Goal: Task Accomplishment & Management: Manage account settings

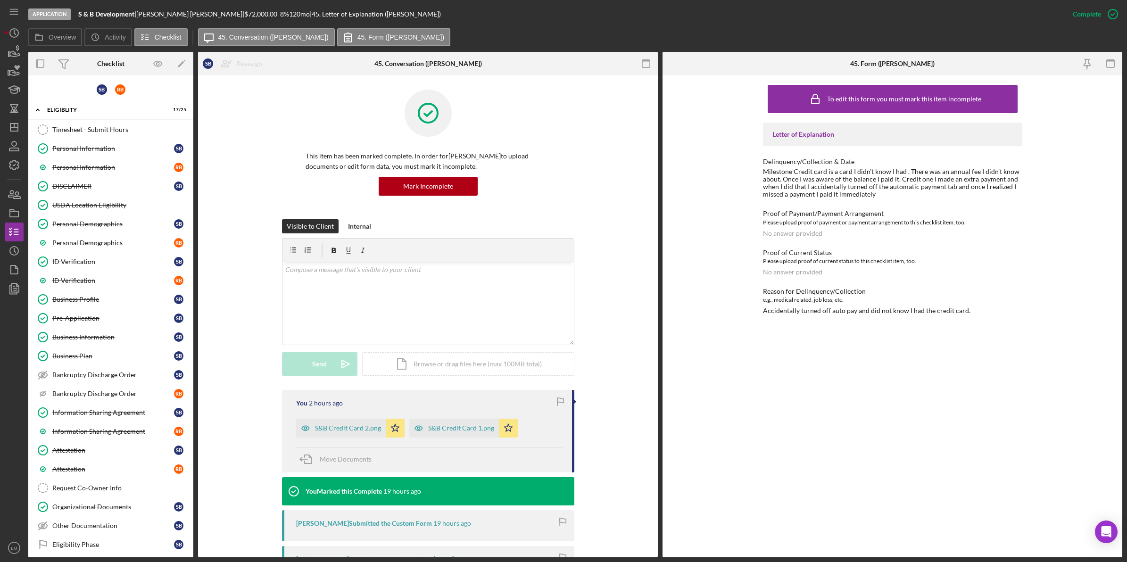
scroll to position [334, 0]
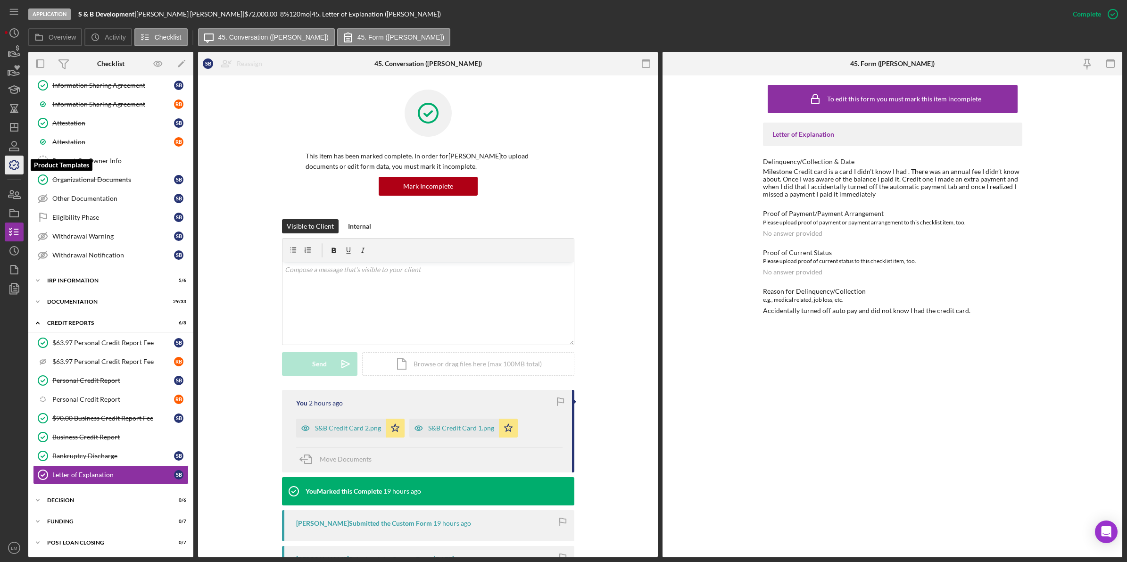
click at [14, 163] on icon "button" at bounding box center [14, 165] width 24 height 24
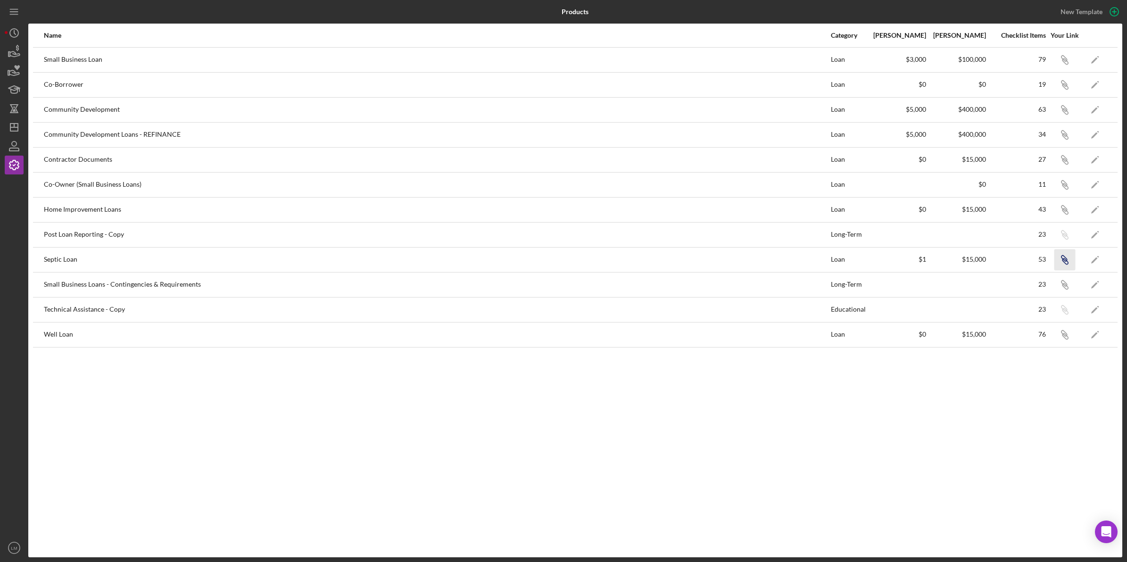
click at [1069, 257] on icon "Icon/Link" at bounding box center [1064, 259] width 21 height 21
click at [10, 109] on icon "button" at bounding box center [14, 109] width 24 height 24
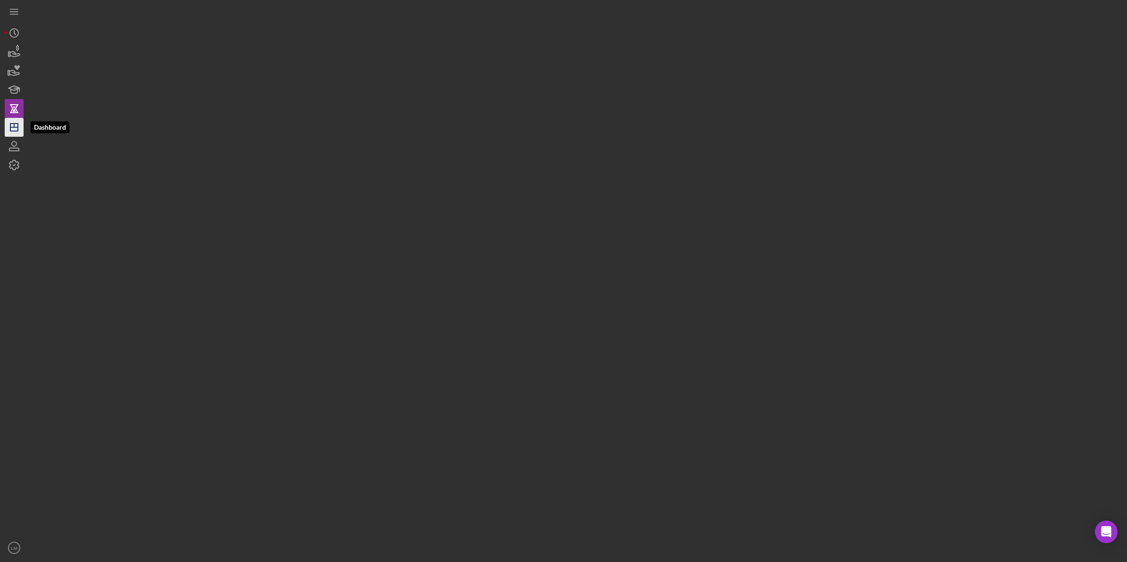
click at [13, 125] on icon "Icon/Dashboard" at bounding box center [14, 128] width 24 height 24
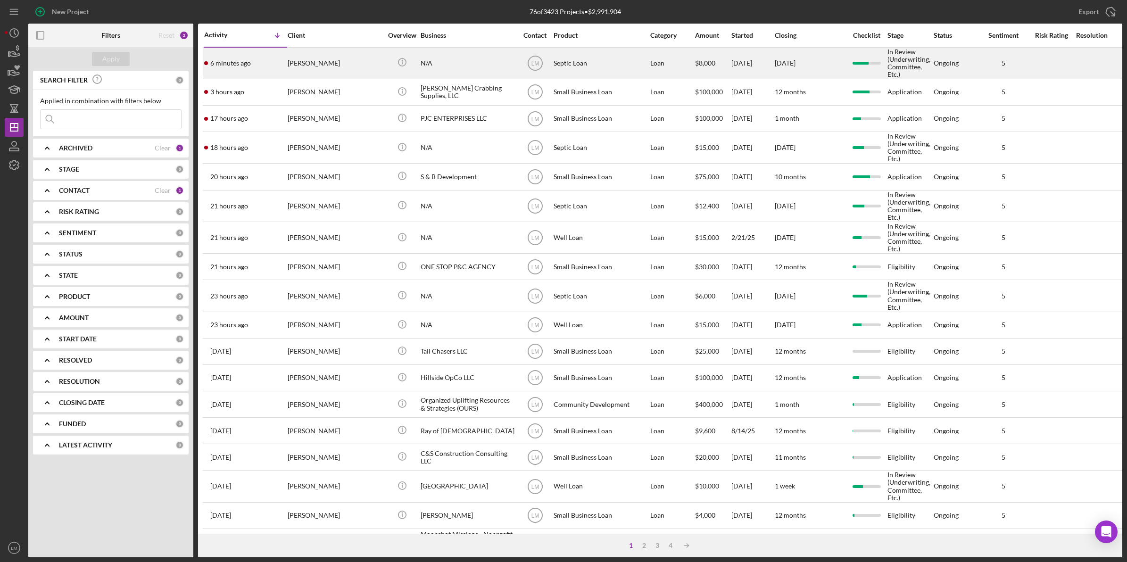
click at [330, 71] on div "[PERSON_NAME]" at bounding box center [335, 63] width 94 height 30
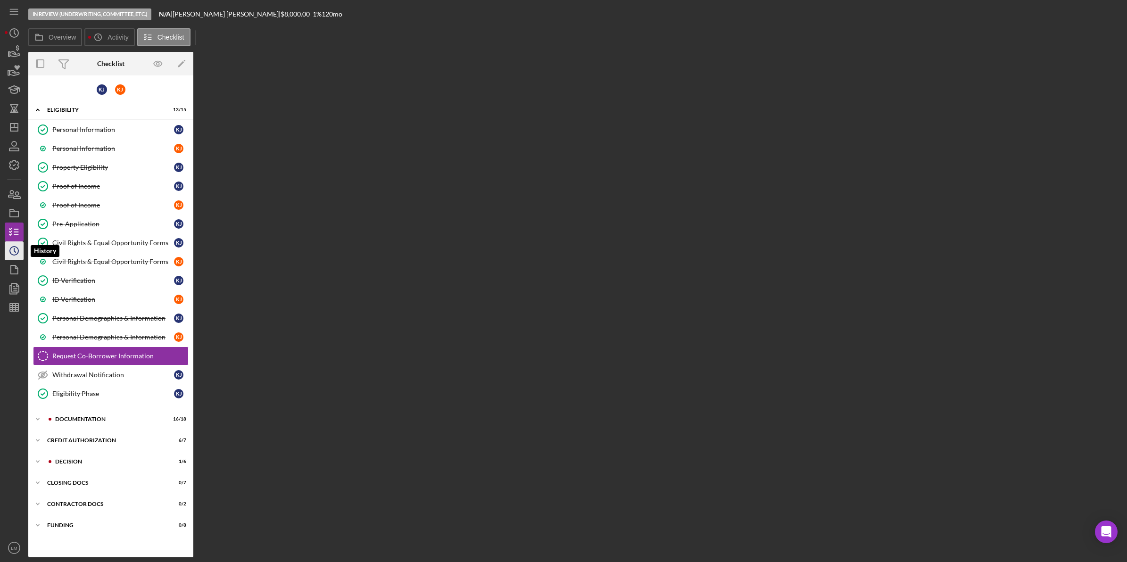
click at [15, 258] on icon "Icon/History" at bounding box center [14, 251] width 24 height 24
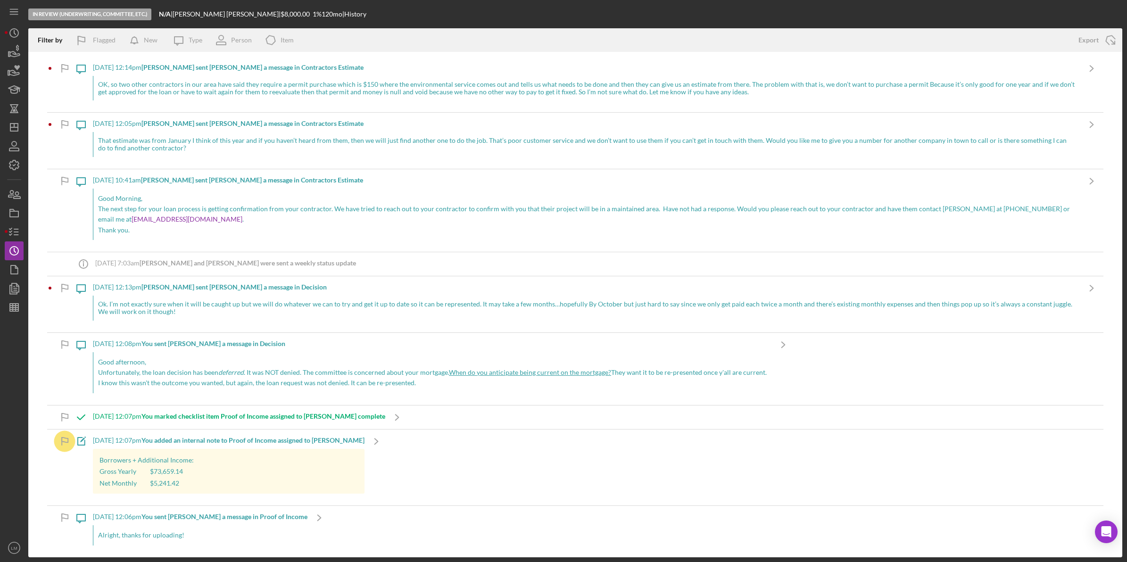
click at [635, 86] on div "OK, so two other contractors in our area have said they require a permit purcha…" at bounding box center [586, 88] width 987 height 25
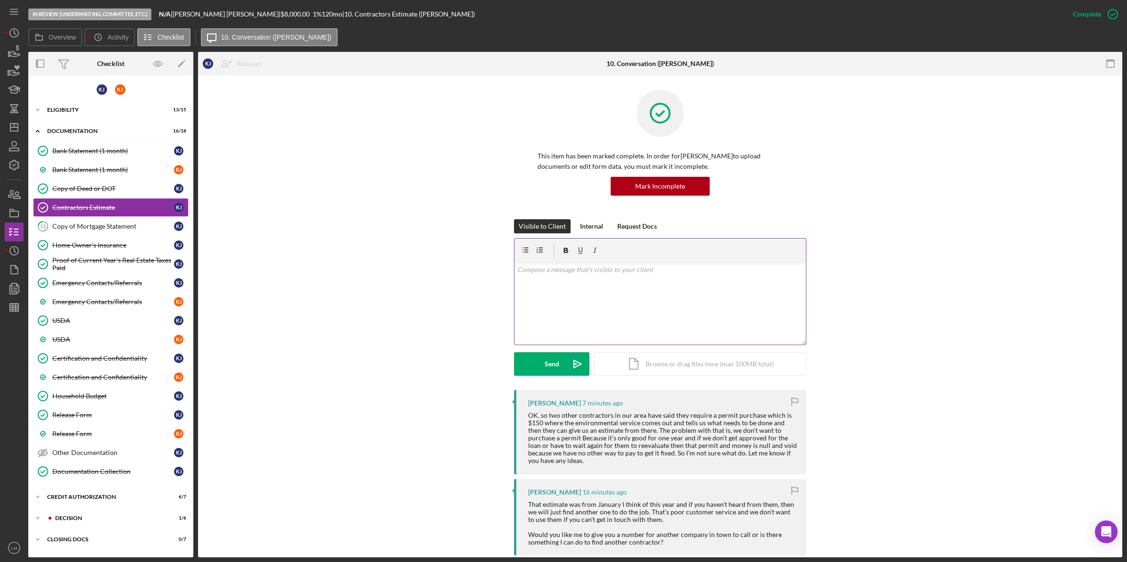
click at [618, 284] on div "v Color teal Color pink Remove color Add row above Add row below Add column bef…" at bounding box center [660, 303] width 291 height 83
click at [617, 288] on div "v Color teal Color pink Remove color Add row above Add row below Add column bef…" at bounding box center [660, 303] width 291 height 83
click at [585, 295] on div "v Color teal Color pink Remove color Add row above Add row below Add column bef…" at bounding box center [660, 303] width 291 height 83
click at [623, 269] on p at bounding box center [660, 270] width 286 height 10
click at [655, 274] on p "Hey," at bounding box center [660, 270] width 286 height 10
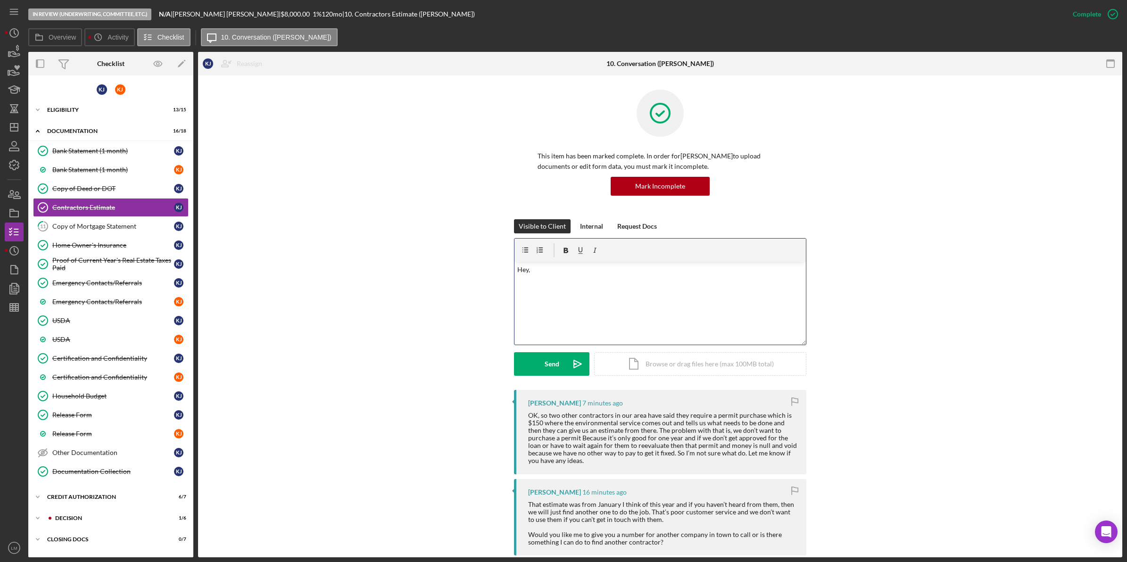
click at [652, 305] on div "v Color teal Color pink Remove color Add row above Add row below Add column bef…" at bounding box center [660, 303] width 291 height 83
click at [579, 275] on p "Hey," at bounding box center [660, 270] width 286 height 10
click at [429, 291] on div "Visible to Client Internal Request Docs v Color teal Color pink Remove color Ad…" at bounding box center [660, 304] width 896 height 171
click at [560, 282] on div "v Color teal Color pink Remove color Add row above Add row below Add column bef…" at bounding box center [660, 303] width 291 height 83
click at [714, 305] on div "v Color teal Color pink Remove color Add row above Add row below Add column bef…" at bounding box center [660, 303] width 291 height 83
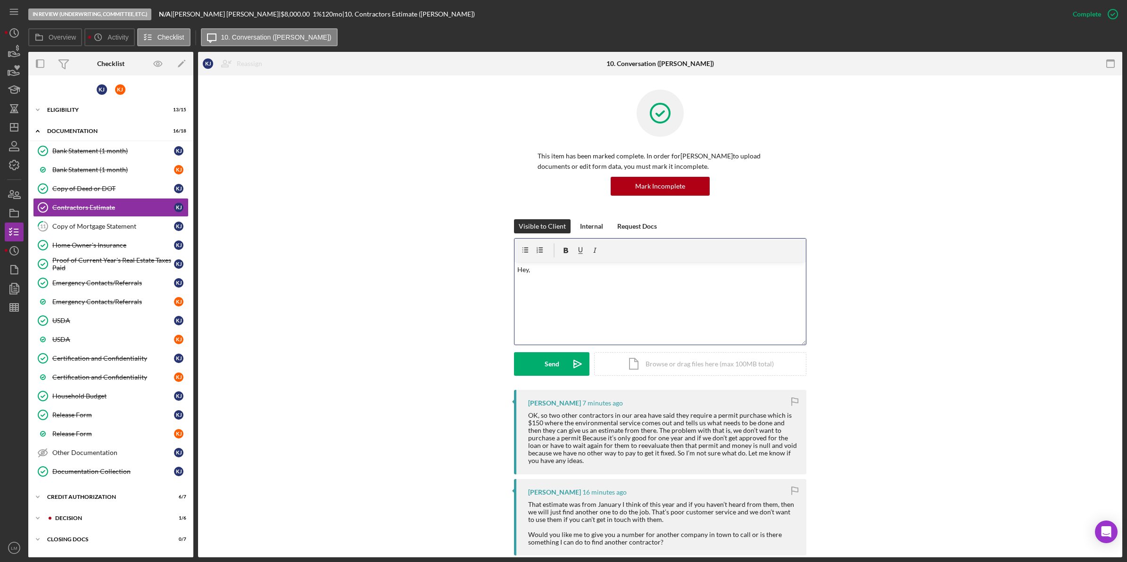
click at [612, 279] on div "v Color teal Color pink Remove color Add row above Add row below Add column bef…" at bounding box center [660, 303] width 291 height 83
click at [715, 302] on div "v Color teal Color pink Remove color Add row above Add row below Add column bef…" at bounding box center [660, 303] width 291 height 83
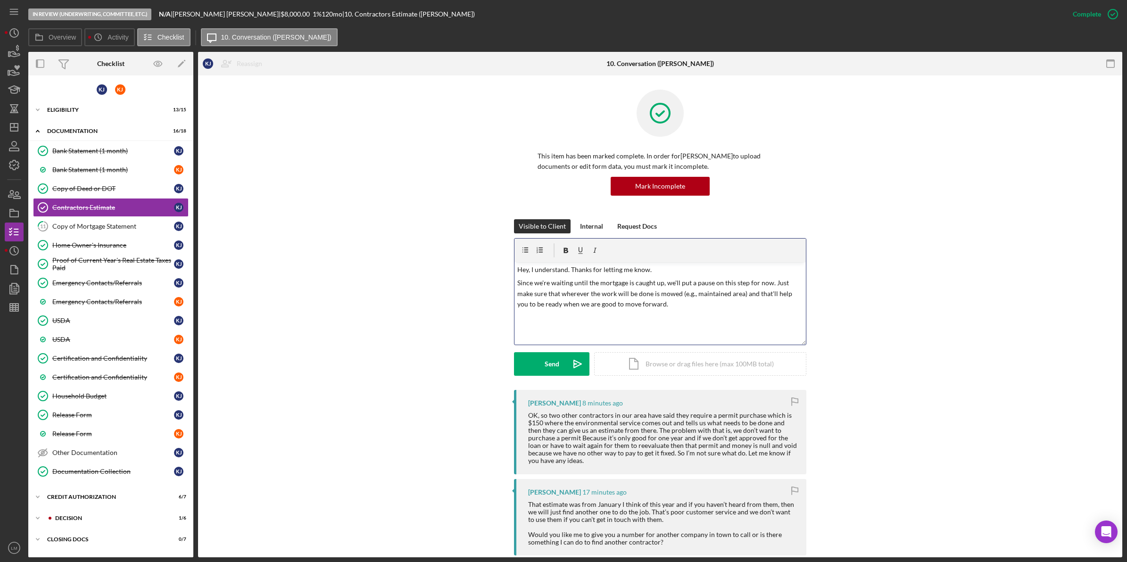
click at [559, 376] on div "Send Icon/icon-invite-send Icon/Document Browse or drag files here (max 100MB t…" at bounding box center [660, 364] width 292 height 24
click at [558, 366] on button "Send Icon/icon-invite-send" at bounding box center [551, 364] width 75 height 24
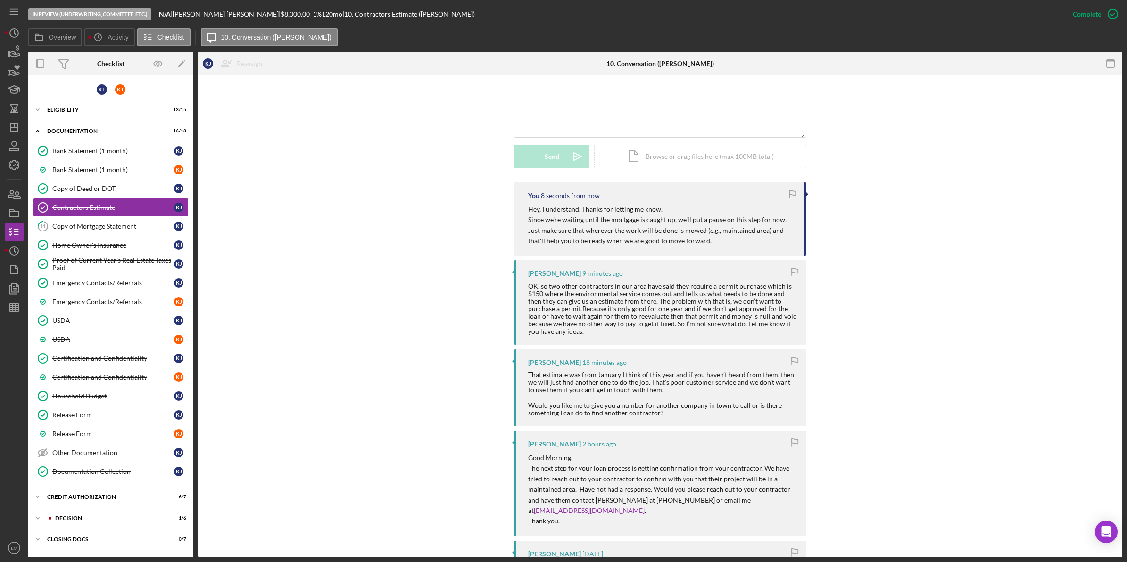
scroll to position [236, 0]
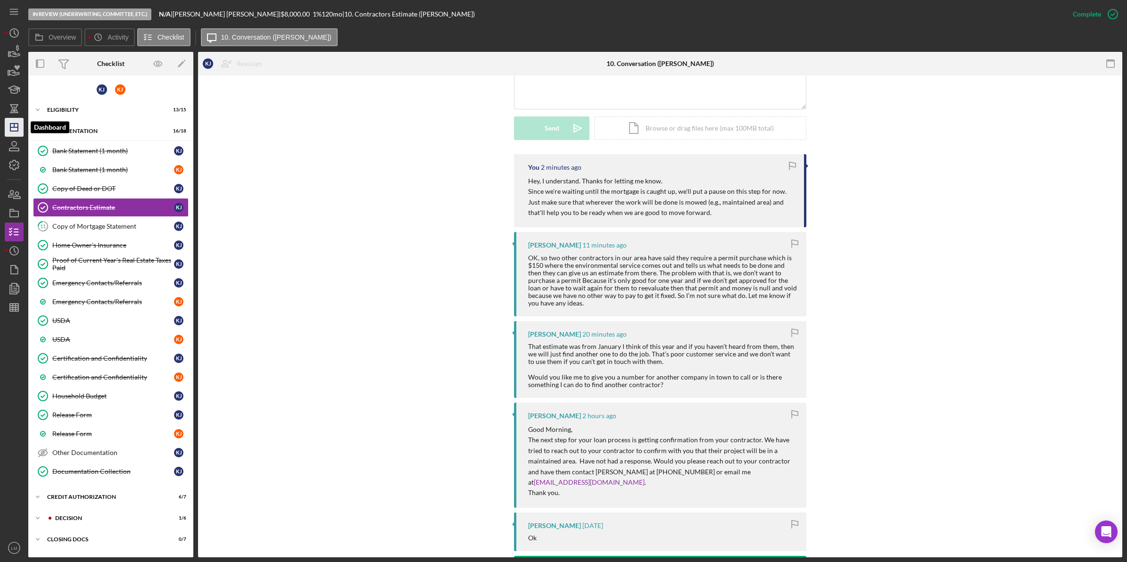
click at [21, 130] on icon "Icon/Dashboard" at bounding box center [14, 128] width 24 height 24
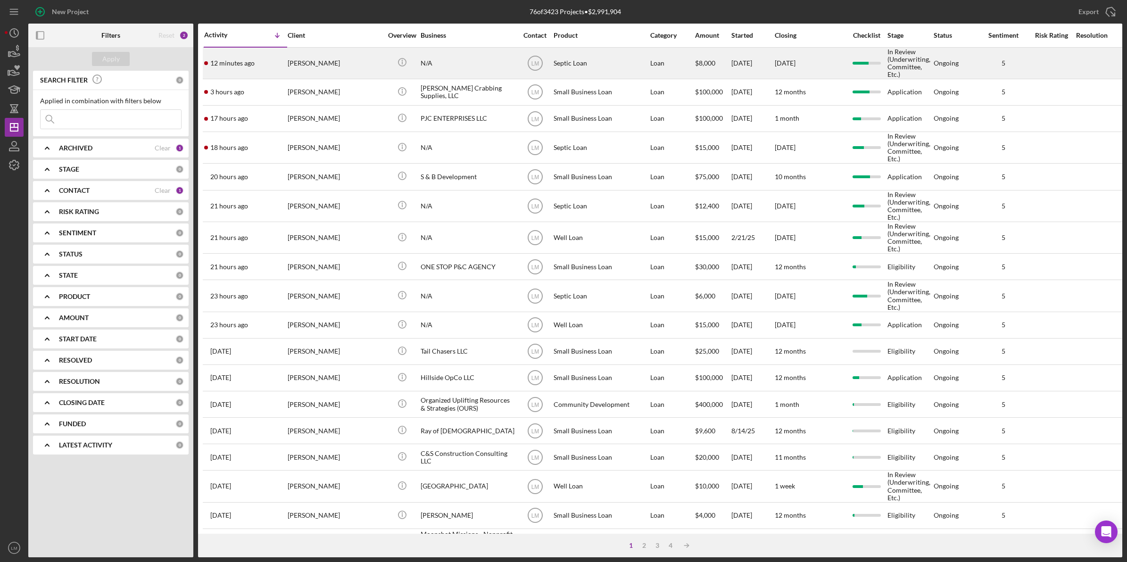
click at [352, 63] on div "[PERSON_NAME]" at bounding box center [335, 63] width 94 height 30
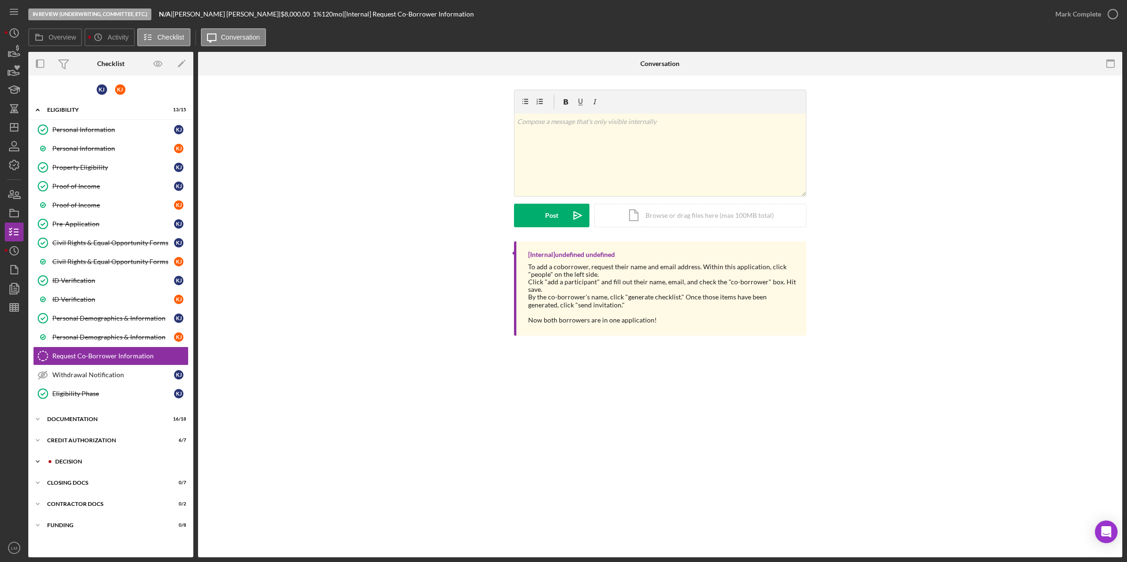
click at [74, 457] on div "Icon/Expander Decision 1 / 6" at bounding box center [110, 461] width 165 height 19
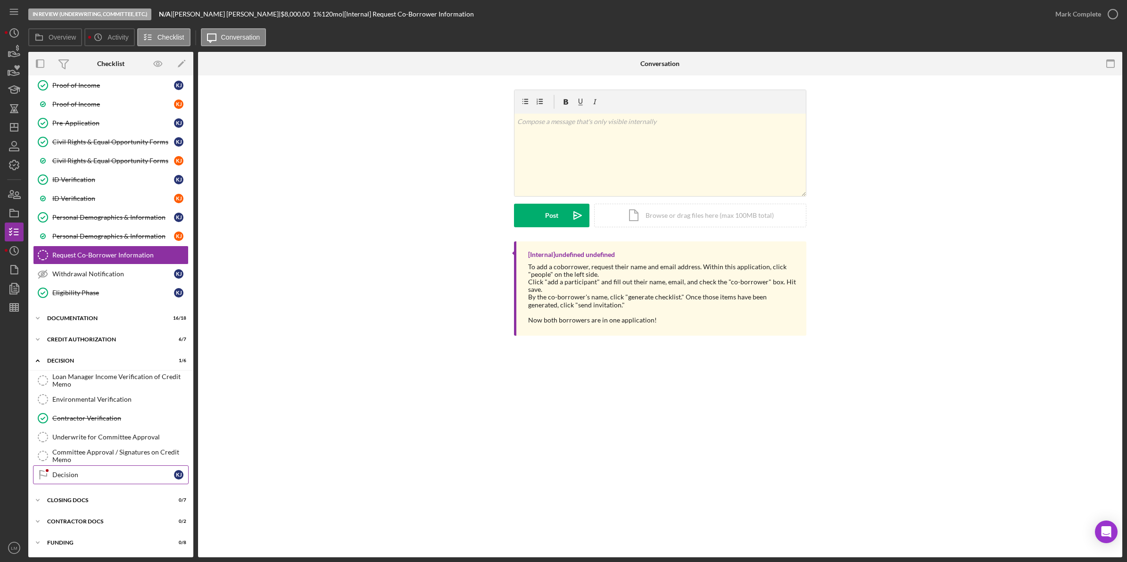
click at [89, 466] on link "Decision Decision K J" at bounding box center [111, 475] width 156 height 19
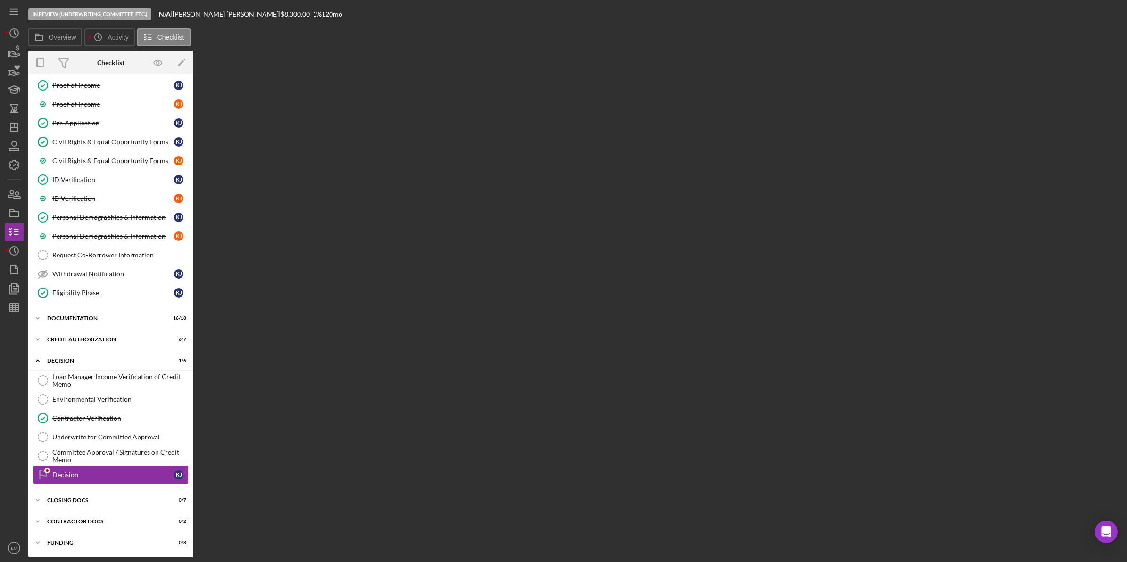
scroll to position [105, 0]
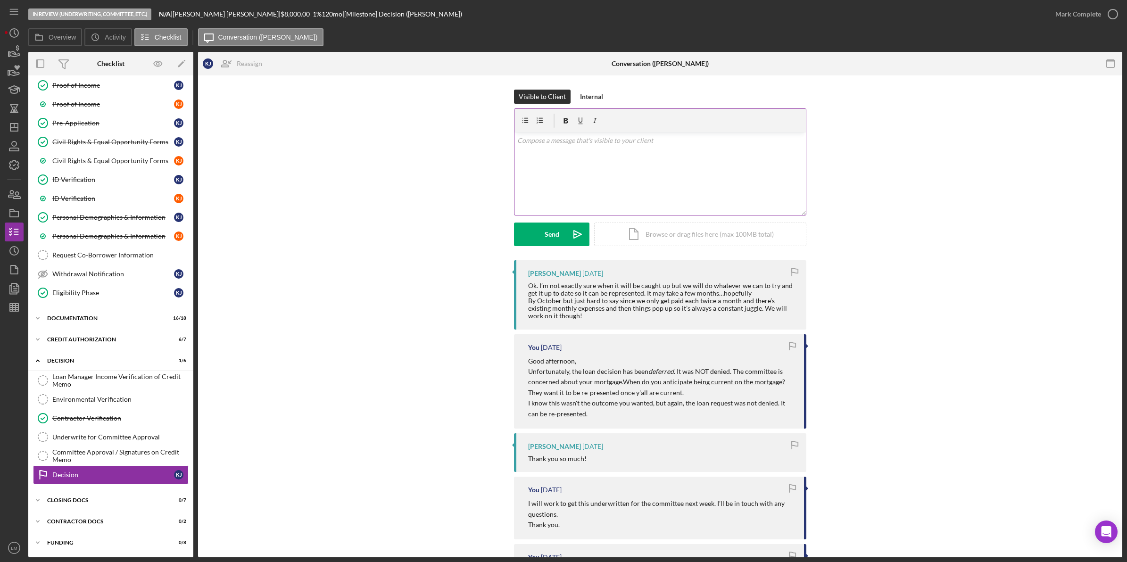
click at [649, 199] on div "v Color teal Color pink Remove color Add row above Add row below Add column bef…" at bounding box center [660, 174] width 291 height 83
click at [587, 240] on div "Send Icon/icon-invite-send Icon/Document Browse or drag files here (max 100MB t…" at bounding box center [660, 235] width 292 height 24
click at [540, 229] on button "Send Icon/icon-invite-send" at bounding box center [551, 235] width 75 height 24
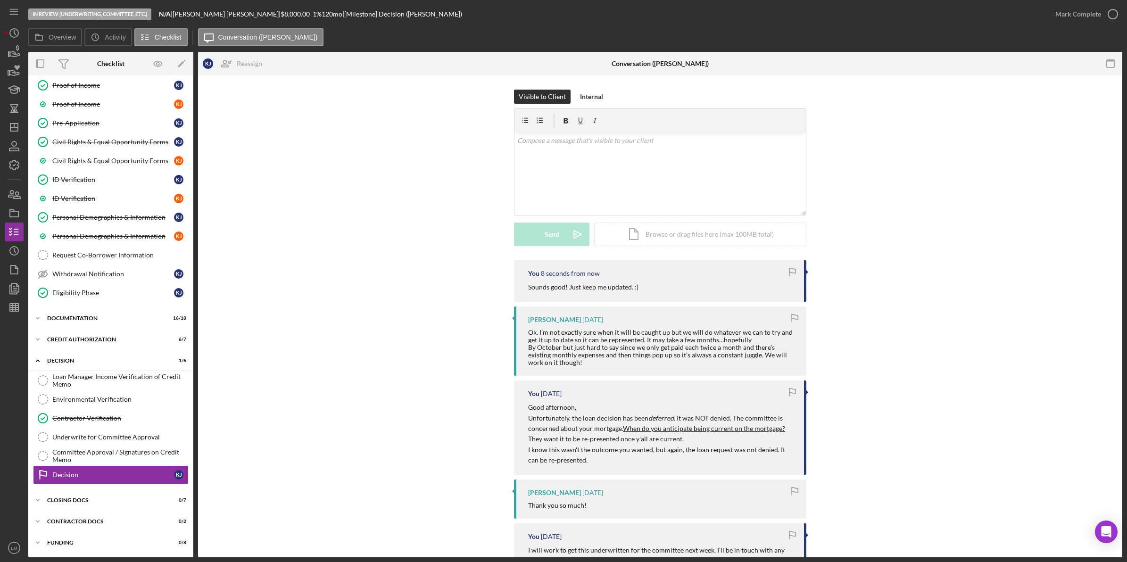
click at [296, 319] on div "You 8 seconds from now Sounds good! Just keep me updated. :) [PERSON_NAME] [DAT…" at bounding box center [660, 571] width 896 height 623
click at [5, 123] on icon "Icon/Dashboard" at bounding box center [14, 128] width 24 height 24
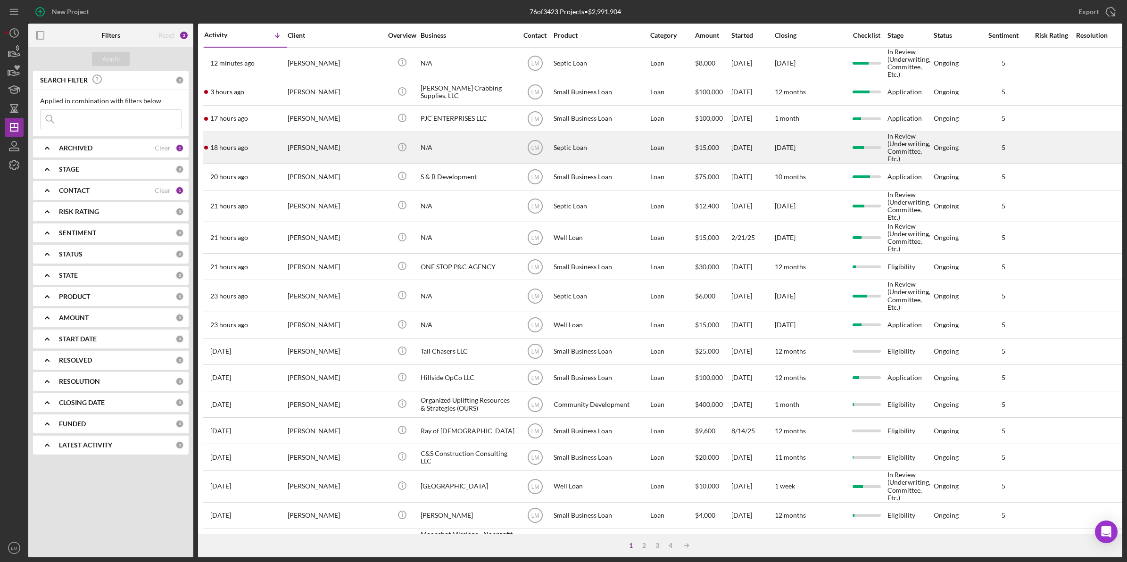
click at [316, 146] on div "[PERSON_NAME]" at bounding box center [335, 148] width 94 height 30
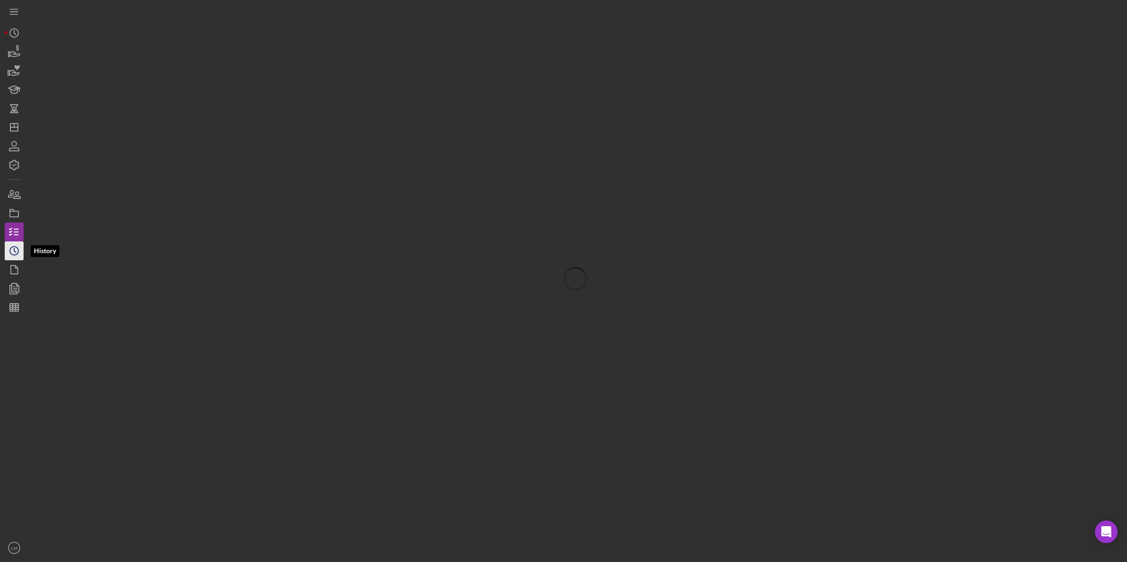
click at [14, 250] on polyline "button" at bounding box center [14, 251] width 1 height 4
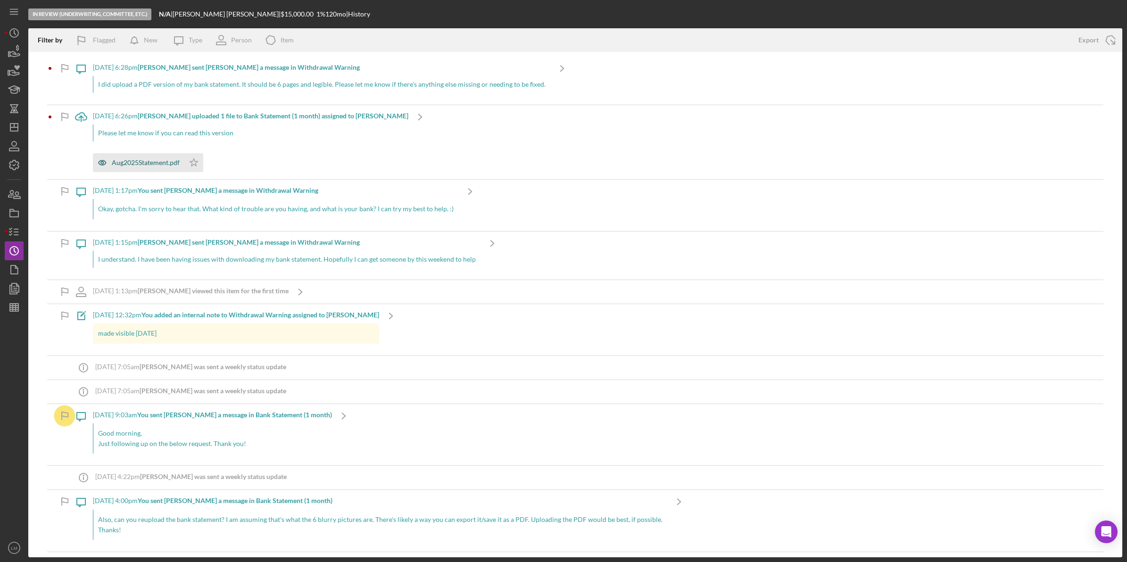
click at [137, 159] on div "Aug2025Statement.pdf" at bounding box center [138, 162] width 91 height 19
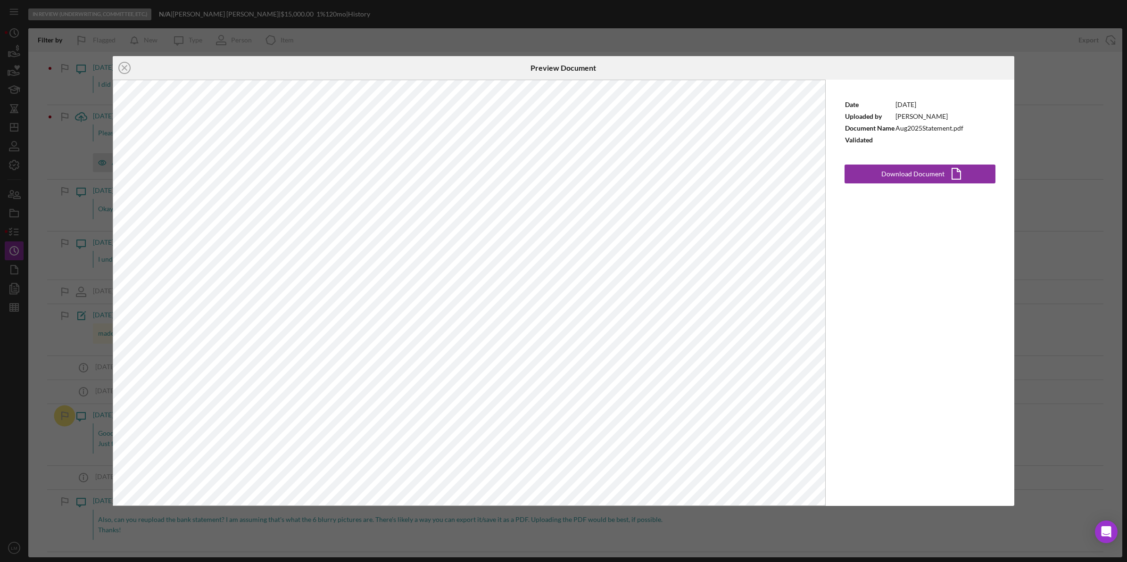
click at [464, 24] on div "Icon/Close Preview Document Date [DATE] Uploaded by [PERSON_NAME] Document Name…" at bounding box center [563, 281] width 1127 height 562
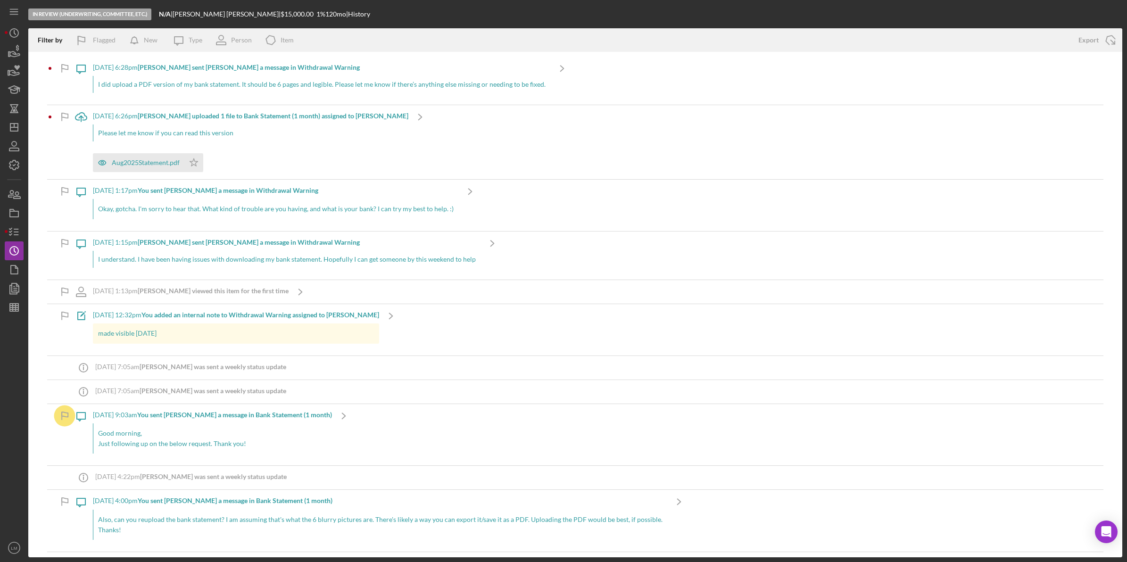
click at [304, 131] on div "Please let me know if you can read this version" at bounding box center [251, 133] width 316 height 17
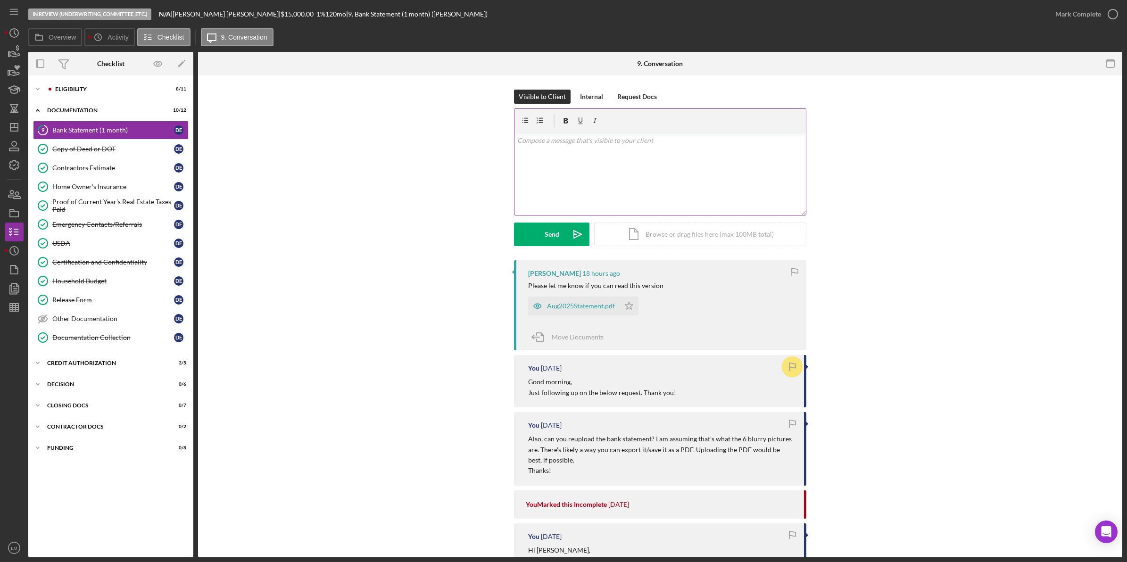
click at [625, 213] on div "v Color teal Color pink Remove color Add row above Add row below Add column bef…" at bounding box center [660, 174] width 291 height 83
click at [624, 191] on div "v Color teal Color pink Remove color Add row above Add row below Add column bef…" at bounding box center [660, 174] width 291 height 83
click at [575, 243] on icon "Icon/icon-invite-send" at bounding box center [578, 235] width 24 height 24
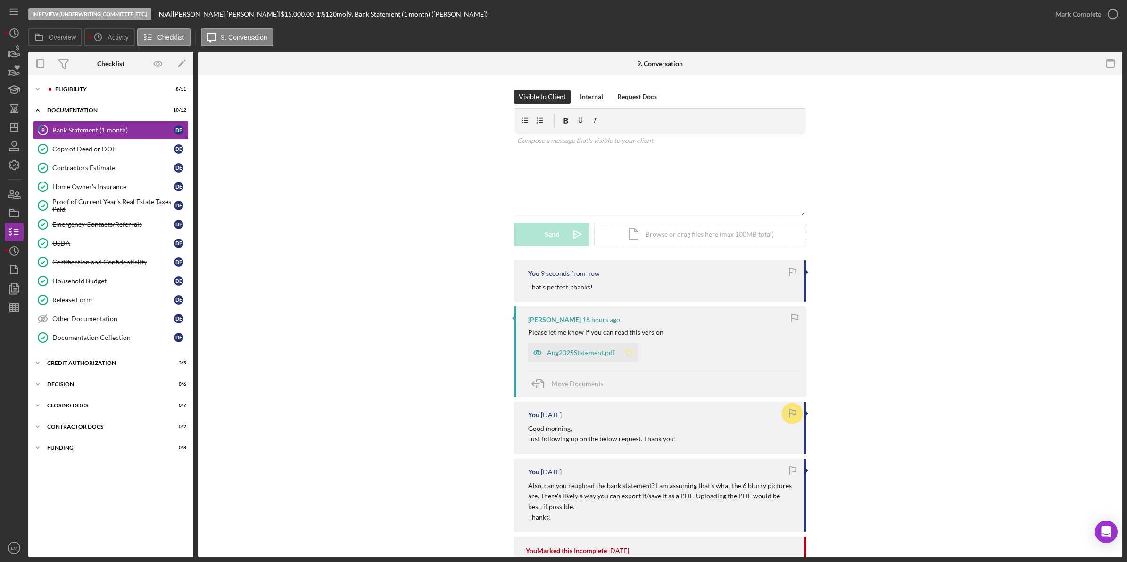
click at [631, 353] on icon "Icon/Star" at bounding box center [629, 352] width 19 height 19
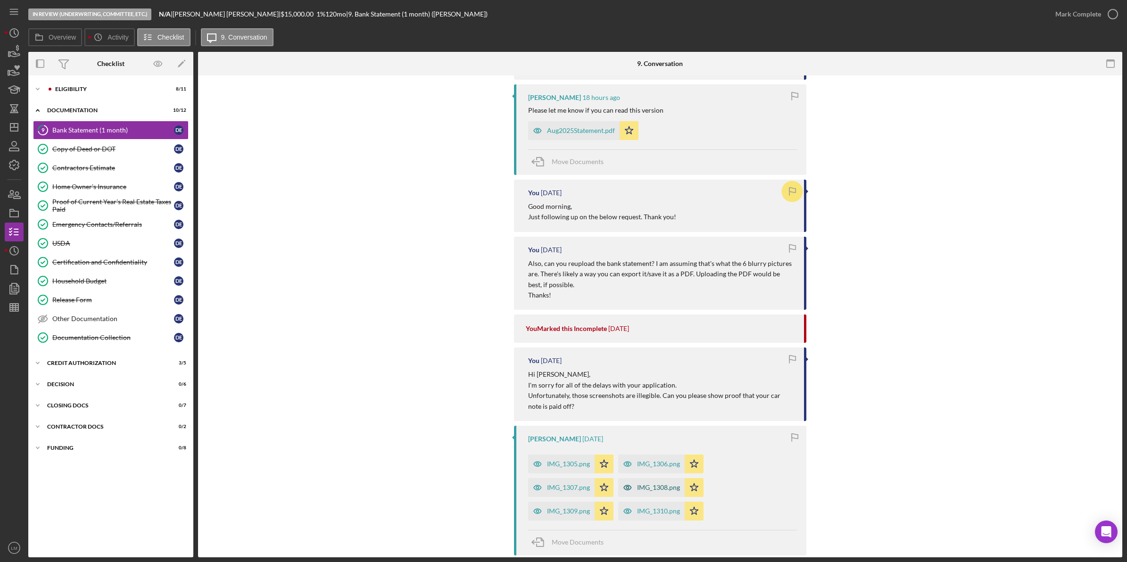
scroll to position [295, 0]
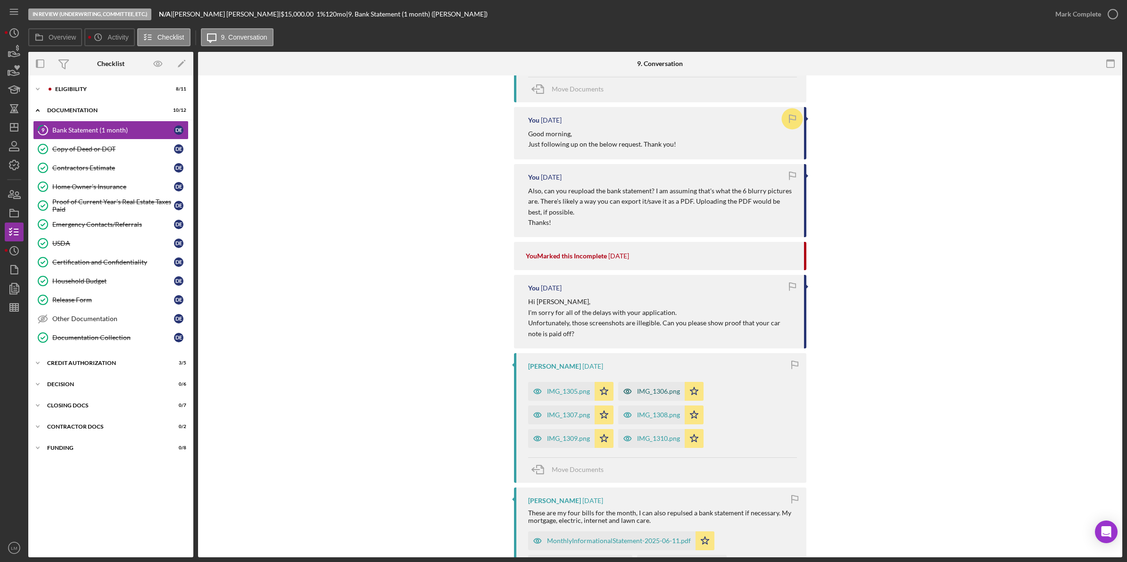
click at [657, 389] on div "IMG_1306.png" at bounding box center [658, 392] width 43 height 8
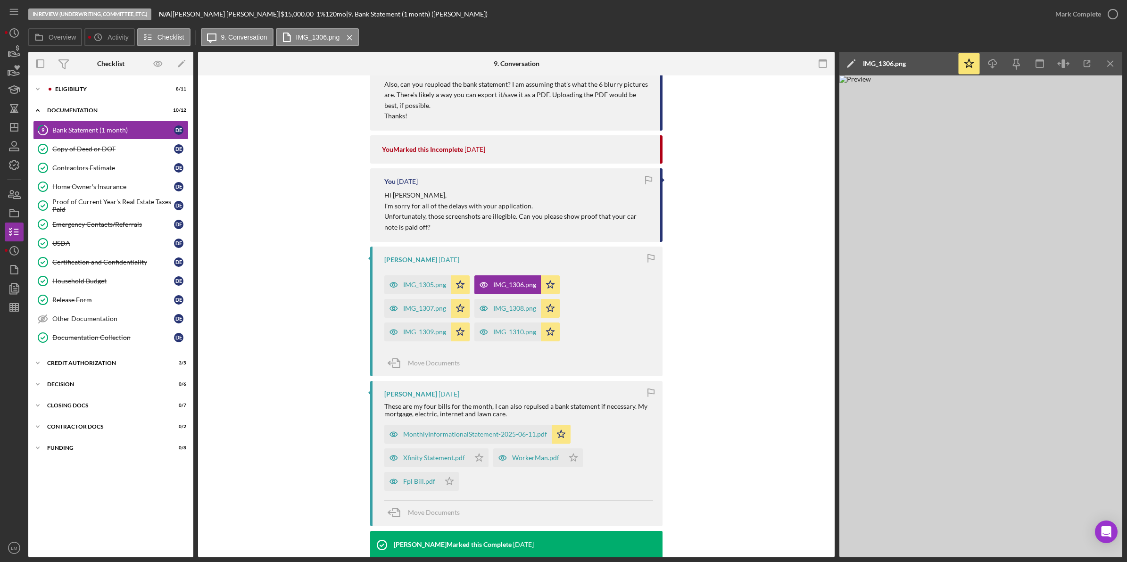
scroll to position [413, 0]
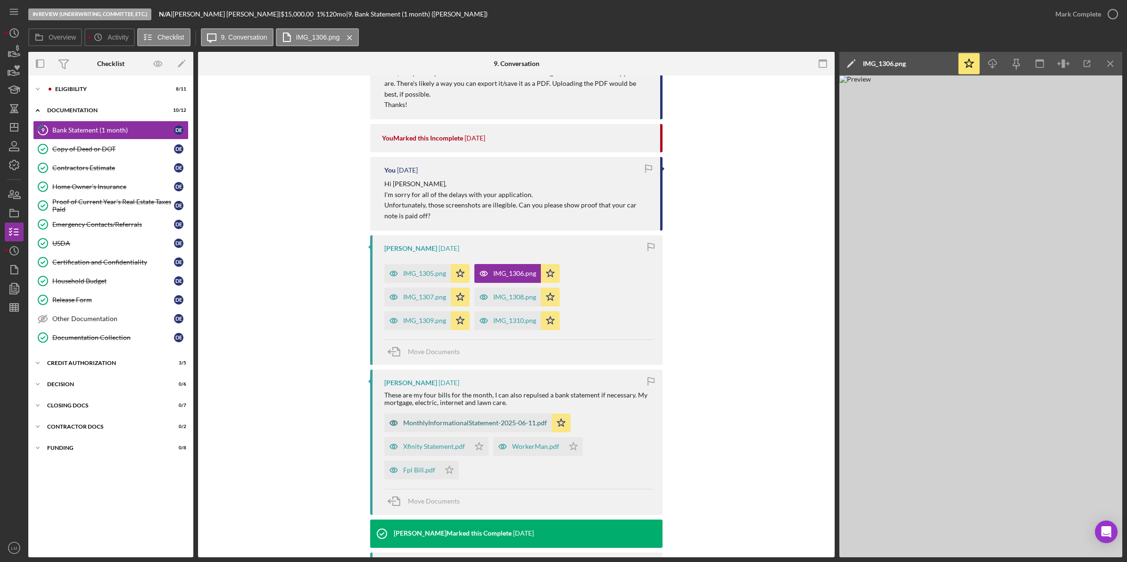
click at [506, 425] on div "MonthlyInformationalStatement-2025-06-11.pdf" at bounding box center [475, 423] width 144 height 8
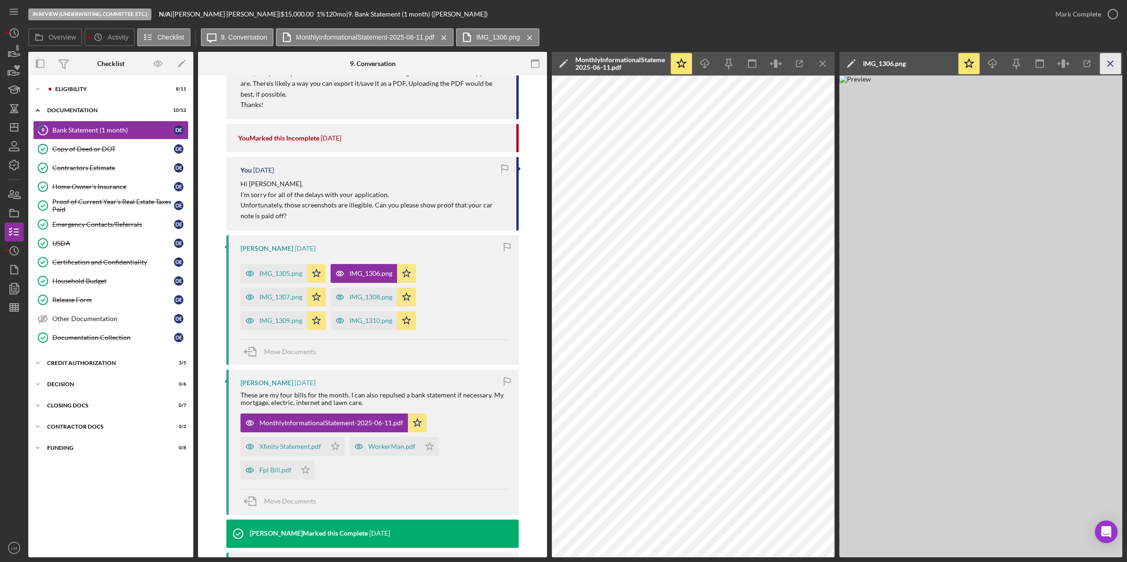
click at [1109, 55] on icon "Icon/Menu Close" at bounding box center [1110, 63] width 21 height 21
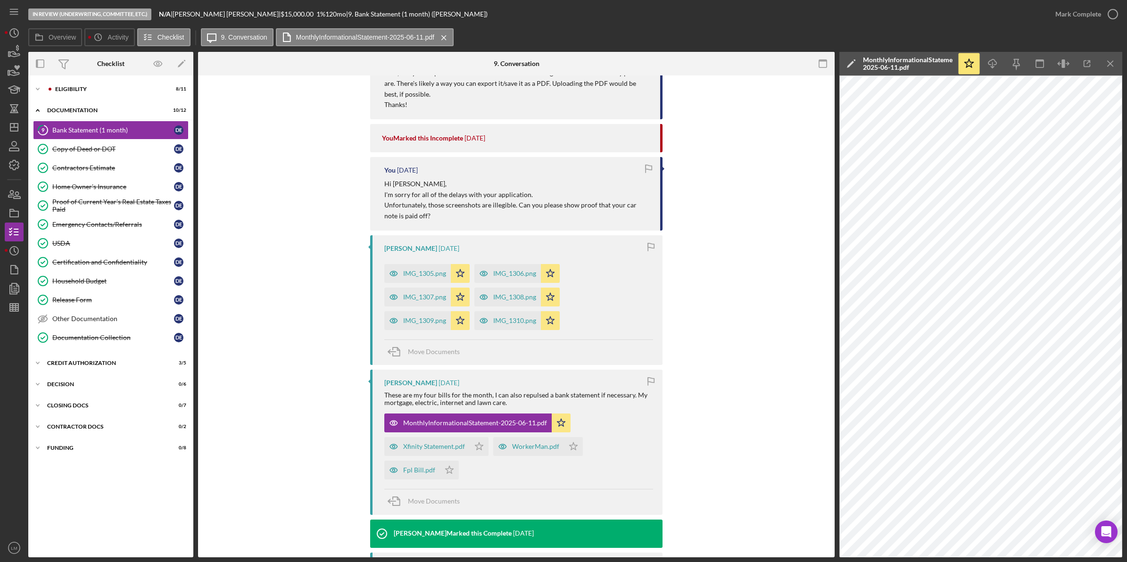
drag, startPoint x: 548, startPoint y: 317, endPoint x: 548, endPoint y: 309, distance: 8.0
click at [548, 317] on icon "Icon/Star" at bounding box center [550, 320] width 19 height 19
click at [551, 269] on icon "Icon/Star" at bounding box center [550, 273] width 19 height 19
click at [465, 279] on icon "Icon/Star" at bounding box center [460, 273] width 19 height 19
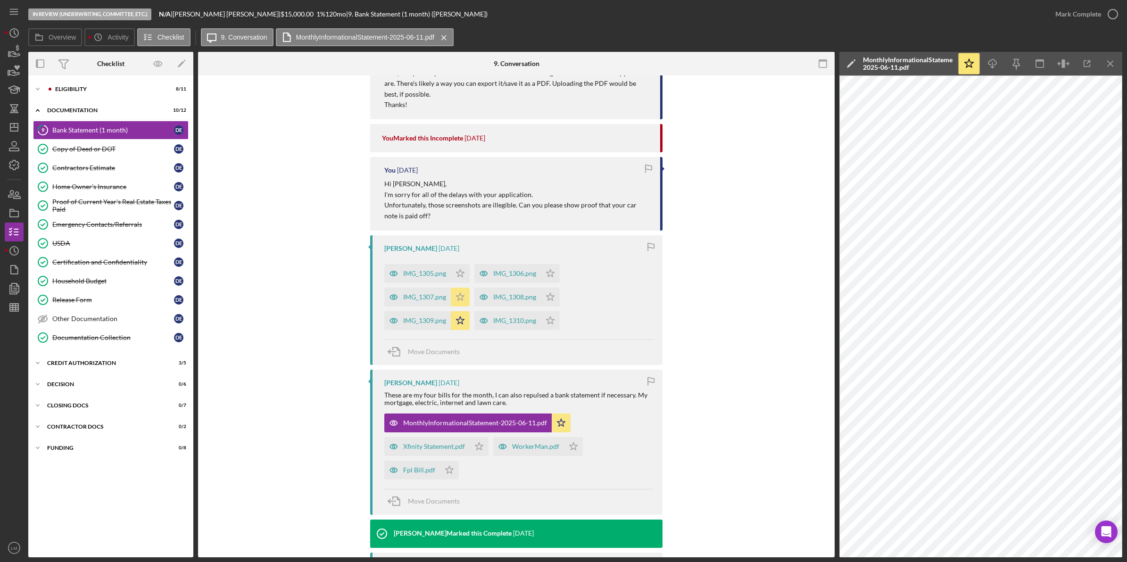
click at [461, 304] on icon "Icon/Star" at bounding box center [460, 297] width 19 height 19
click at [460, 324] on icon "Icon/Star" at bounding box center [460, 320] width 19 height 19
click at [526, 452] on div "WorkerMan.pdf" at bounding box center [528, 446] width 71 height 19
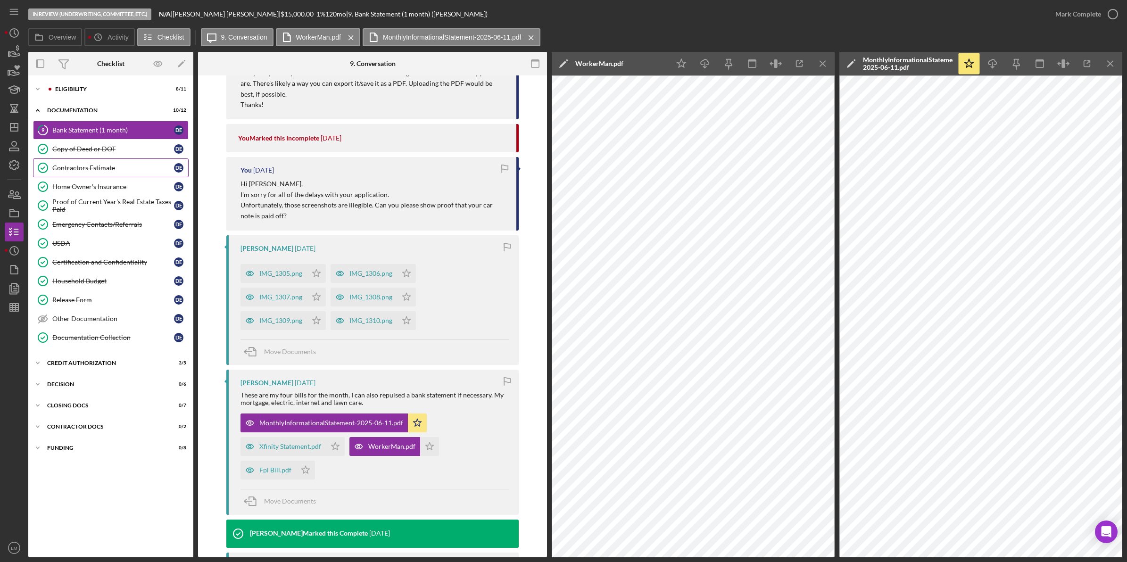
click at [128, 166] on div "Contractors Estimate" at bounding box center [113, 168] width 122 height 8
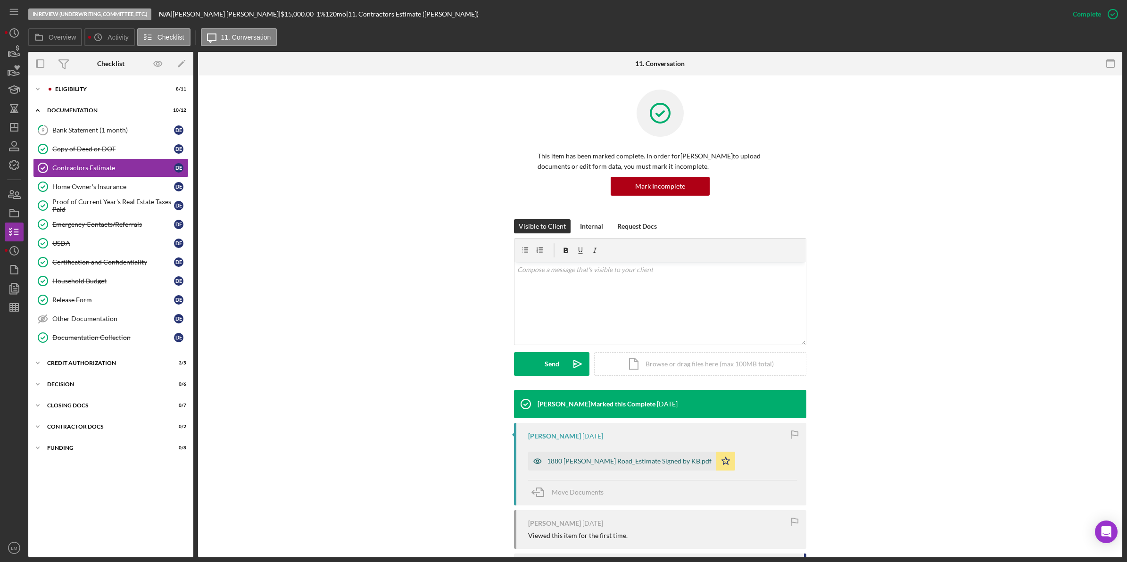
click at [596, 457] on div "1880 [PERSON_NAME] Road_Estimate Signed by KB.pdf" at bounding box center [629, 461] width 165 height 8
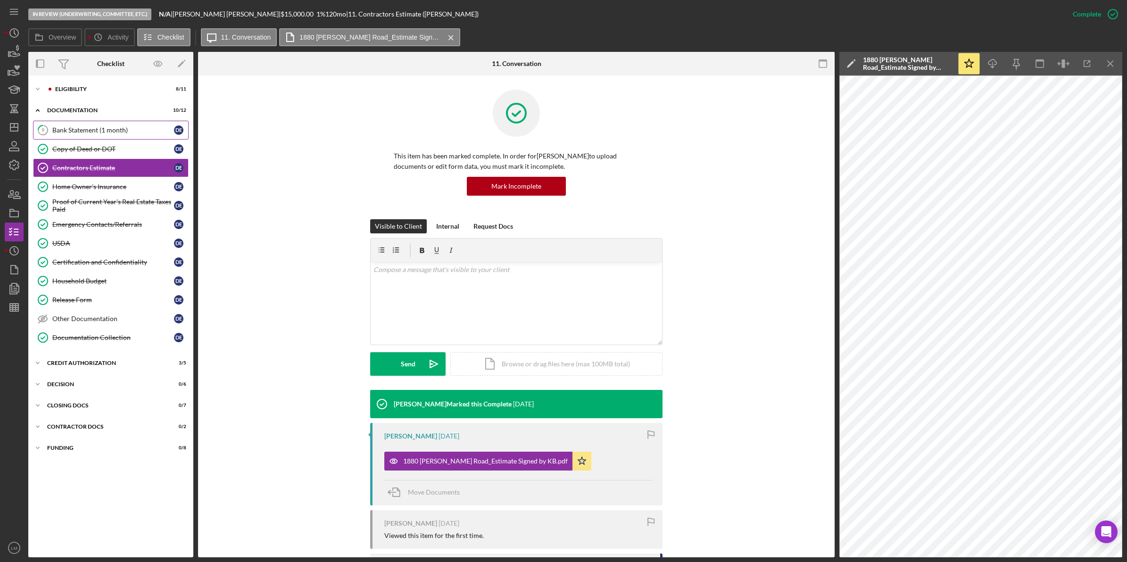
drag, startPoint x: 798, startPoint y: 284, endPoint x: 112, endPoint y: 137, distance: 701.4
click at [112, 137] on link "9 Bank Statement (1 month) D E" at bounding box center [111, 130] width 156 height 19
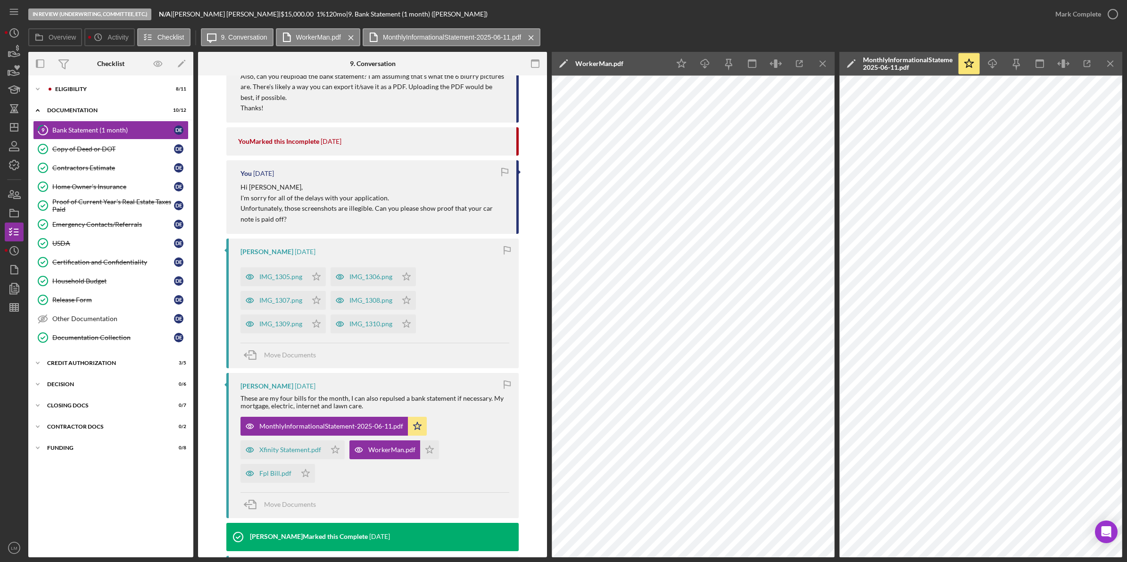
scroll to position [531, 0]
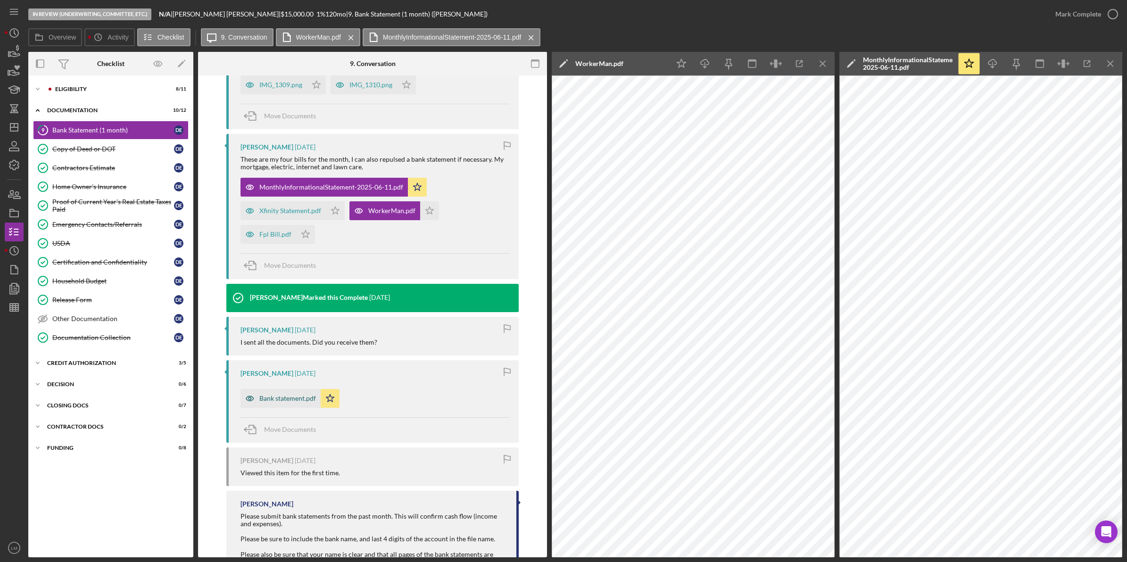
click at [289, 399] on div "Bank statement.pdf" at bounding box center [287, 399] width 57 height 8
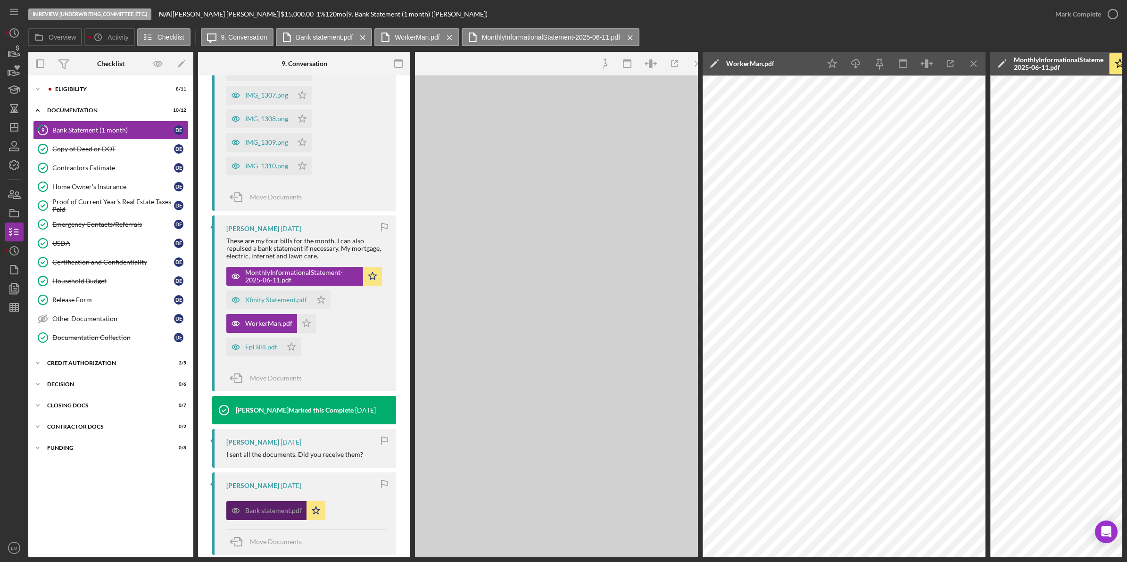
scroll to position [706, 0]
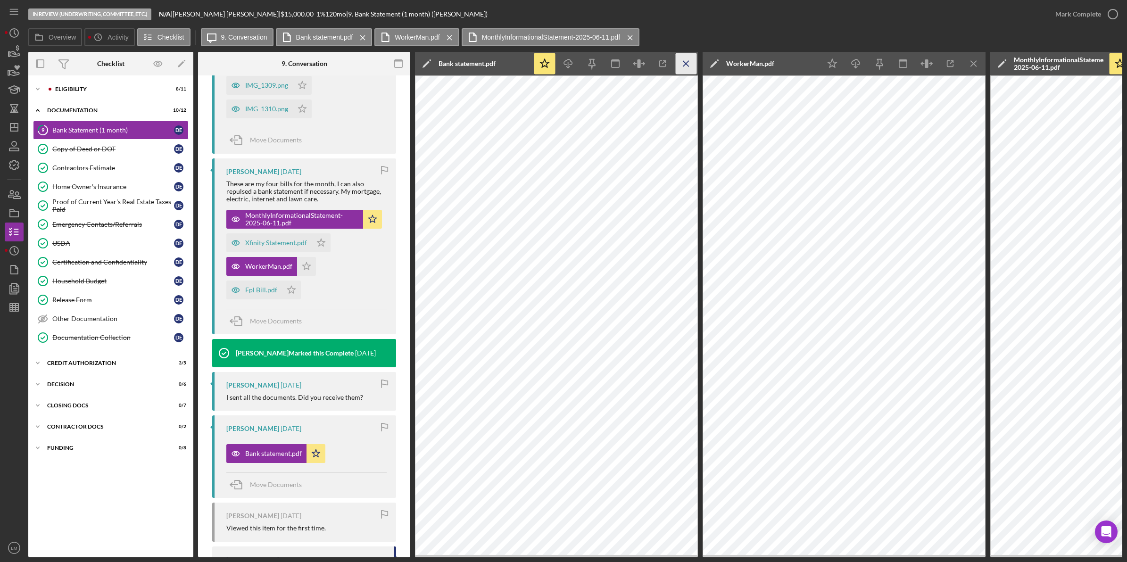
click at [692, 71] on icon "Icon/Menu Close" at bounding box center [686, 63] width 21 height 21
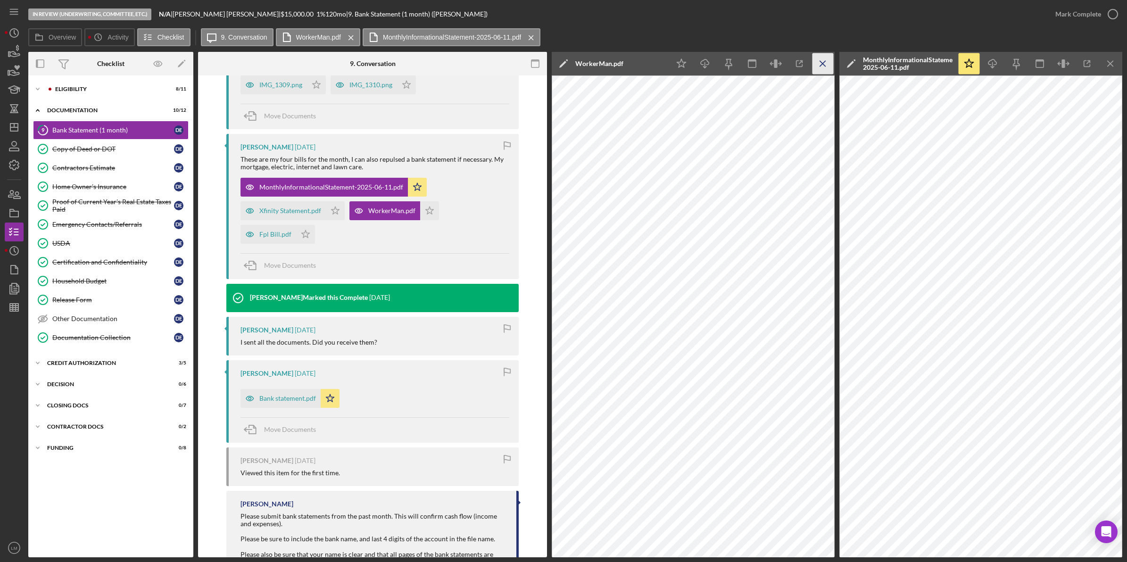
click at [817, 69] on icon "Icon/Menu Close" at bounding box center [823, 63] width 21 height 21
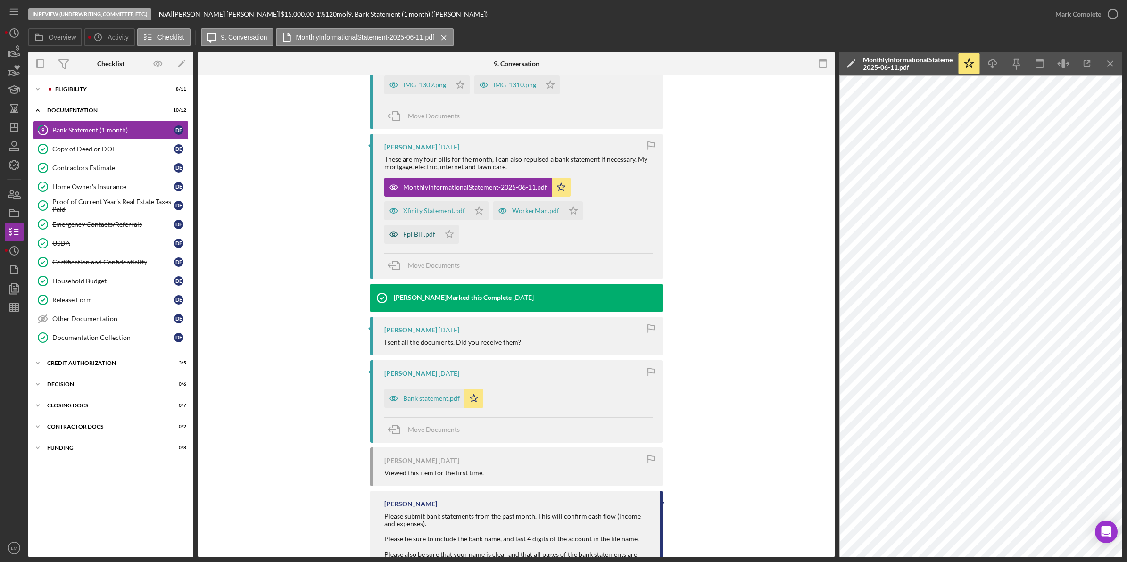
click at [424, 237] on div "Fpl Bill.pdf" at bounding box center [419, 235] width 32 height 8
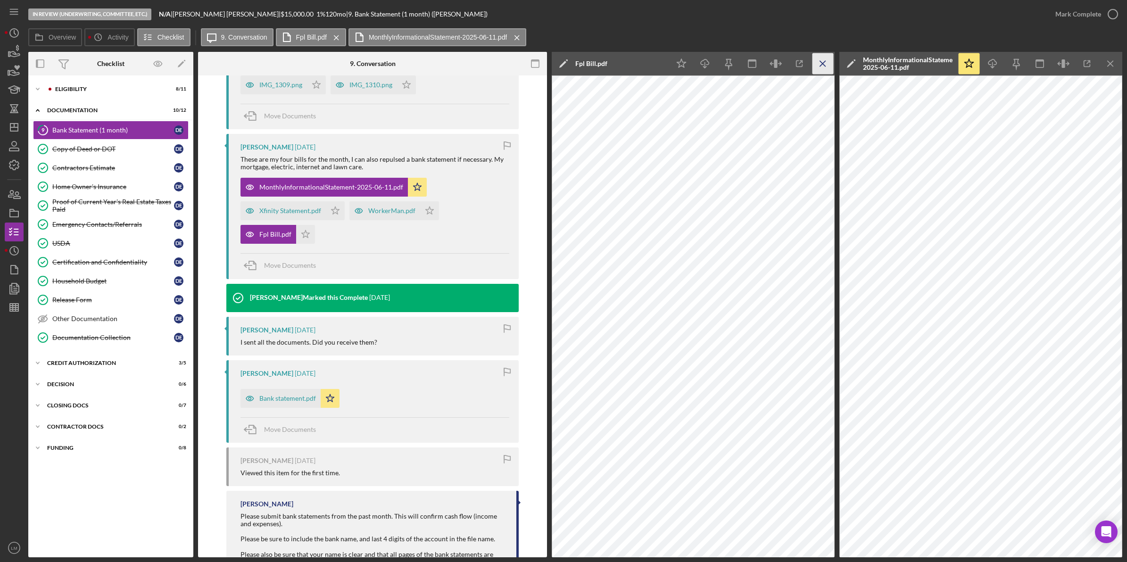
click at [828, 69] on icon "Icon/Menu Close" at bounding box center [823, 63] width 21 height 21
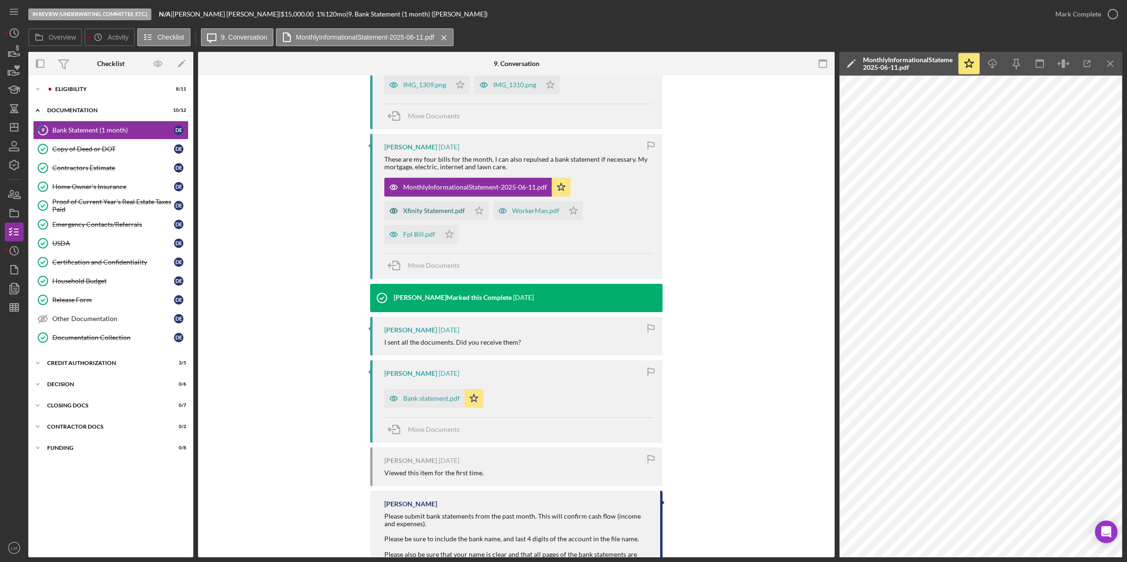
click at [443, 217] on div "Xfinity Statement.pdf" at bounding box center [426, 210] width 85 height 19
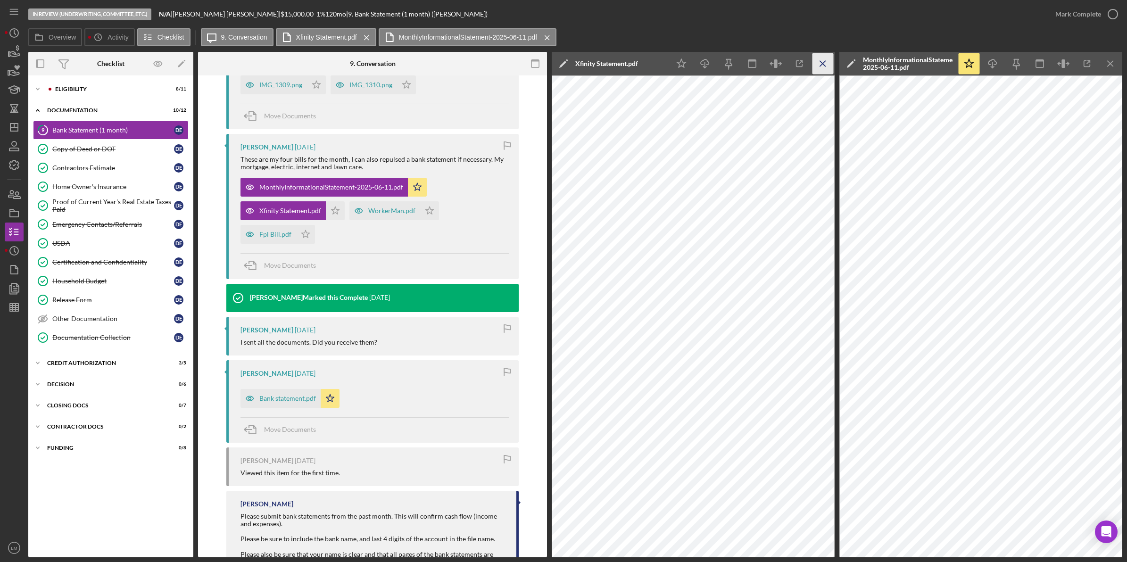
click at [819, 68] on icon "Icon/Menu Close" at bounding box center [823, 63] width 21 height 21
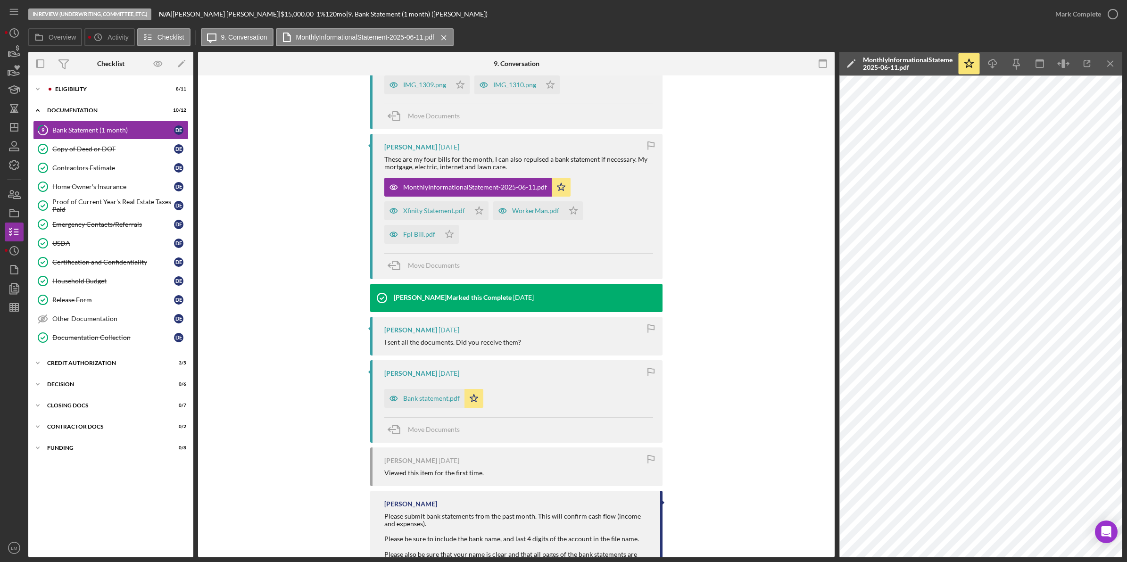
click at [532, 258] on div "Move Documents" at bounding box center [518, 265] width 269 height 25
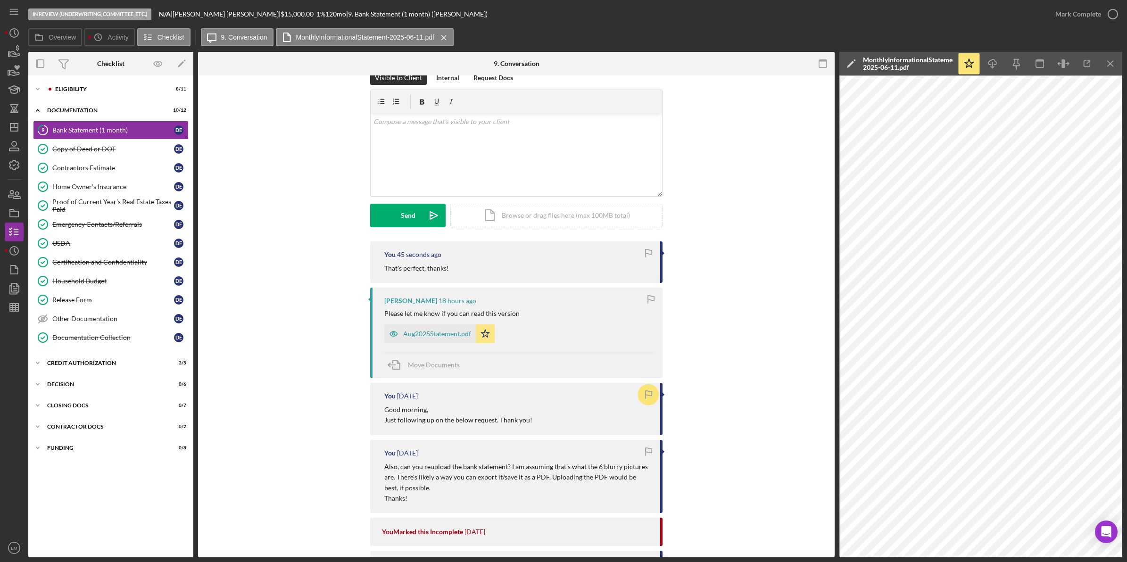
scroll to position [0, 0]
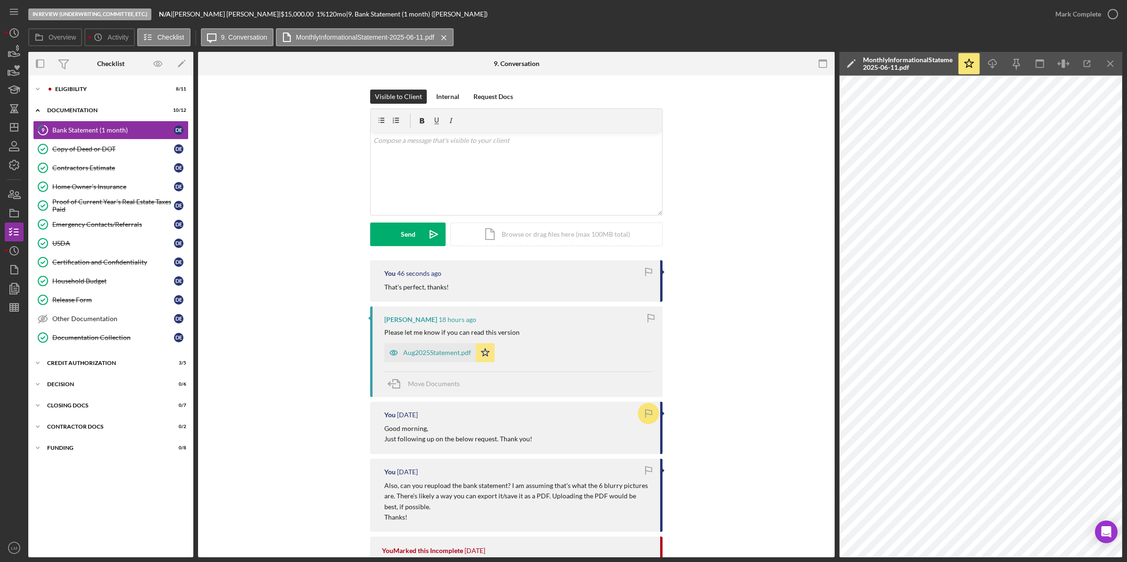
click at [1072, 25] on div "Mark Complete" at bounding box center [1084, 14] width 76 height 28
click at [1078, 17] on div "Mark Complete" at bounding box center [1079, 14] width 46 height 19
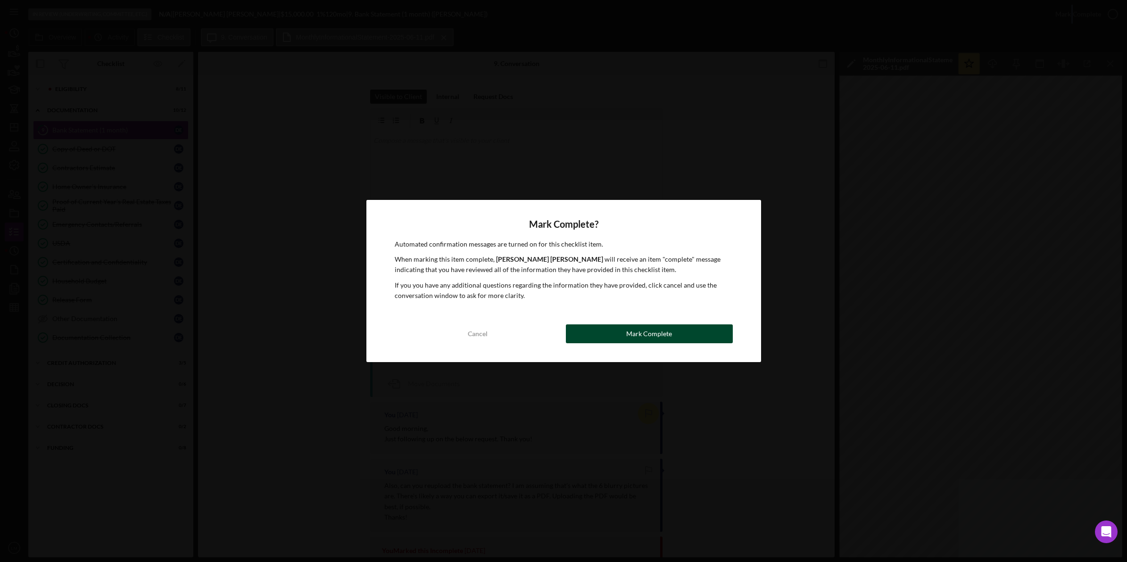
click at [657, 333] on div "Mark Complete" at bounding box center [649, 333] width 46 height 19
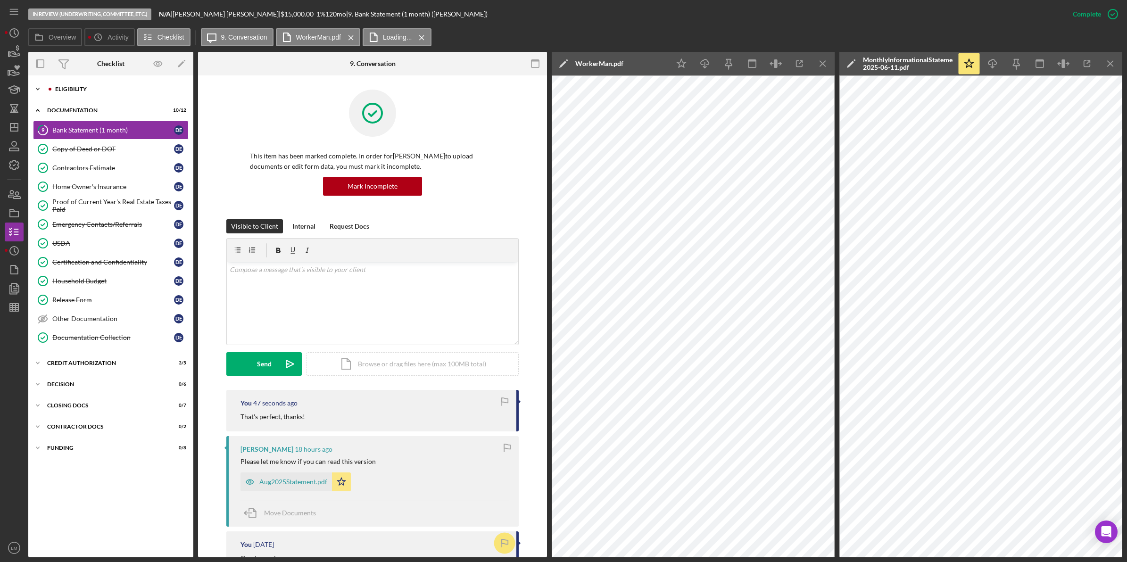
click at [57, 91] on div "Eligibility" at bounding box center [118, 89] width 126 height 6
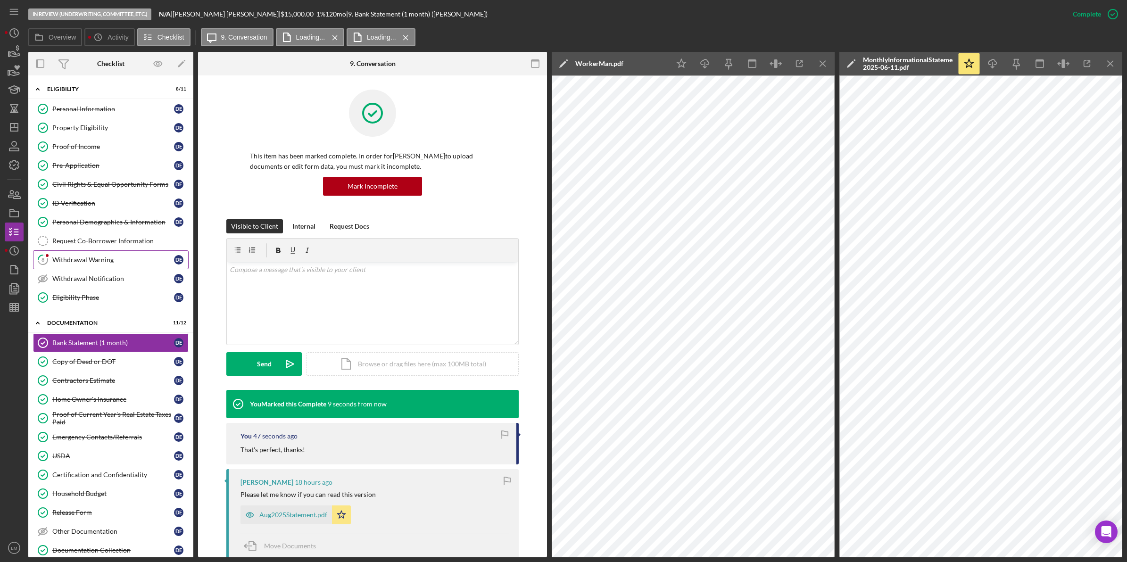
click at [106, 252] on link "8 Withdrawal Warning D E" at bounding box center [111, 259] width 156 height 19
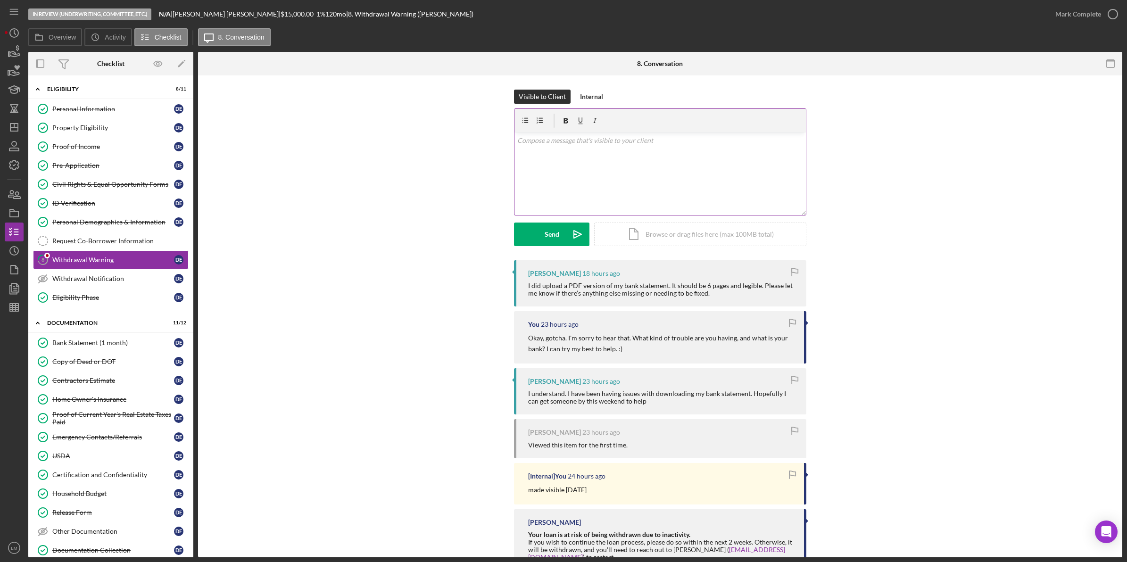
click at [717, 202] on div "v Color teal Color pink Remove color Add row above Add row below Add column bef…" at bounding box center [660, 174] width 291 height 83
click at [632, 179] on p "Please note that you should expect a call from my co-worker, [PERSON_NAME], to …" at bounding box center [660, 182] width 286 height 21
click at [668, 201] on div "v Color teal Color pink Remove color Add row above Add row below Add column bef…" at bounding box center [660, 174] width 291 height 83
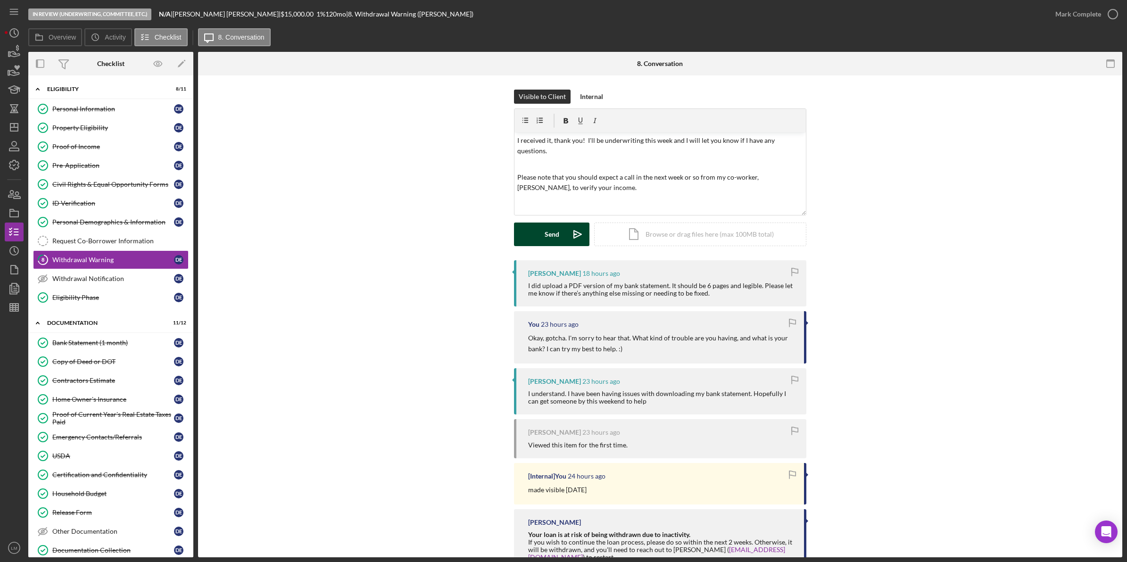
click at [571, 236] on icon "Icon/icon-invite-send" at bounding box center [578, 235] width 24 height 24
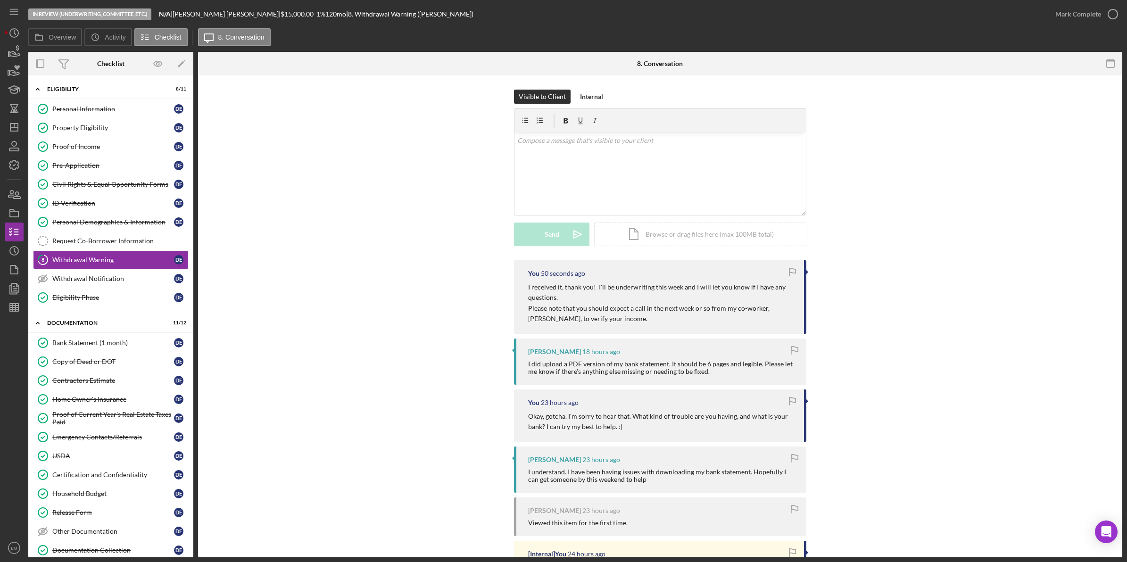
drag, startPoint x: 734, startPoint y: 38, endPoint x: 355, endPoint y: 196, distance: 410.6
click at [734, 38] on div "Overview Icon/History Activity Checklist Icon/Message 8. Conversation" at bounding box center [575, 37] width 1094 height 19
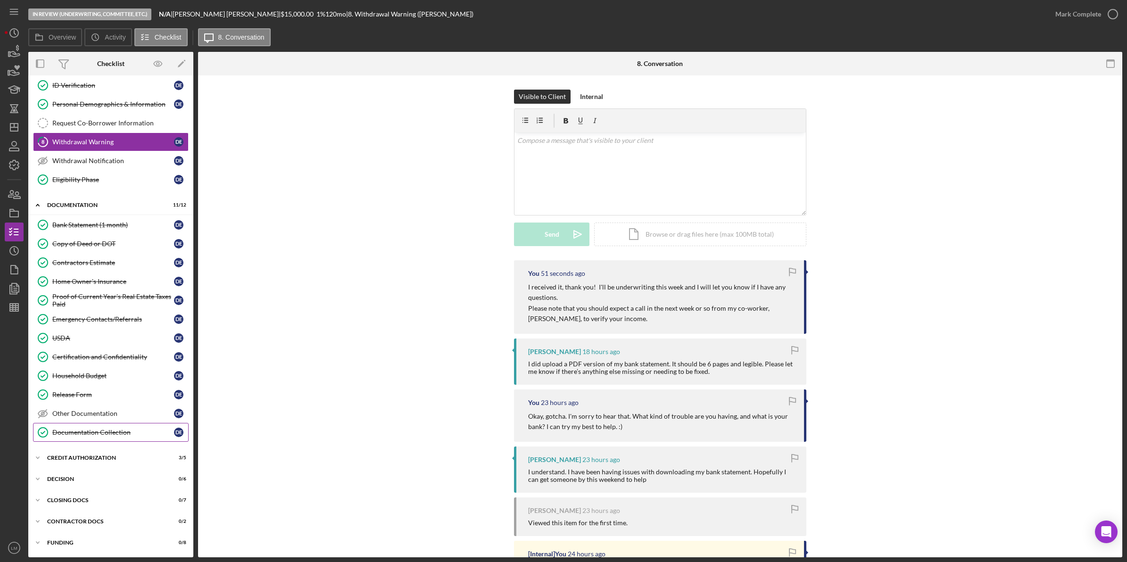
scroll to position [123, 0]
click at [89, 460] on div "CREDIT AUTHORIZATION" at bounding box center [114, 458] width 134 height 6
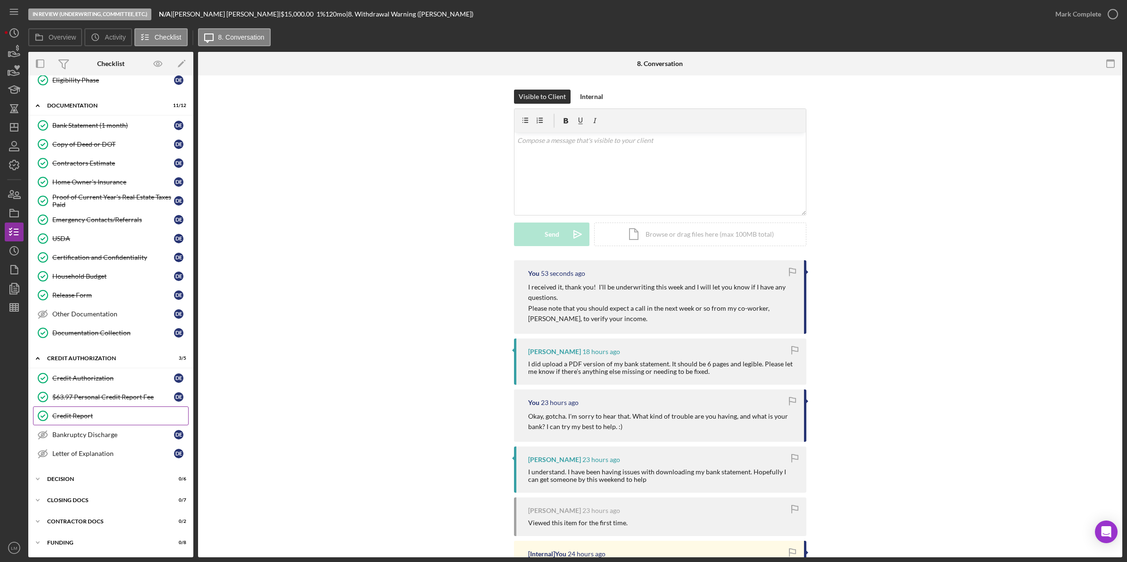
click at [82, 410] on link "Credit Report Credit Report" at bounding box center [111, 416] width 156 height 19
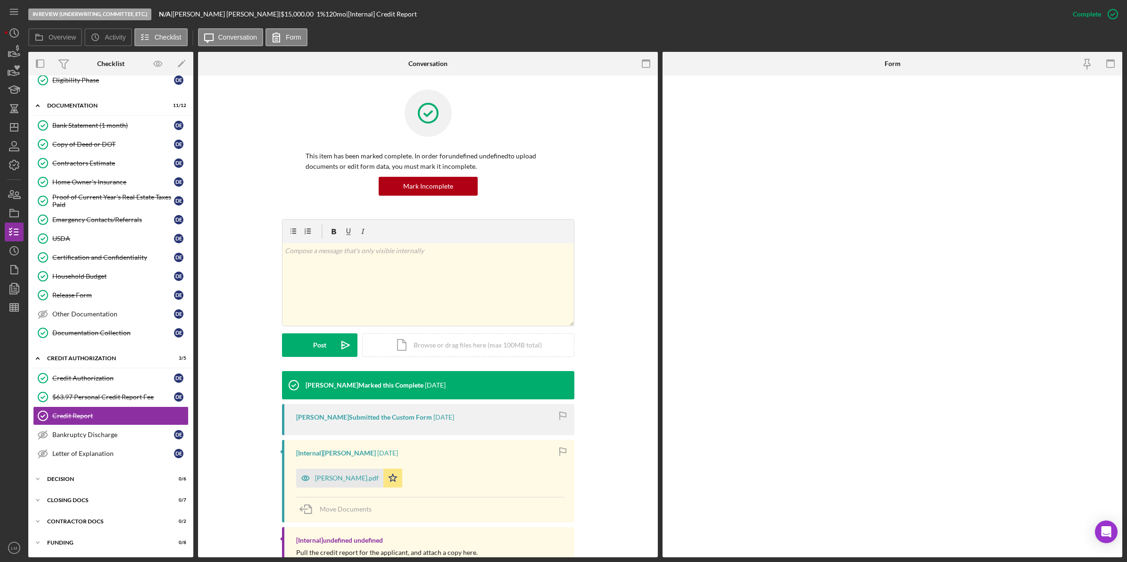
scroll to position [224, 0]
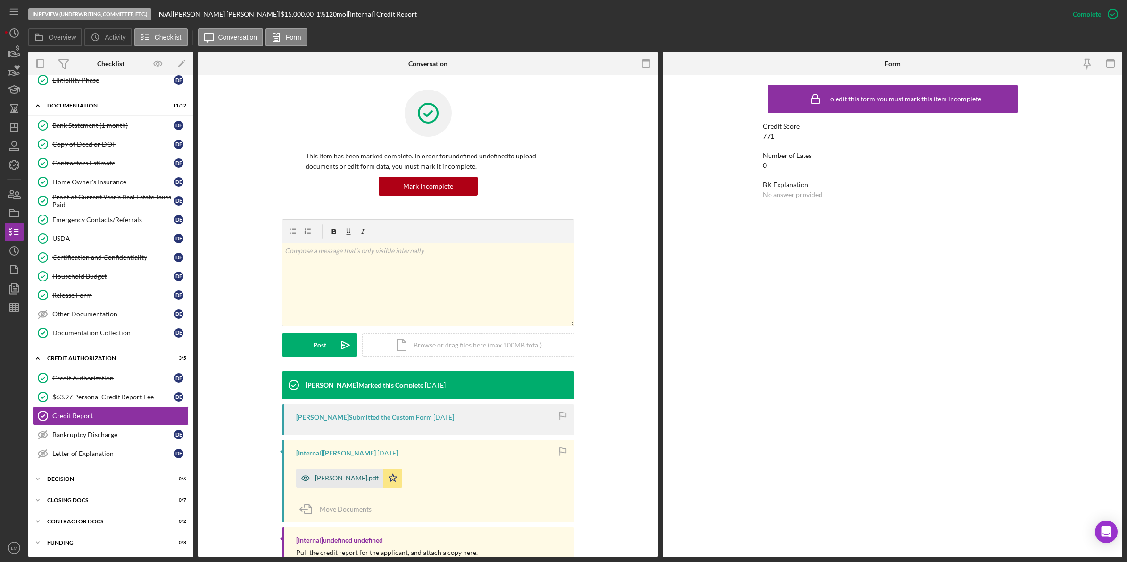
click at [345, 484] on div "[PERSON_NAME].pdf" at bounding box center [339, 478] width 87 height 19
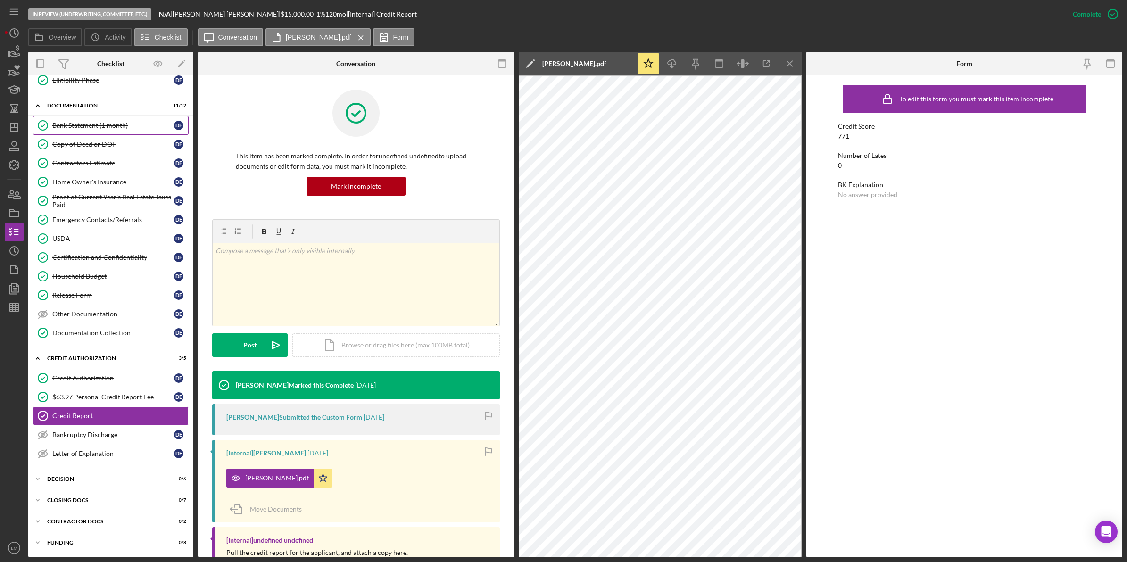
click at [97, 122] on div "Bank Statement (1 month)" at bounding box center [113, 126] width 122 height 8
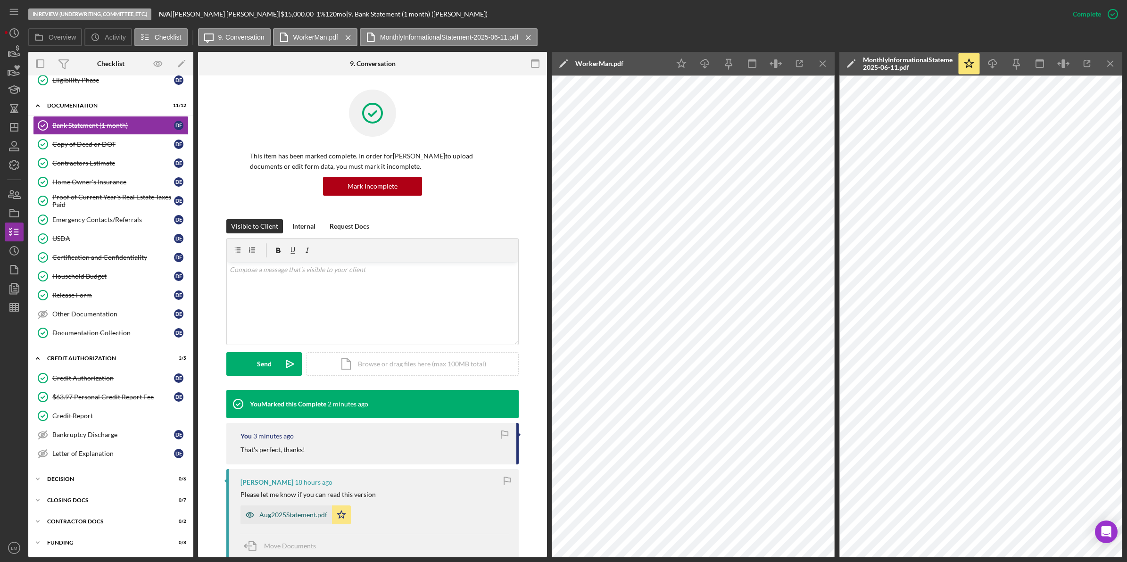
click at [280, 510] on div "Aug2025Statement.pdf" at bounding box center [286, 515] width 91 height 19
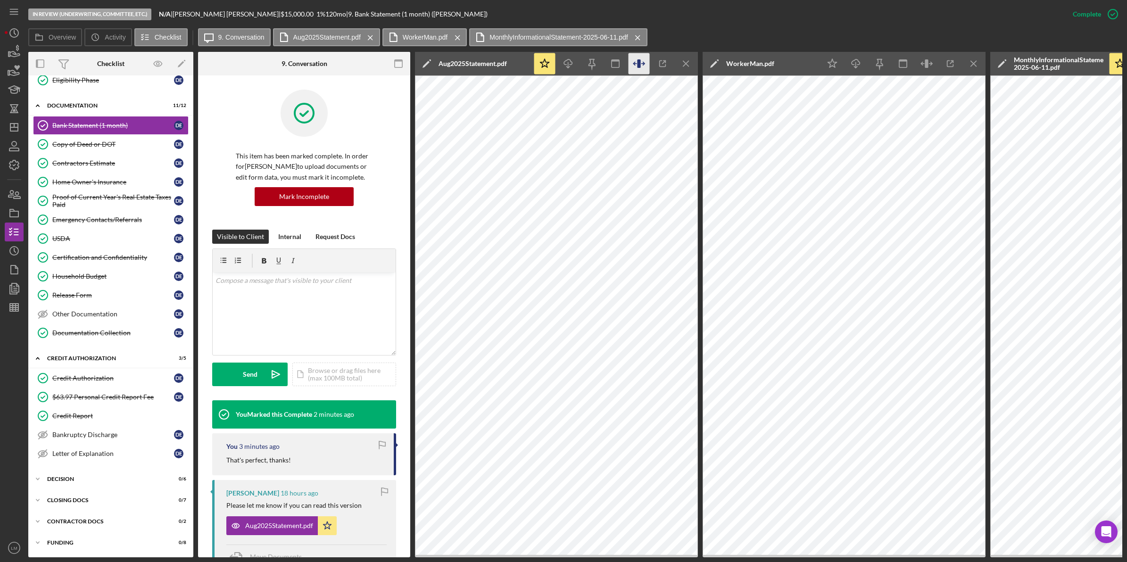
click at [639, 64] on icon "button" at bounding box center [638, 63] width 3 height 8
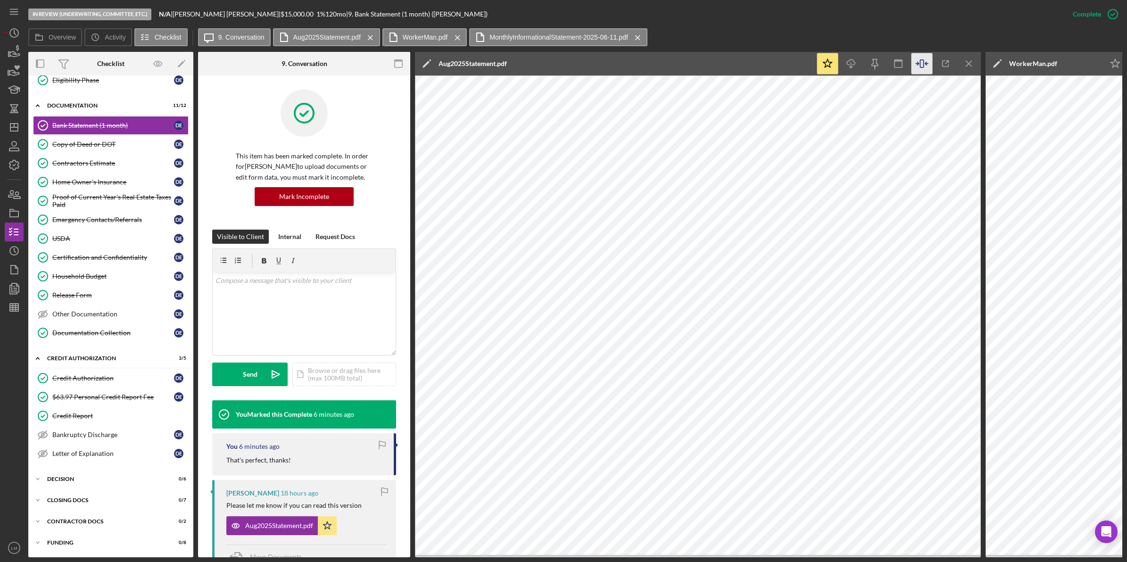
click at [702, 30] on div "Overview Icon/History Activity Checklist Icon/Message 9. Conversation Aug2025St…" at bounding box center [575, 37] width 1094 height 19
click at [85, 159] on div "Contractors Estimate" at bounding box center [113, 163] width 122 height 8
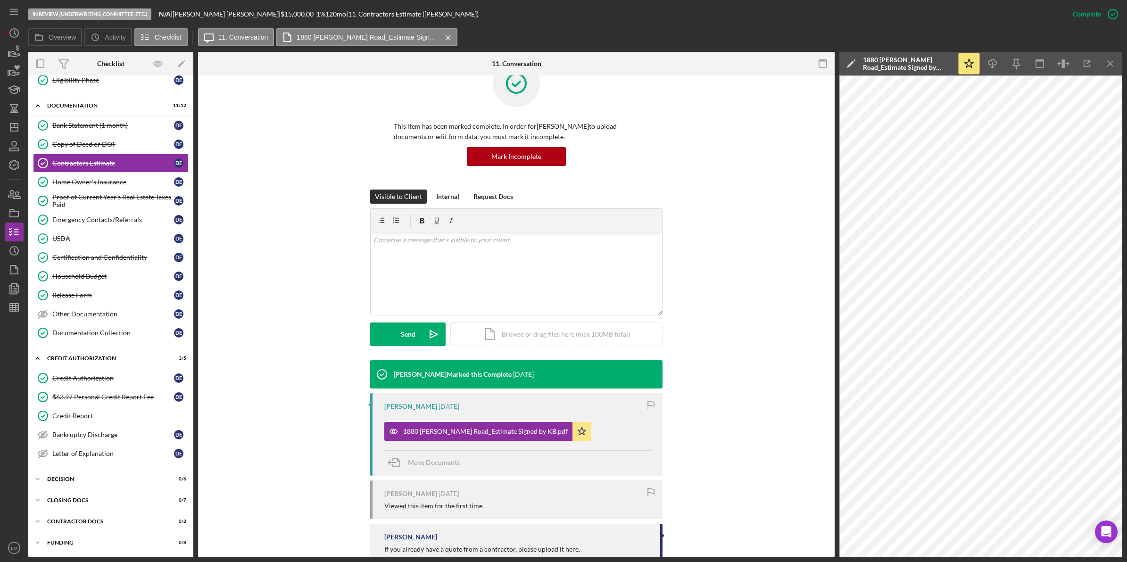
scroll to position [59, 0]
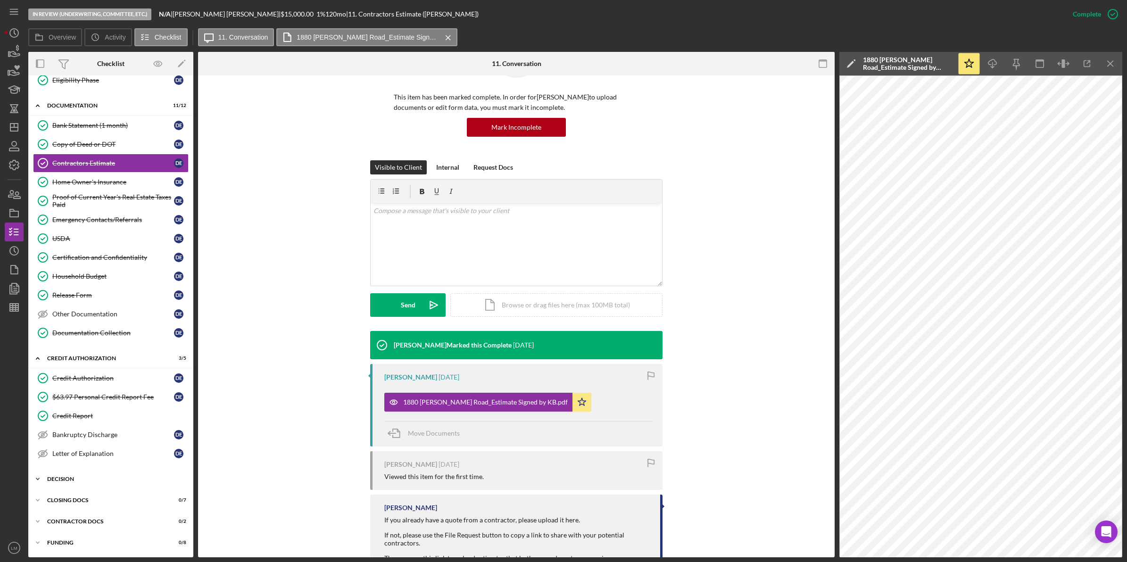
click at [79, 474] on div "Icon/Expander Decision 0 / 6" at bounding box center [110, 479] width 165 height 19
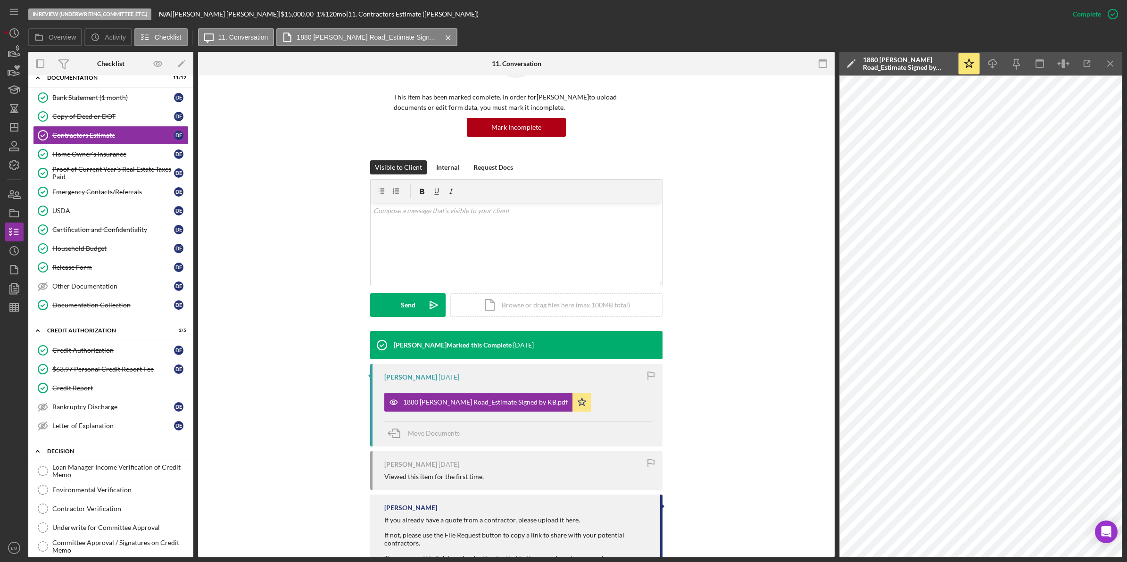
scroll to position [283, 0]
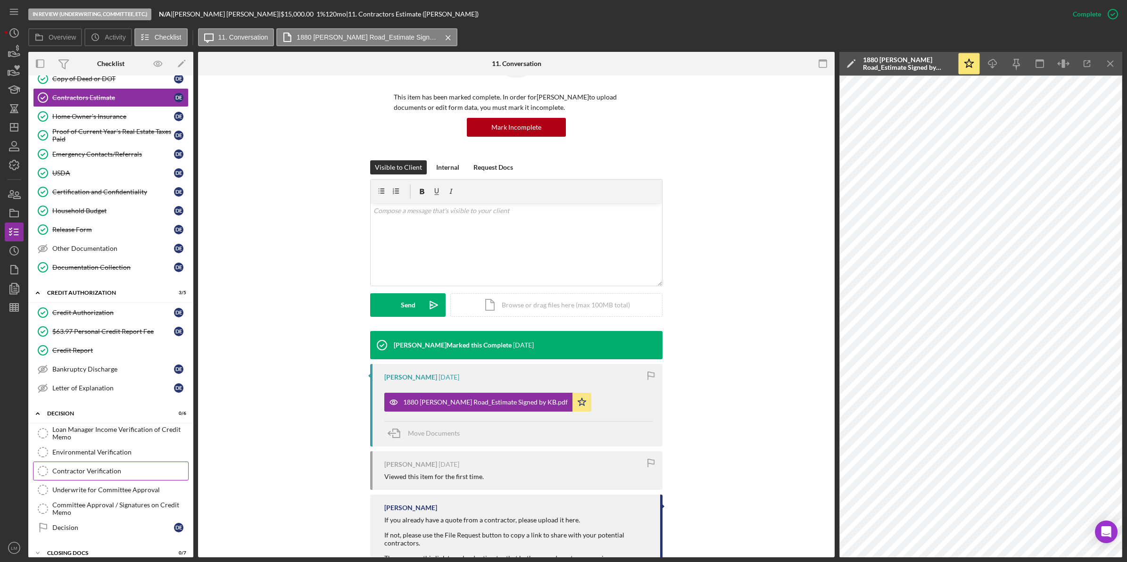
click at [116, 475] on div "Contractor Verification" at bounding box center [120, 471] width 136 height 8
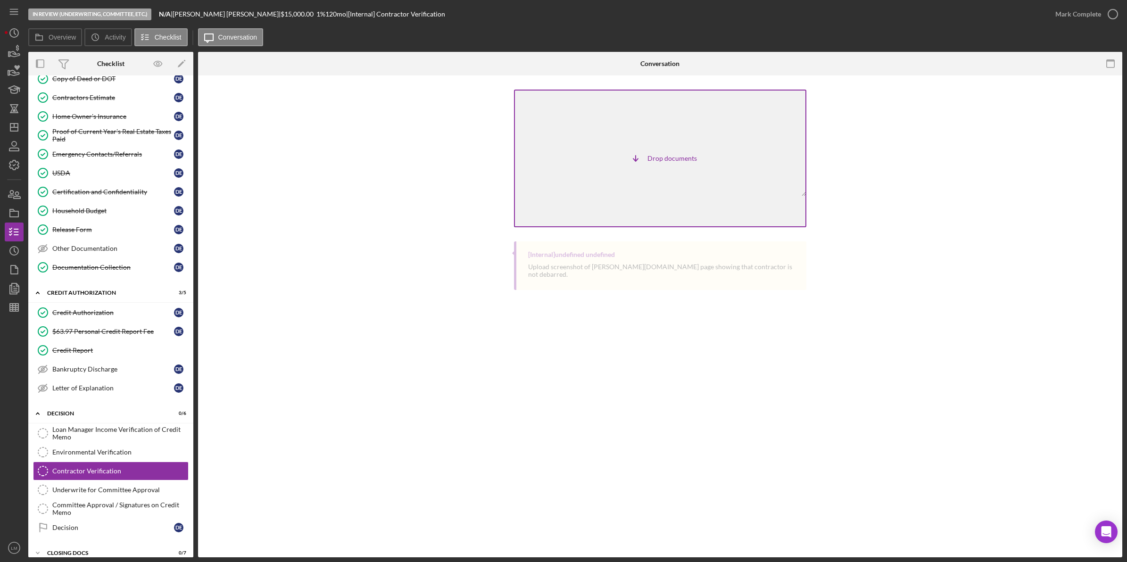
click at [590, 197] on div "Icon/Table Sort Arrow Drop documents" at bounding box center [660, 159] width 292 height 138
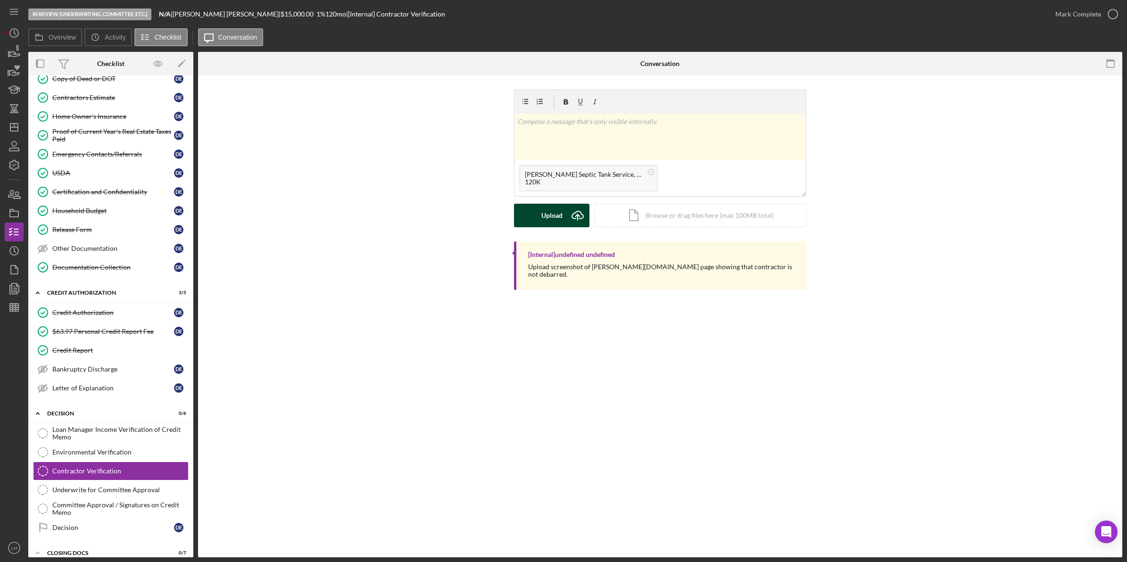
click at [564, 219] on button "Upload Icon/Upload" at bounding box center [551, 216] width 75 height 24
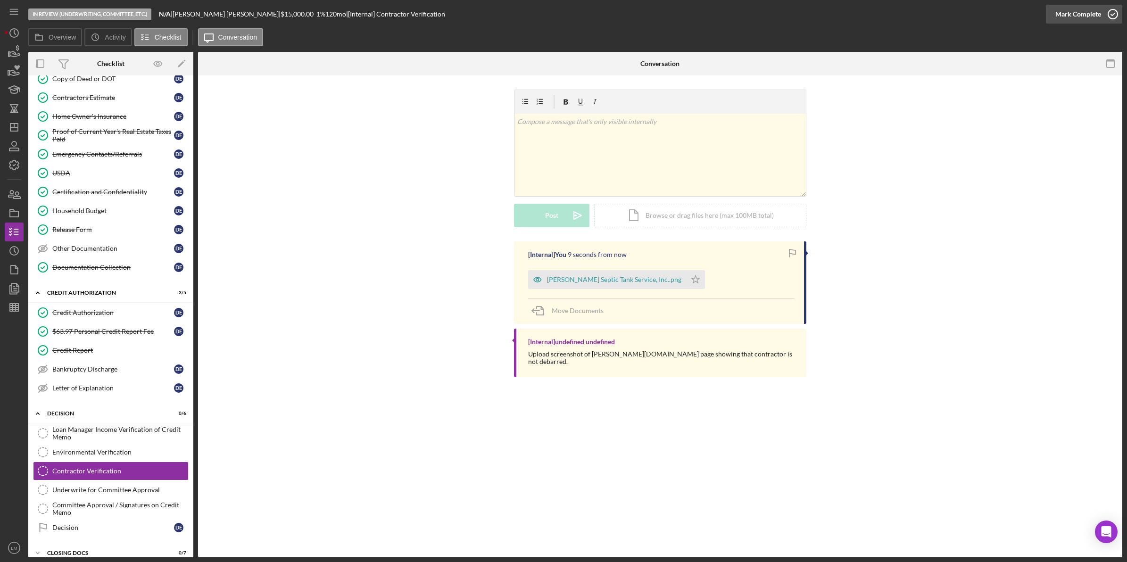
click at [1094, 9] on div "Mark Complete" at bounding box center [1079, 14] width 46 height 19
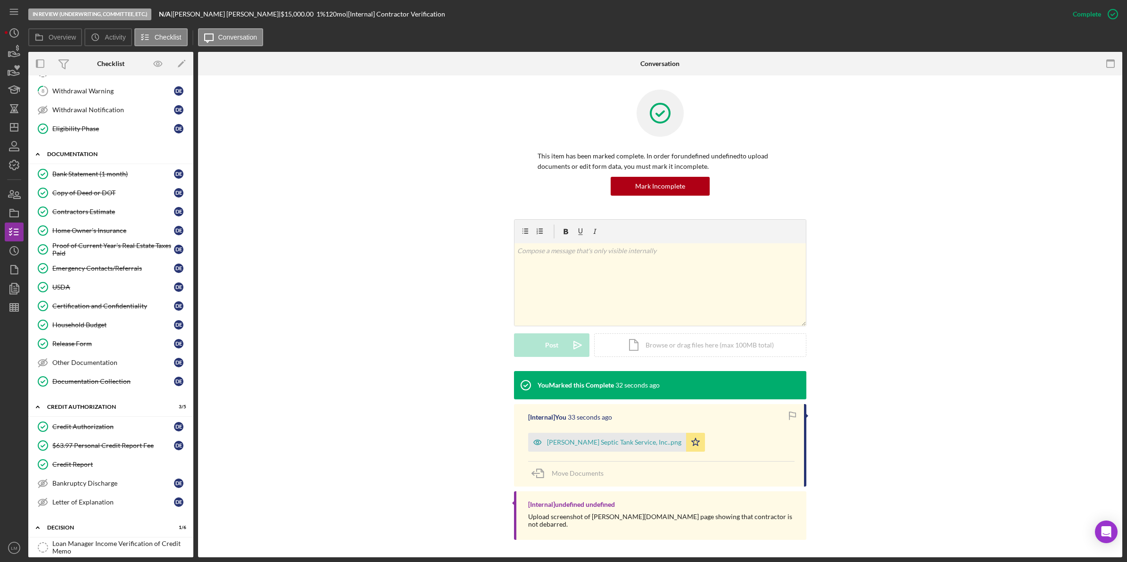
scroll to position [165, 0]
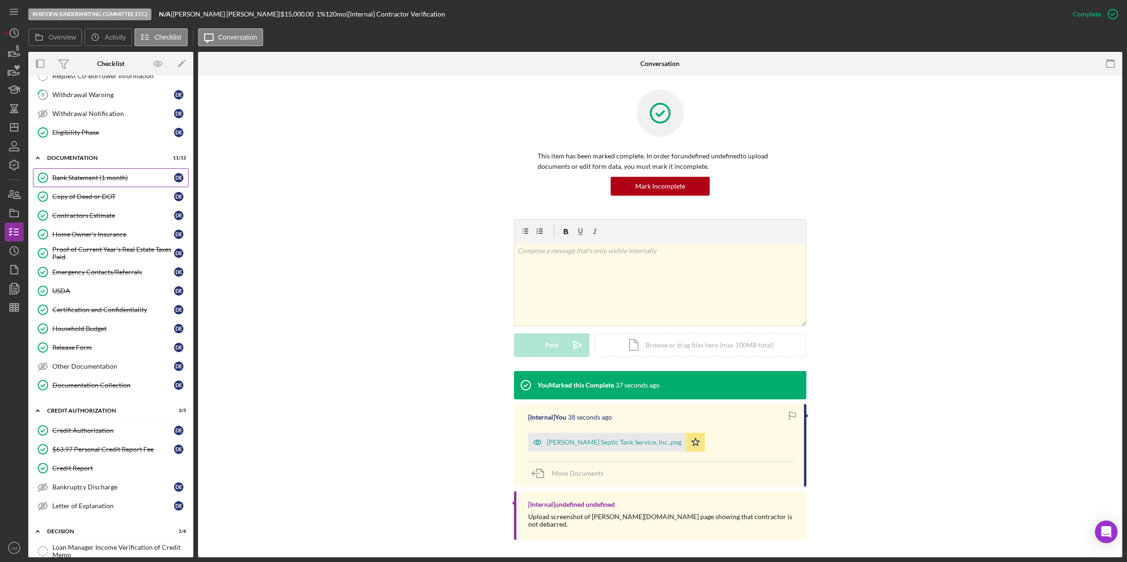
drag, startPoint x: 133, startPoint y: 179, endPoint x: 135, endPoint y: 184, distance: 5.9
click at [133, 179] on div "Bank Statement (1 month)" at bounding box center [113, 178] width 122 height 8
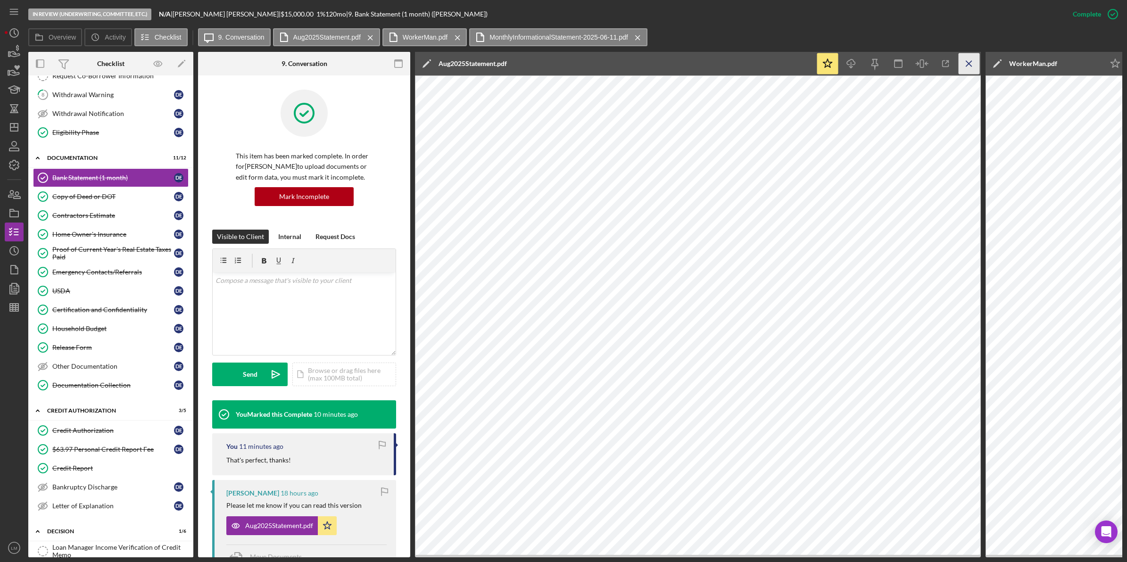
click at [961, 64] on icon "Icon/Menu Close" at bounding box center [969, 63] width 21 height 21
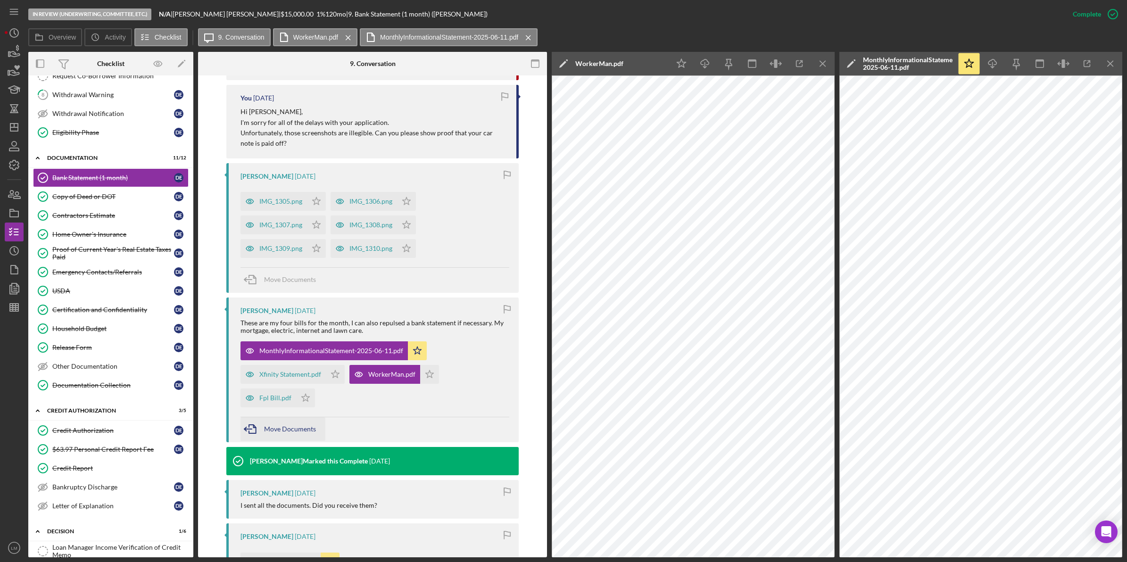
scroll to position [649, 0]
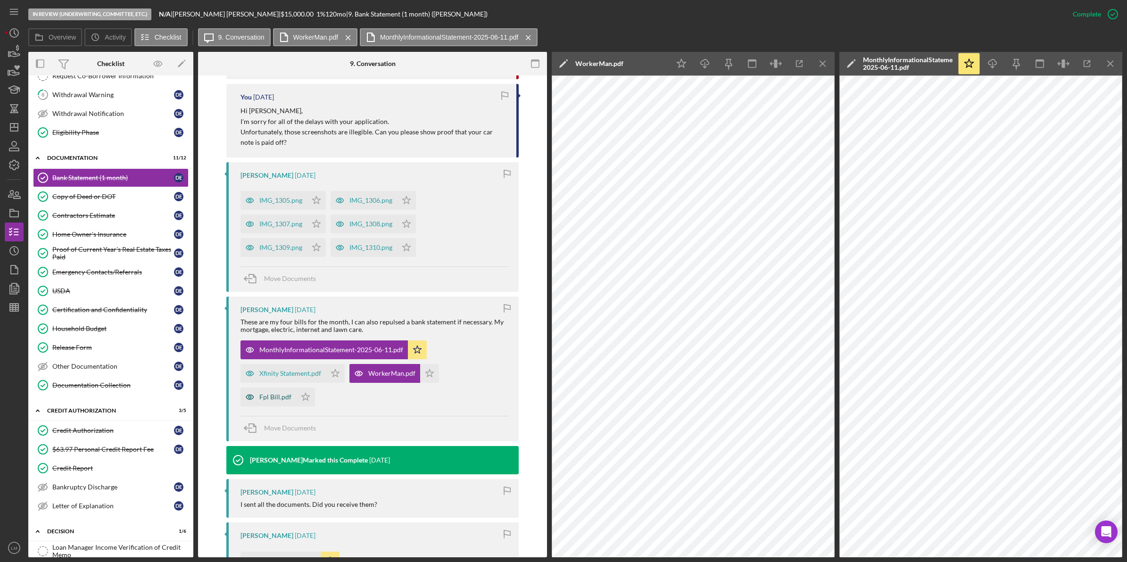
click at [275, 395] on div "Fpl Bill.pdf" at bounding box center [275, 397] width 32 height 8
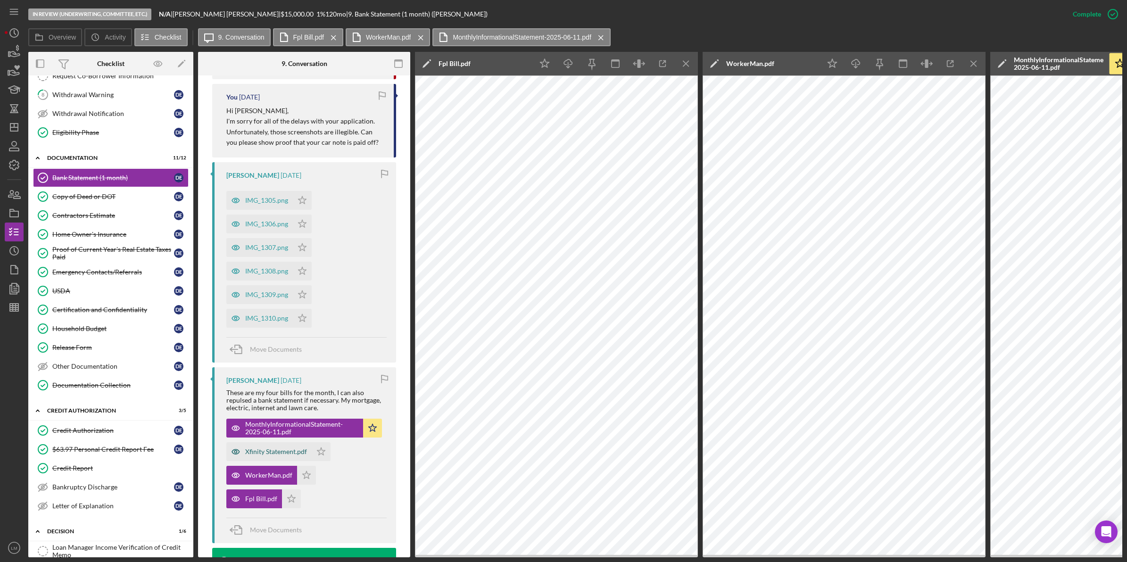
click at [286, 452] on div "Xfinity Statement.pdf" at bounding box center [276, 452] width 62 height 8
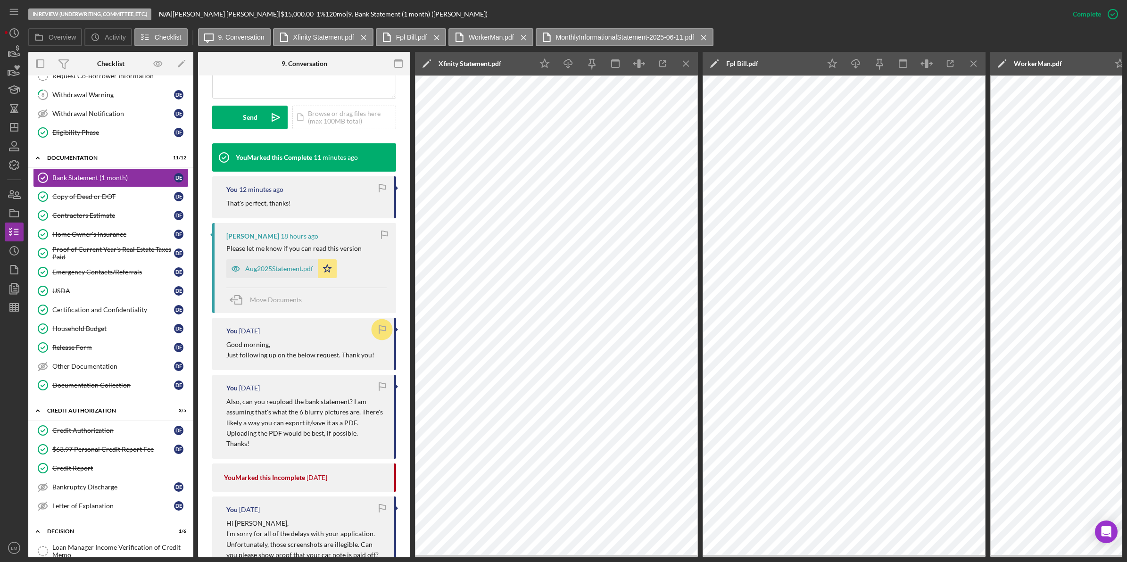
scroll to position [0, 0]
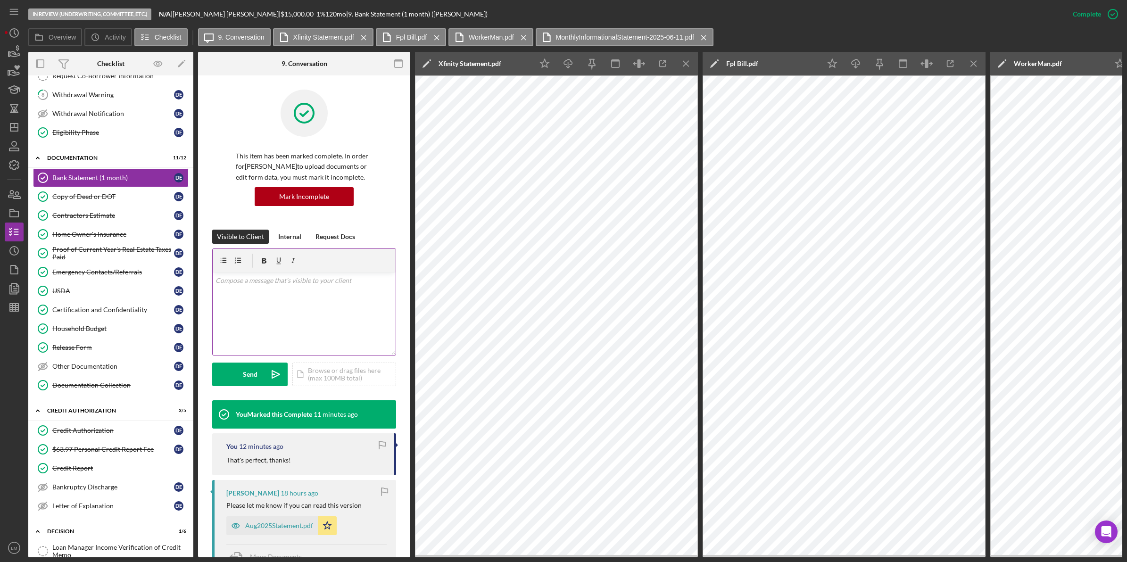
click at [337, 322] on div "v Color teal Color pink Remove color Add row above Add row below Add column bef…" at bounding box center [304, 314] width 183 height 83
click at [185, 59] on icon "Icon/Edit" at bounding box center [181, 63] width 21 height 21
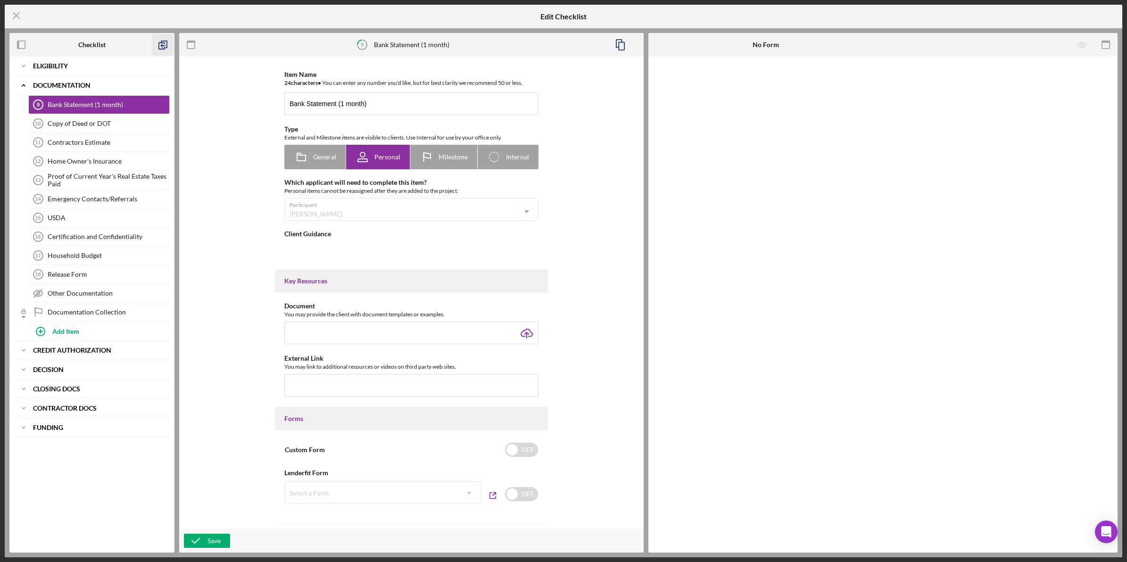
type textarea "<div>Please submit bank statements from the past month. This will confirm cash …"
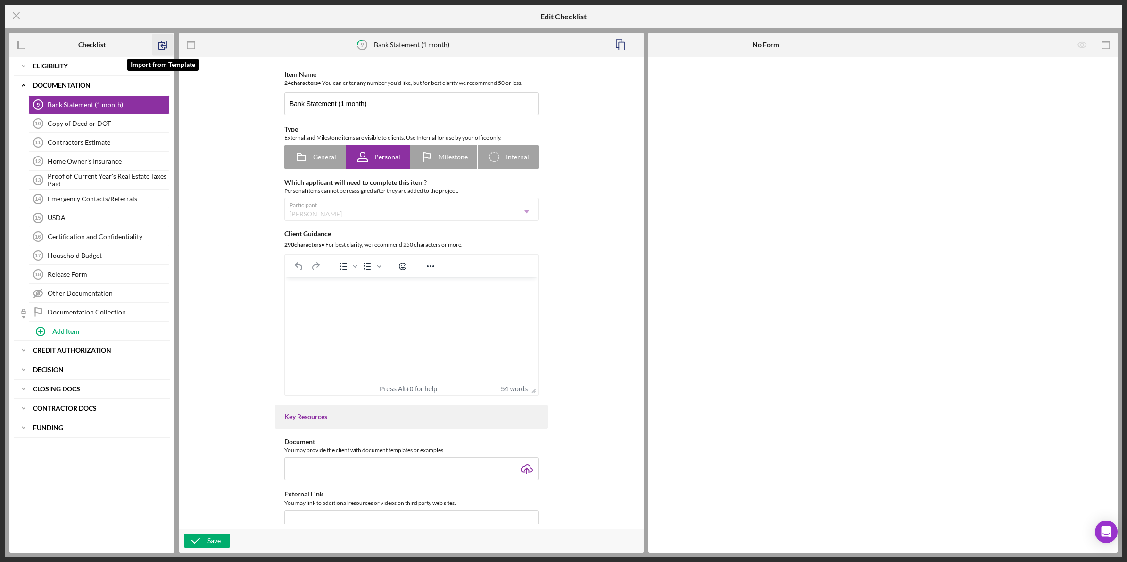
click at [166, 39] on icon "button" at bounding box center [162, 44] width 21 height 21
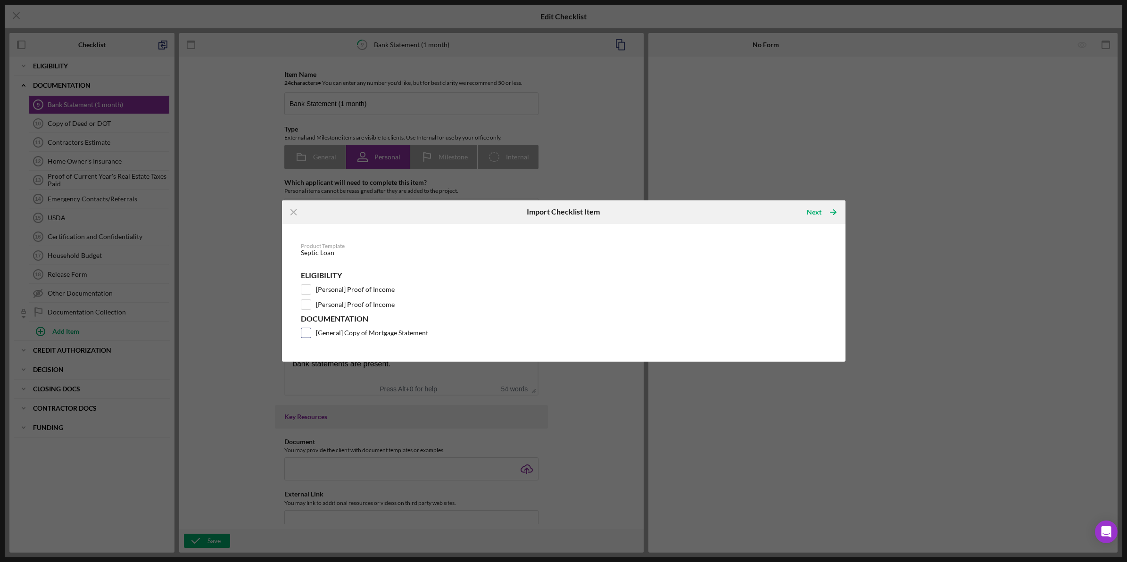
click at [390, 336] on label "[General] Copy of Mortgage Statement" at bounding box center [372, 332] width 112 height 9
click at [311, 336] on input "[General] Copy of Mortgage Statement" at bounding box center [305, 332] width 9 height 9
checkbox input "true"
click at [816, 218] on div "Next" at bounding box center [814, 212] width 15 height 19
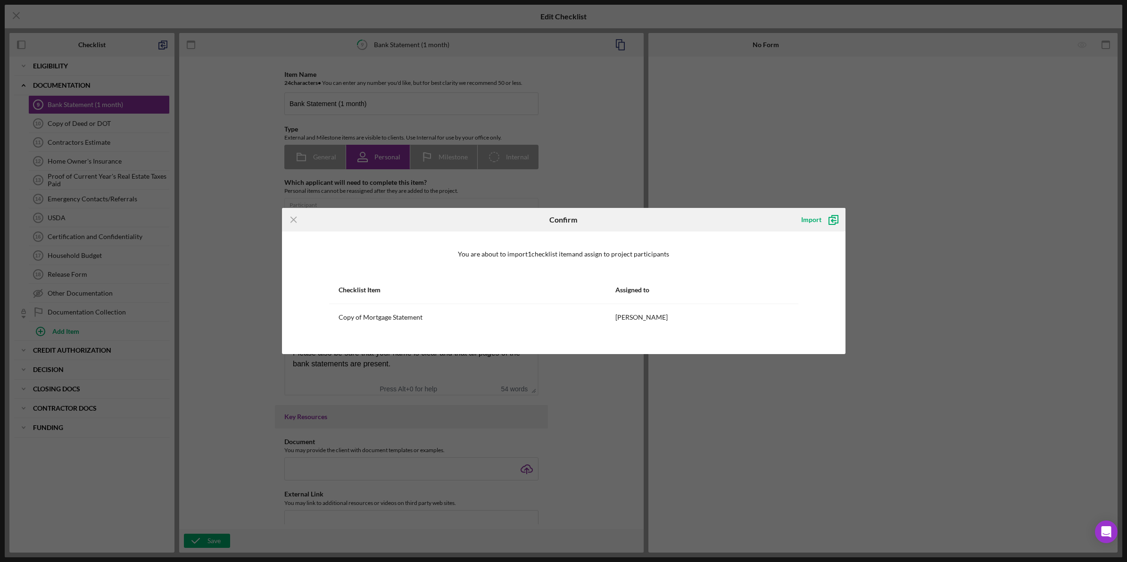
click at [832, 230] on div "Import" at bounding box center [818, 220] width 53 height 24
click at [832, 225] on icon "submit" at bounding box center [834, 220] width 24 height 24
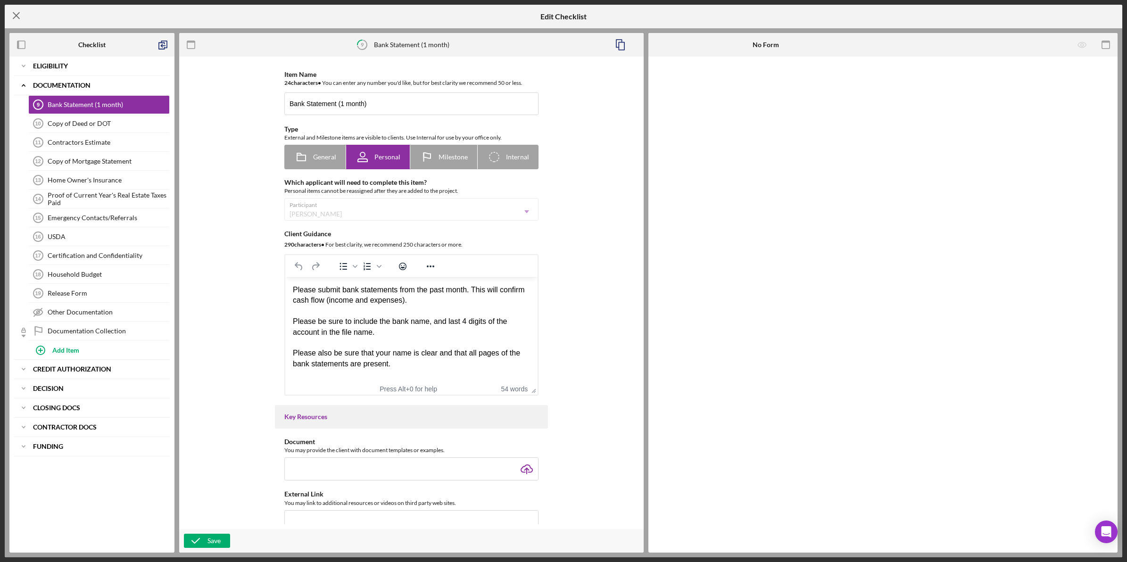
click at [21, 20] on icon "Icon/Menu Close" at bounding box center [17, 16] width 24 height 24
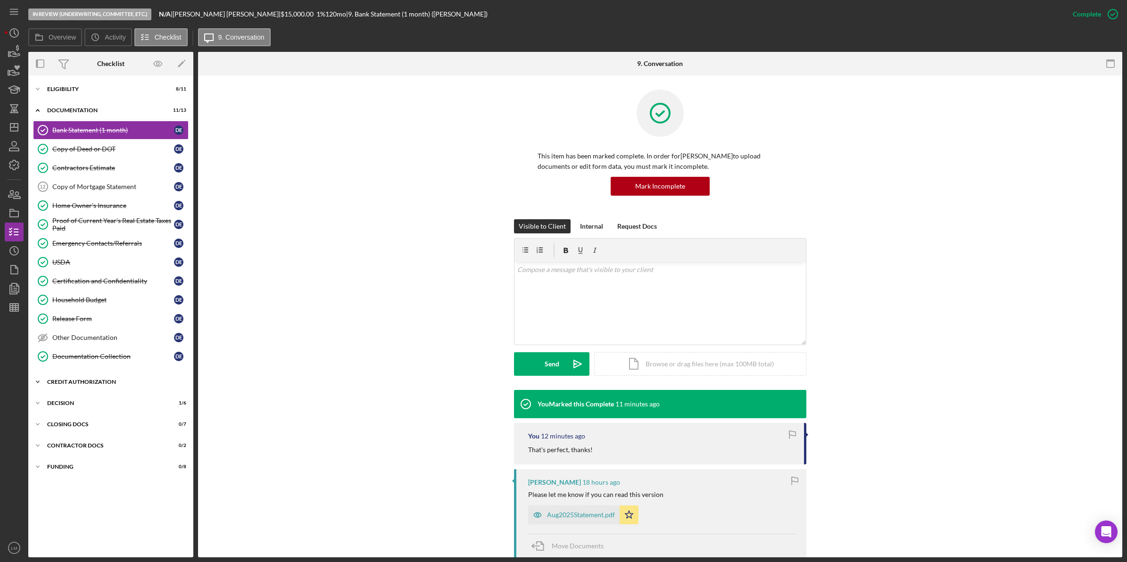
click at [128, 385] on div "CREDIT AUTHORIZATION" at bounding box center [114, 382] width 134 height 6
click at [121, 390] on div "Icon/Expander CREDIT AUTHORIZATION 3 / 5" at bounding box center [110, 382] width 165 height 19
click at [106, 182] on link "Copy of Mortgage Statement 12 Copy of Mortgage Statement D E" at bounding box center [111, 186] width 156 height 19
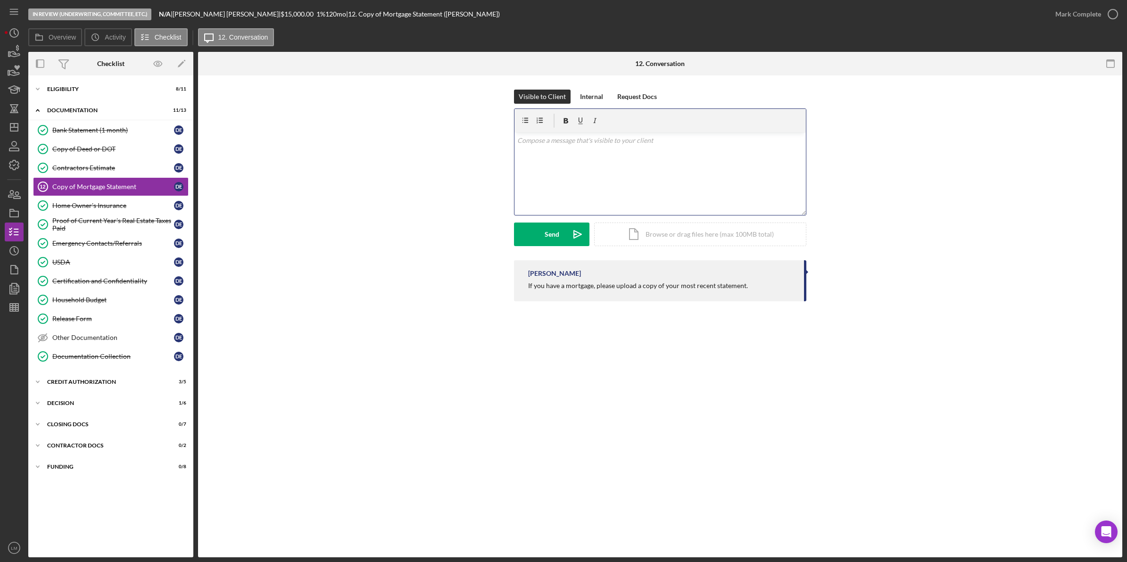
click at [598, 194] on div "v Color teal Color pink Remove color Add row above Add row below Add column bef…" at bounding box center [660, 174] width 291 height 83
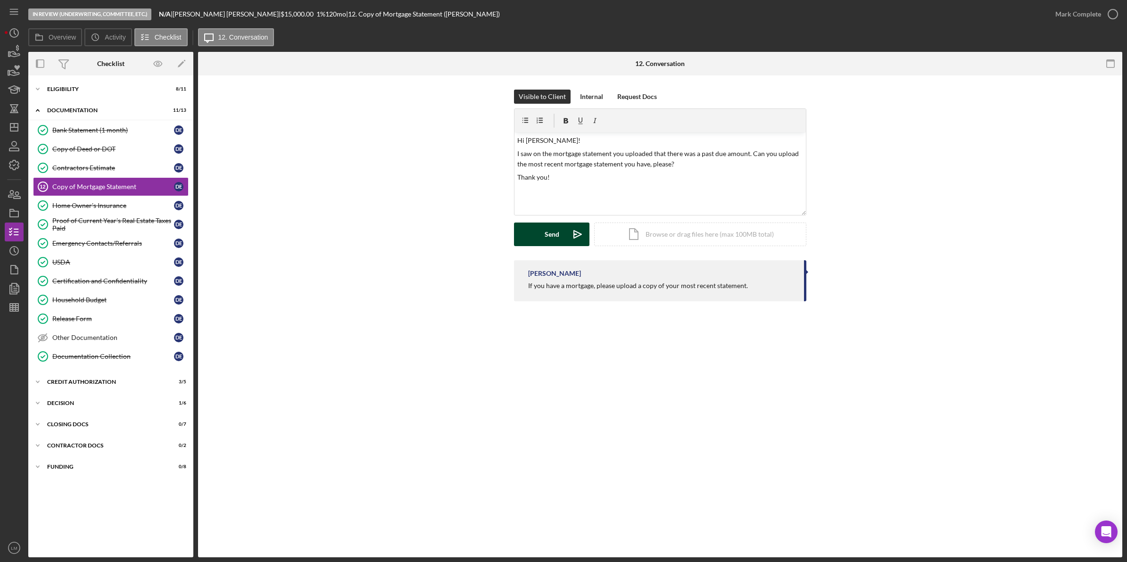
click at [549, 230] on div "Send" at bounding box center [552, 235] width 15 height 24
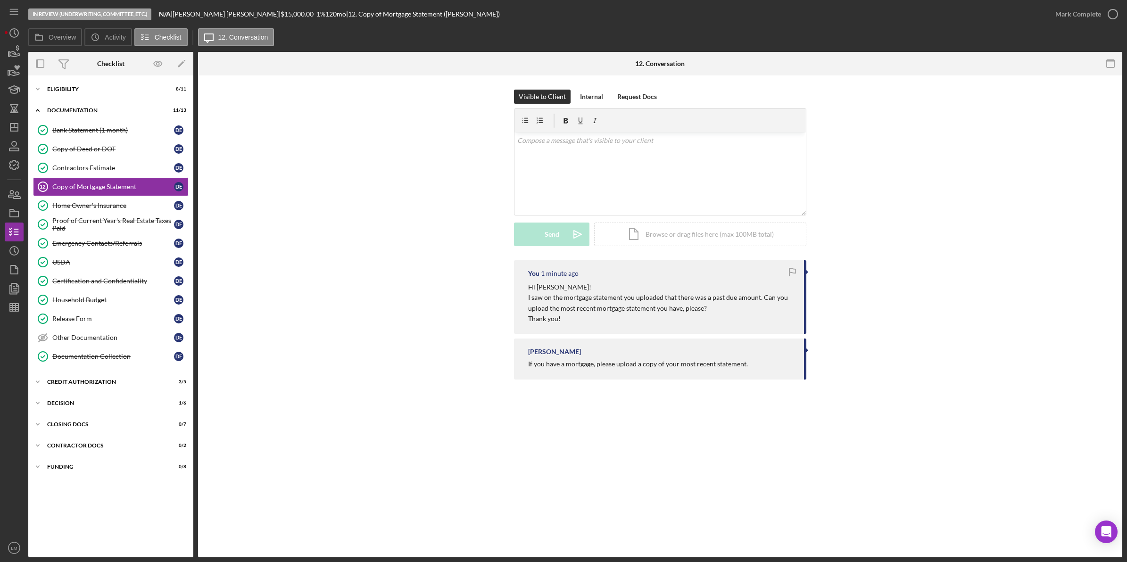
drag, startPoint x: 124, startPoint y: 133, endPoint x: 516, endPoint y: 426, distance: 489.7
click at [124, 133] on div "Bank Statement (1 month)" at bounding box center [113, 130] width 122 height 8
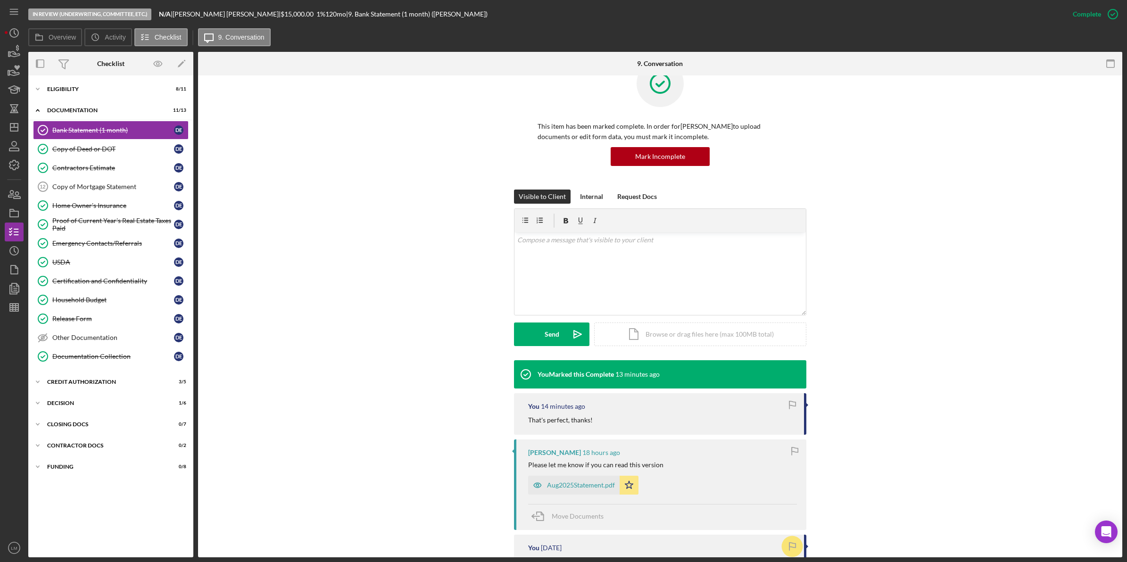
scroll to position [59, 0]
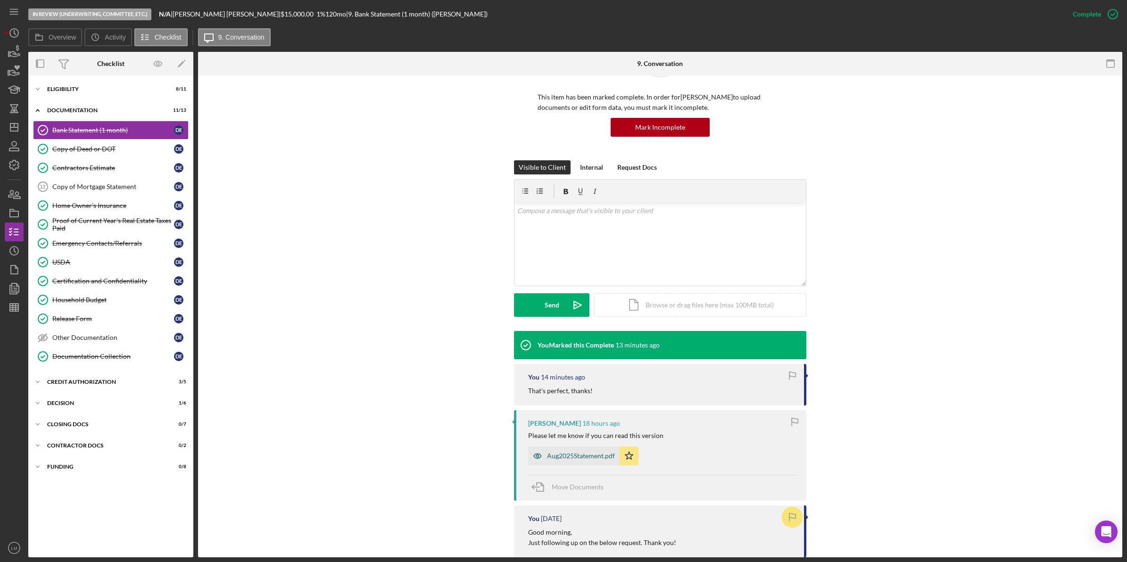
click at [580, 461] on div "Aug2025Statement.pdf" at bounding box center [573, 456] width 91 height 19
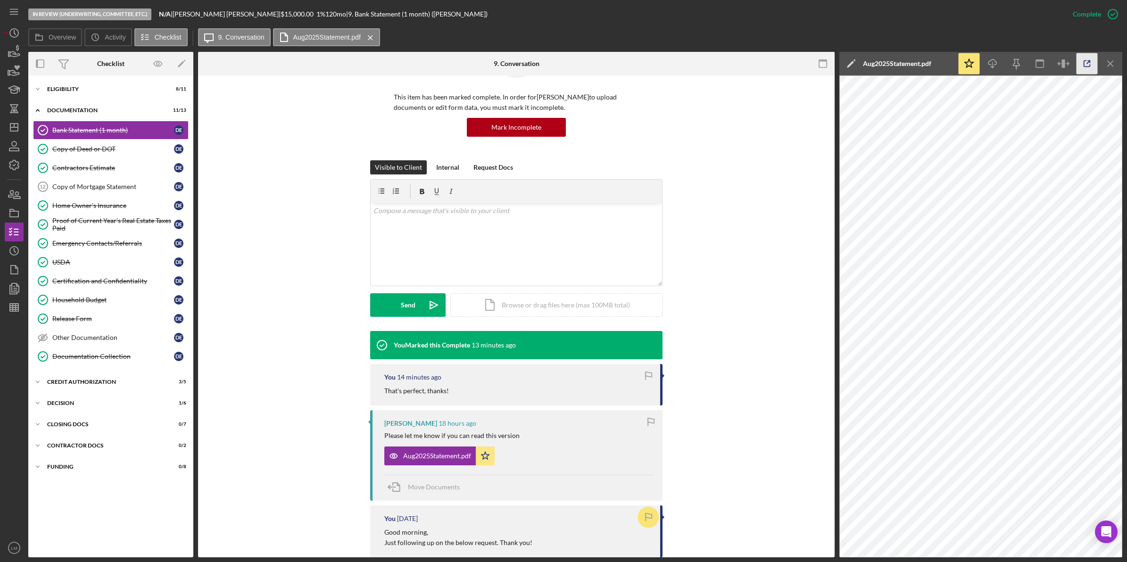
click at [1085, 62] on icon "button" at bounding box center [1087, 63] width 21 height 21
click at [19, 127] on icon "Icon/Dashboard" at bounding box center [14, 128] width 24 height 24
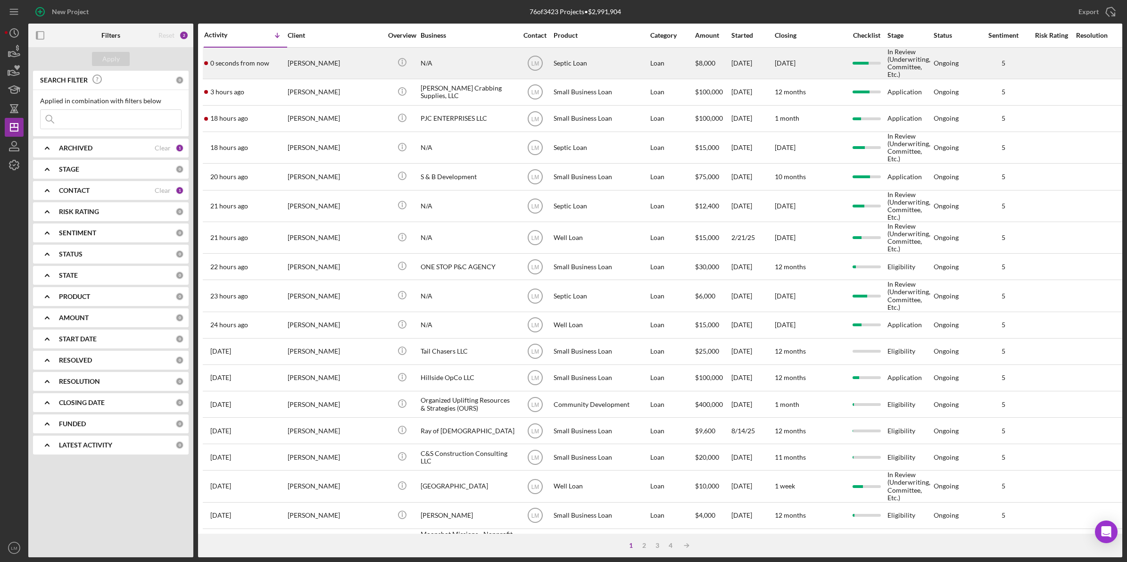
click at [319, 62] on div "[PERSON_NAME]" at bounding box center [335, 63] width 94 height 30
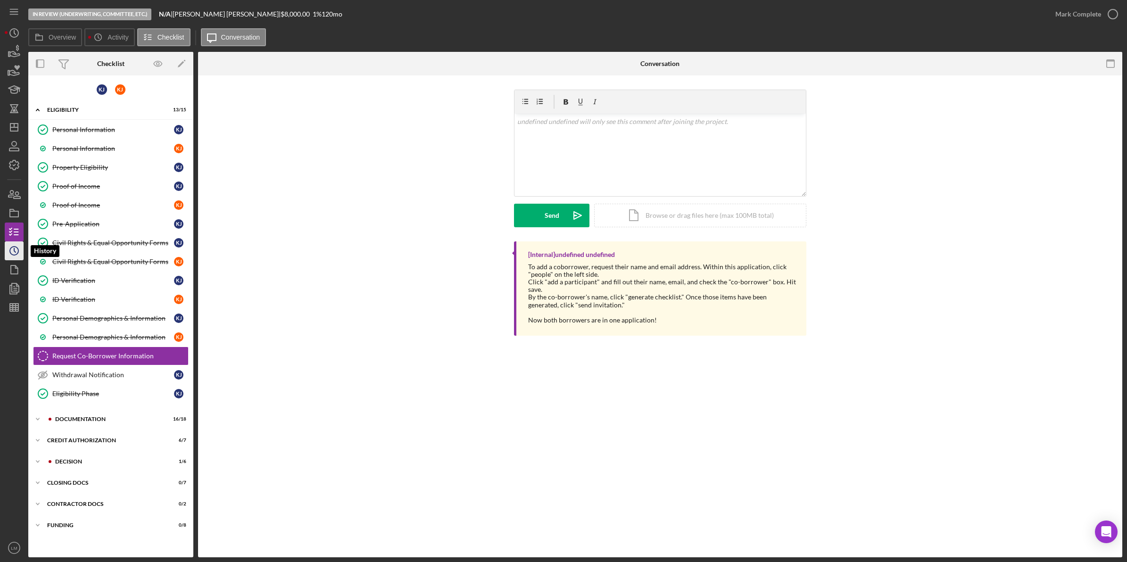
click at [14, 253] on icon "Icon/History" at bounding box center [14, 251] width 24 height 24
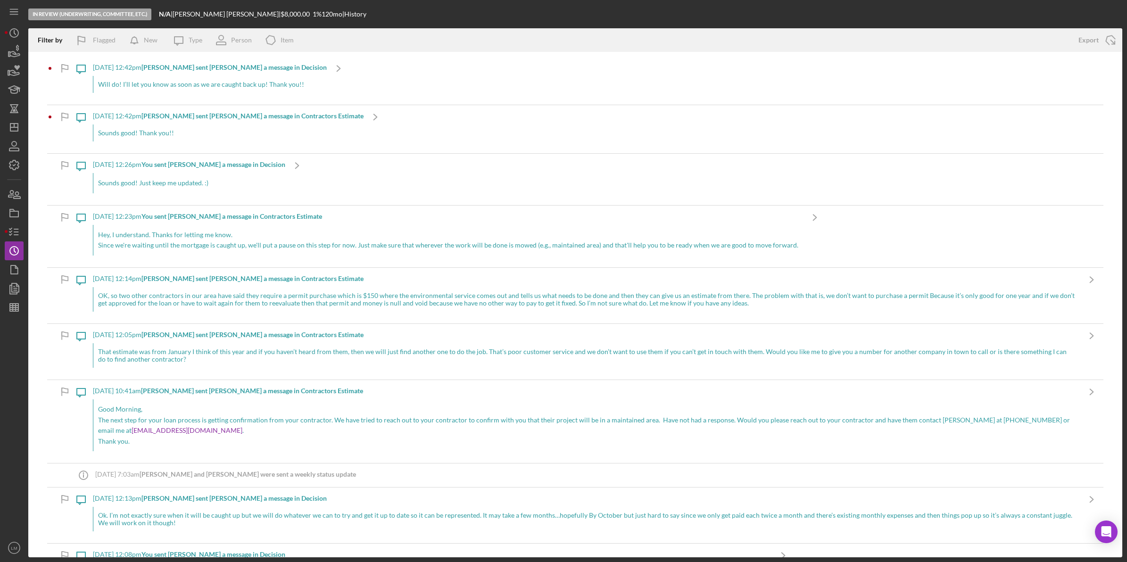
click at [246, 89] on div "Will do! I’ll let you know as soon as we are caught back up! Thank you!!" at bounding box center [210, 84] width 234 height 17
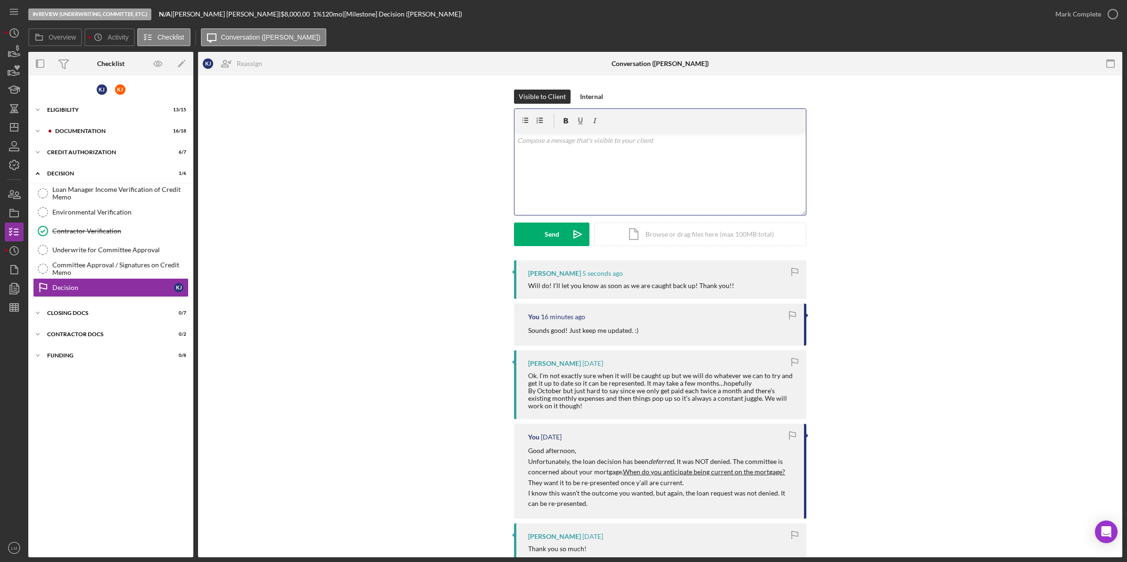
click at [612, 162] on div "v Color teal Color pink Remove color Add row above Add row below Add column bef…" at bounding box center [660, 174] width 291 height 83
click at [556, 234] on div "Send" at bounding box center [552, 235] width 15 height 24
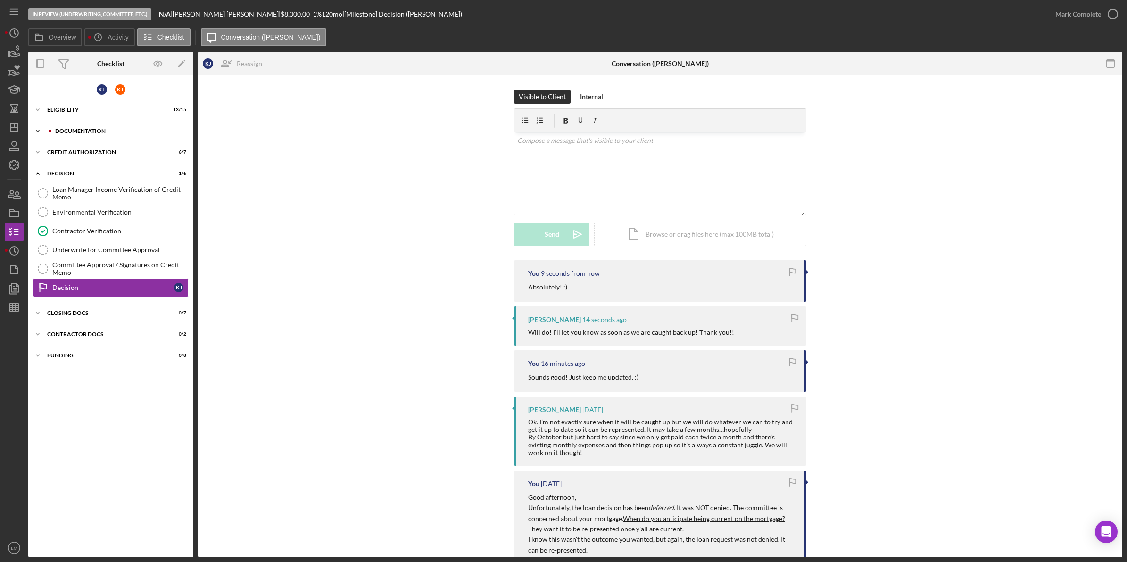
click at [109, 126] on div "Icon/Expander Documentation 16 / 18" at bounding box center [110, 131] width 165 height 19
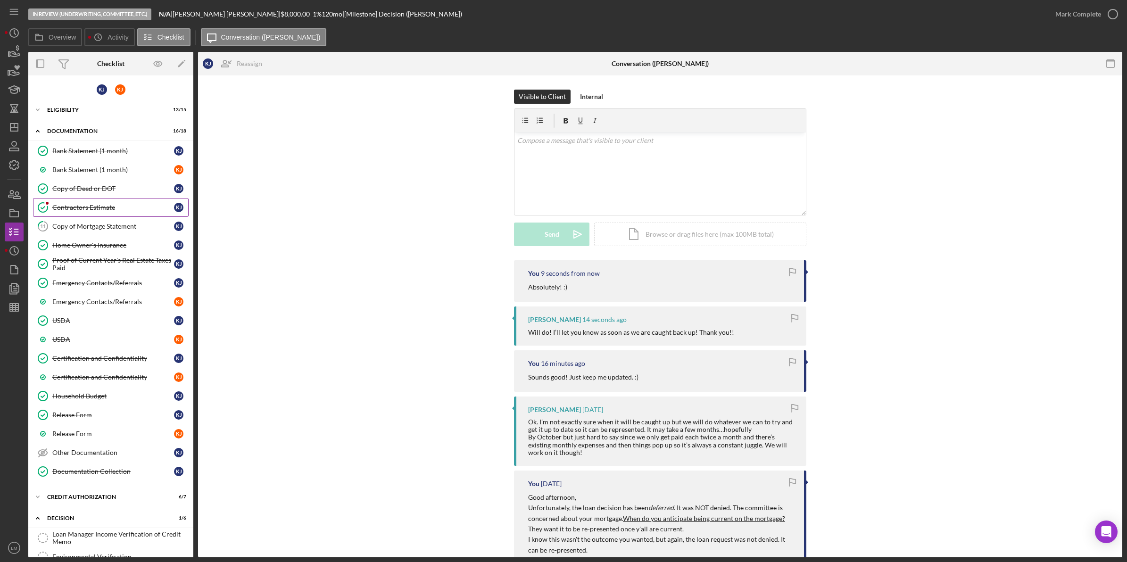
click at [88, 211] on div "Contractors Estimate" at bounding box center [113, 208] width 122 height 8
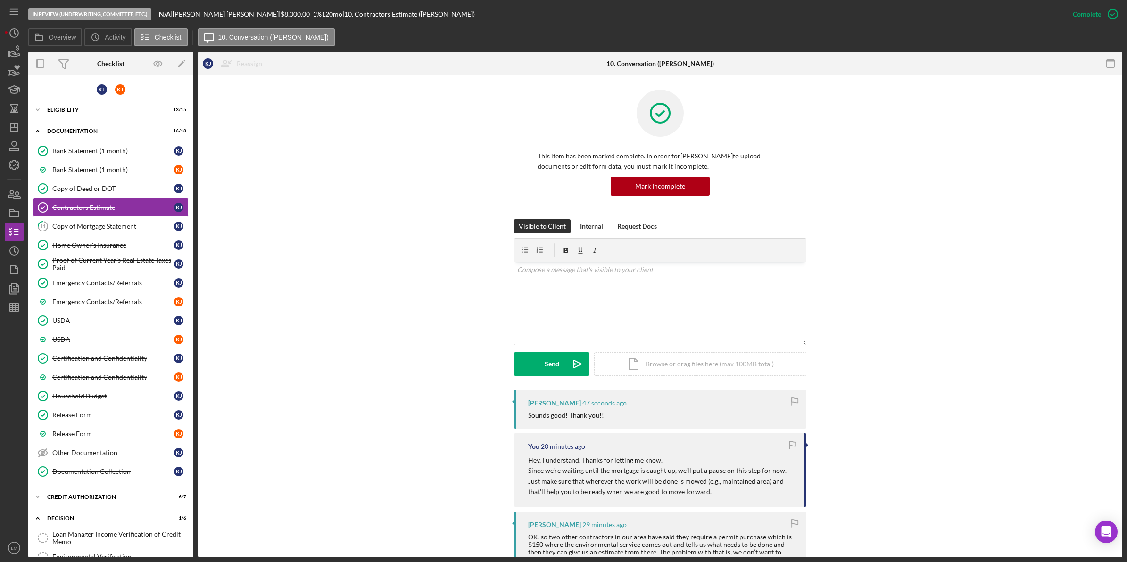
click at [649, 423] on div "[PERSON_NAME] 47 seconds ago Sounds good! Thank you!!" at bounding box center [660, 409] width 292 height 39
click at [11, 126] on icon "Icon/Dashboard" at bounding box center [14, 128] width 24 height 24
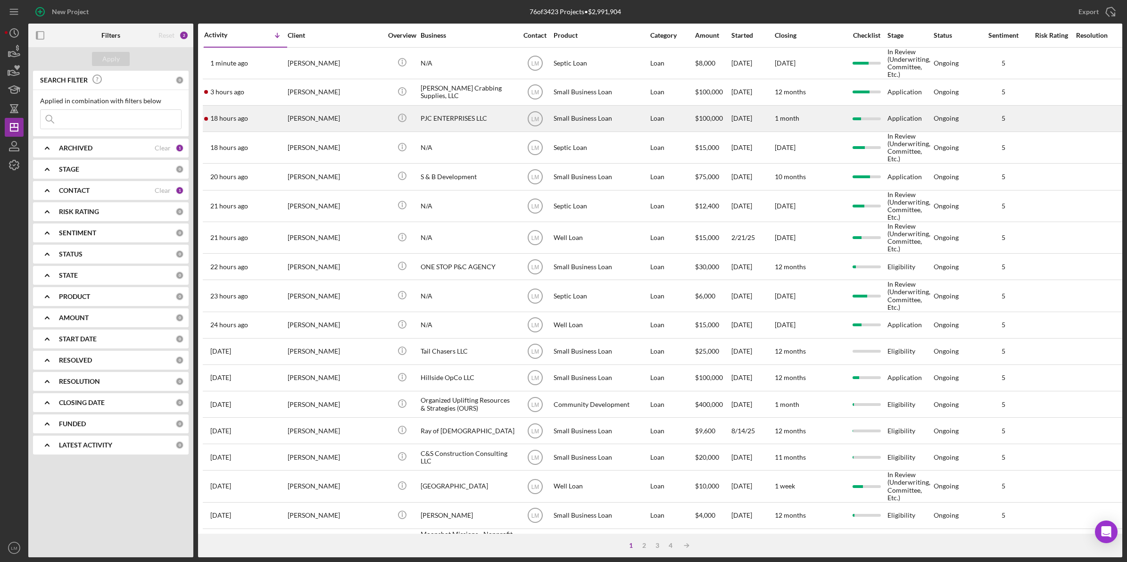
click at [322, 119] on div "[PERSON_NAME]" at bounding box center [335, 118] width 94 height 25
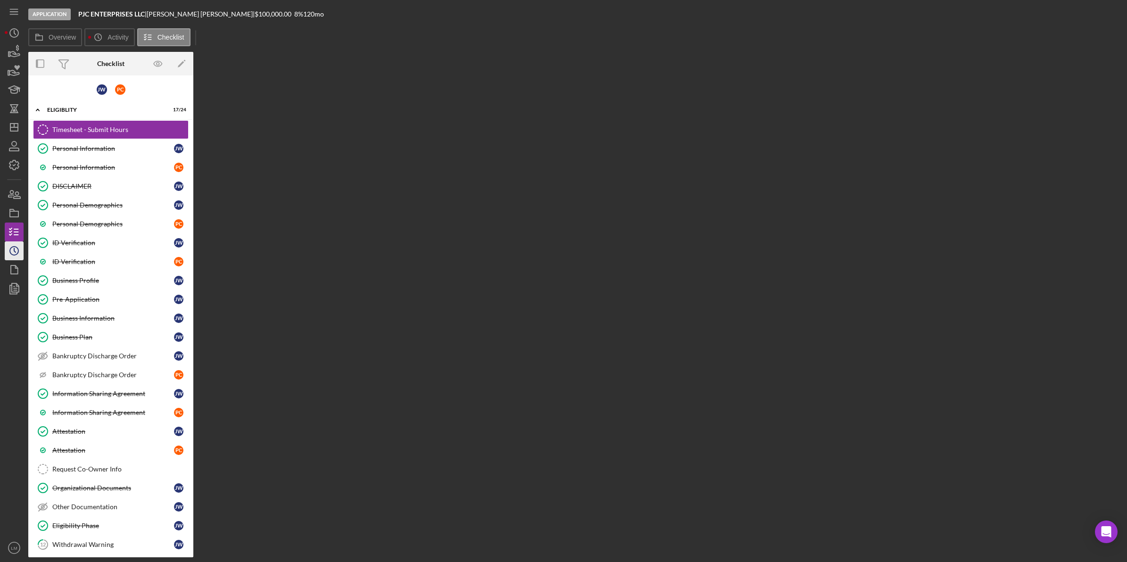
click at [6, 249] on icon "Icon/History" at bounding box center [14, 251] width 24 height 24
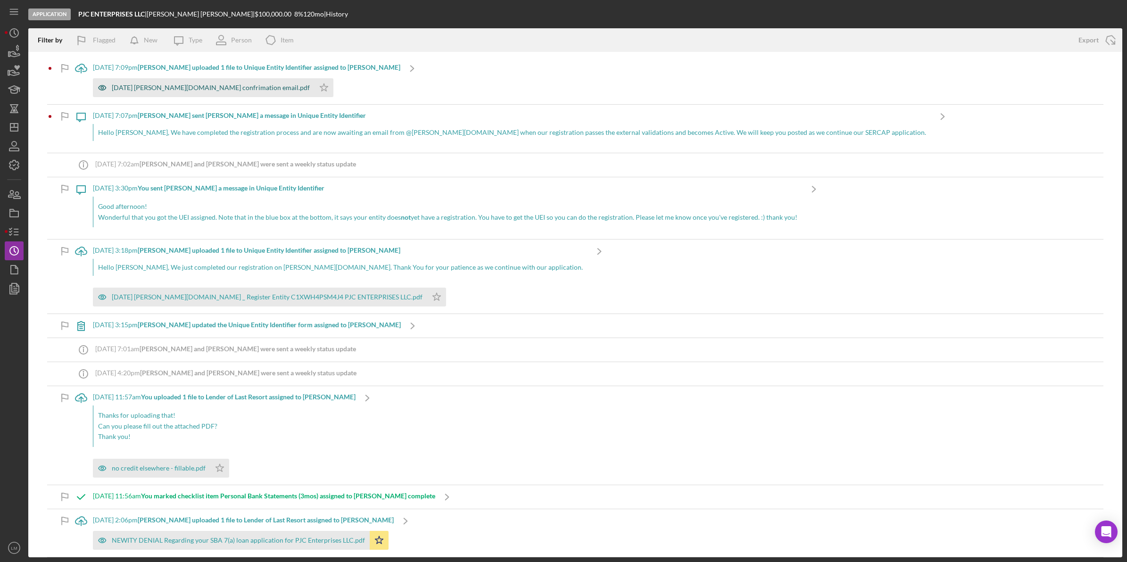
click at [197, 83] on div "[DATE] [PERSON_NAME][DOMAIN_NAME] confrimation email.pdf" at bounding box center [204, 87] width 222 height 19
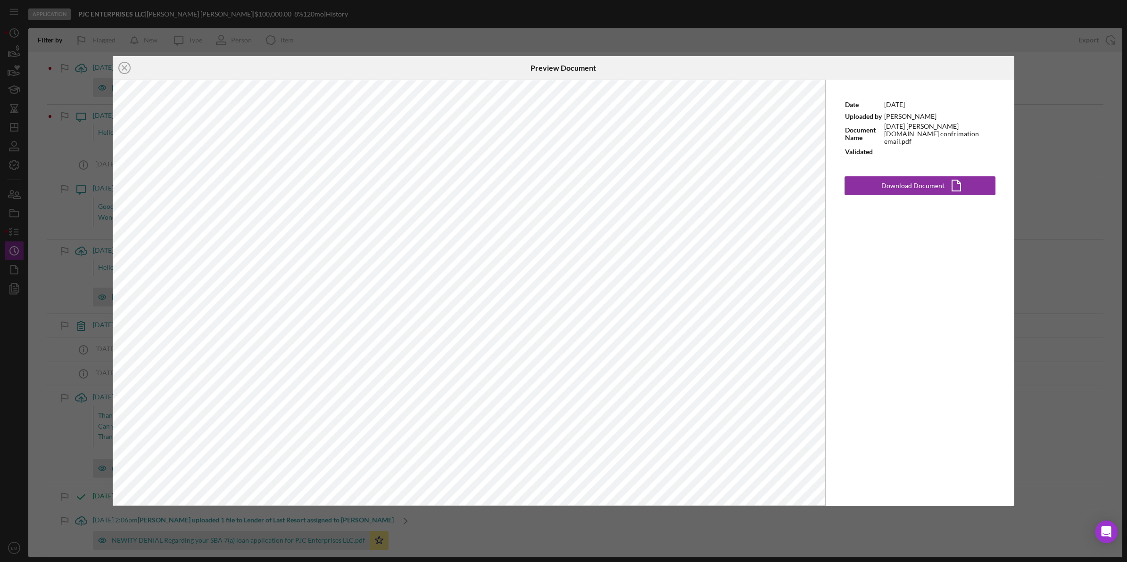
click at [395, 43] on div "Icon/Close Preview Document Date [DATE] Uploaded by [PERSON_NAME] Document Name…" at bounding box center [563, 281] width 1127 height 562
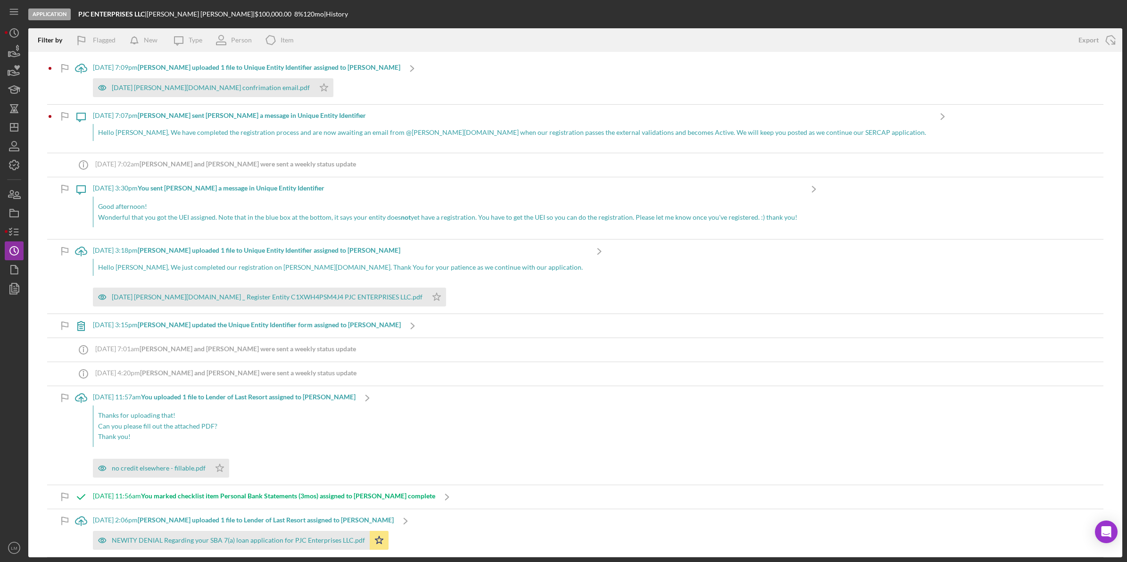
click at [331, 84] on div "[DATE] [PERSON_NAME][DOMAIN_NAME] confrimation email.pdf Icon/Star" at bounding box center [247, 86] width 308 height 24
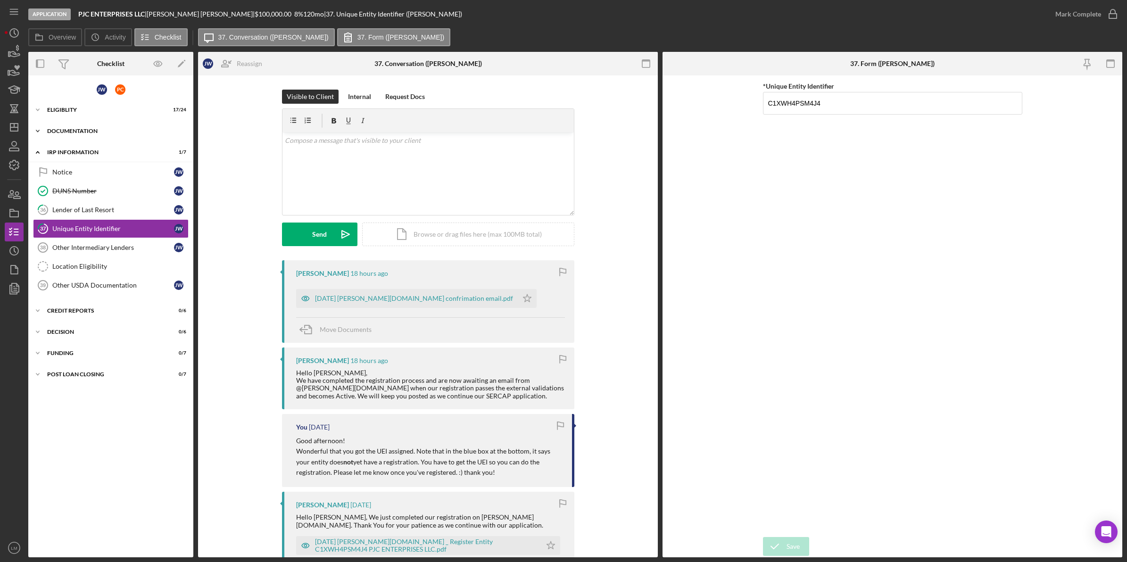
click at [111, 126] on div "Icon/Expander Documentation 10 / 33" at bounding box center [110, 131] width 165 height 19
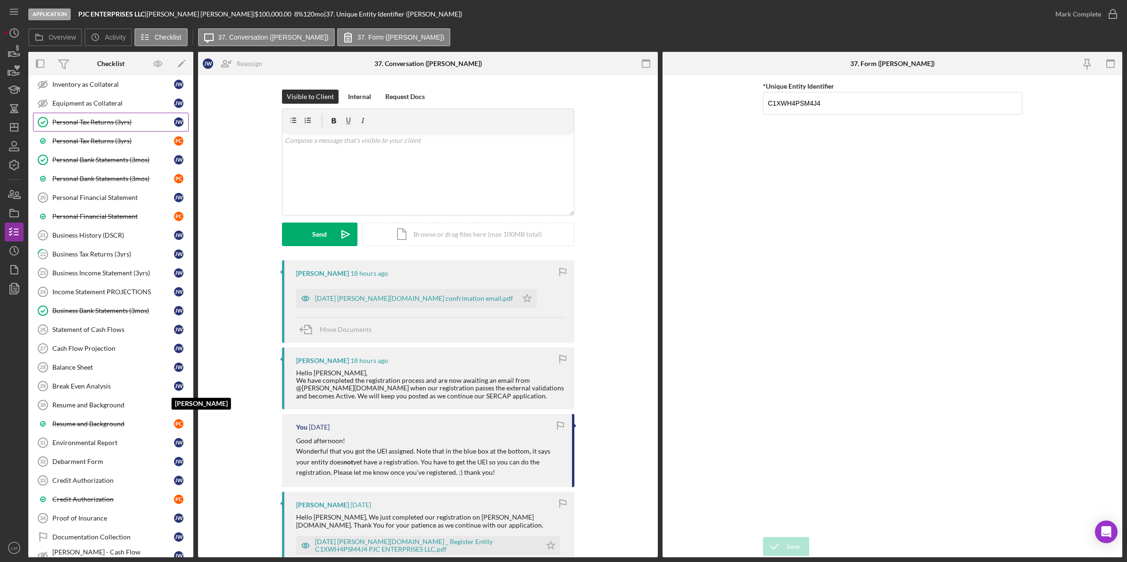
scroll to position [118, 0]
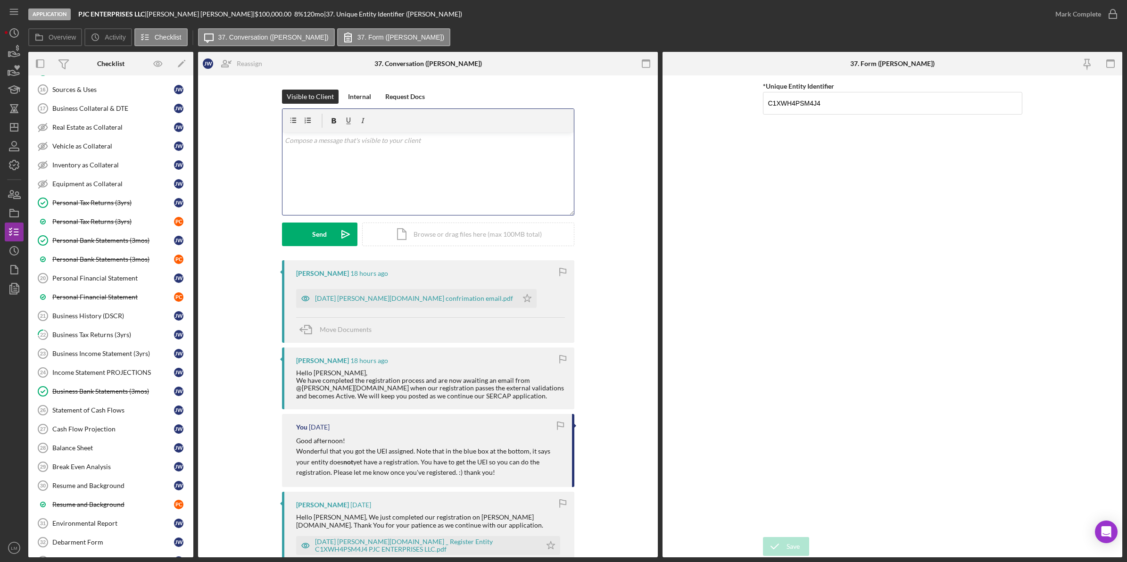
click at [378, 201] on div "v Color teal Color pink Remove color Add row above Add row below Add column bef…" at bounding box center [428, 174] width 291 height 83
click at [327, 232] on button "Send Icon/icon-invite-send" at bounding box center [319, 235] width 75 height 24
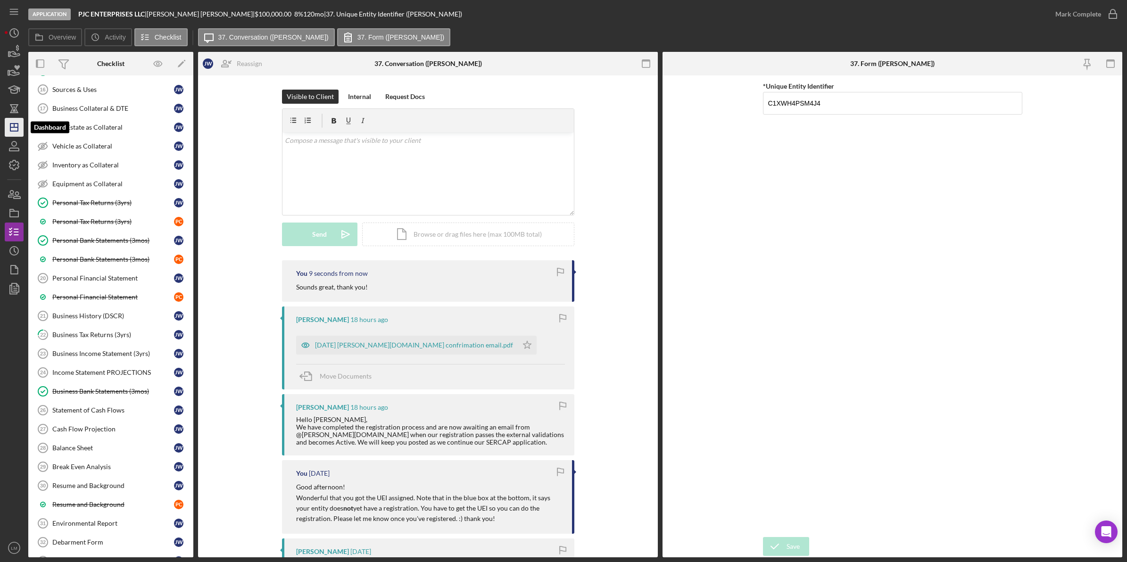
click at [15, 131] on polygon "button" at bounding box center [14, 128] width 8 height 8
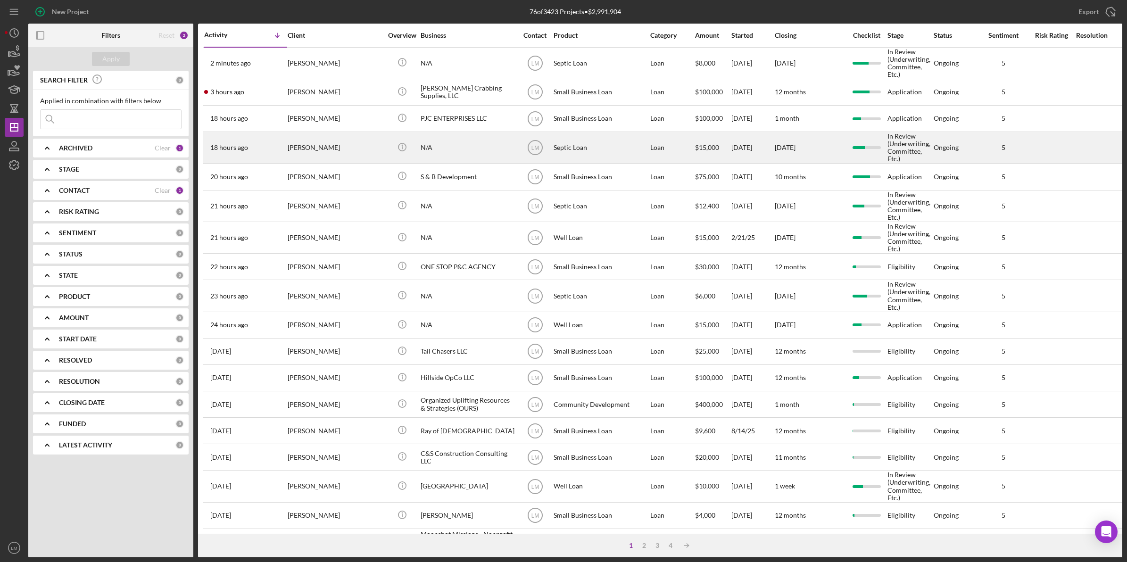
click at [333, 141] on div "[PERSON_NAME]" at bounding box center [335, 148] width 94 height 30
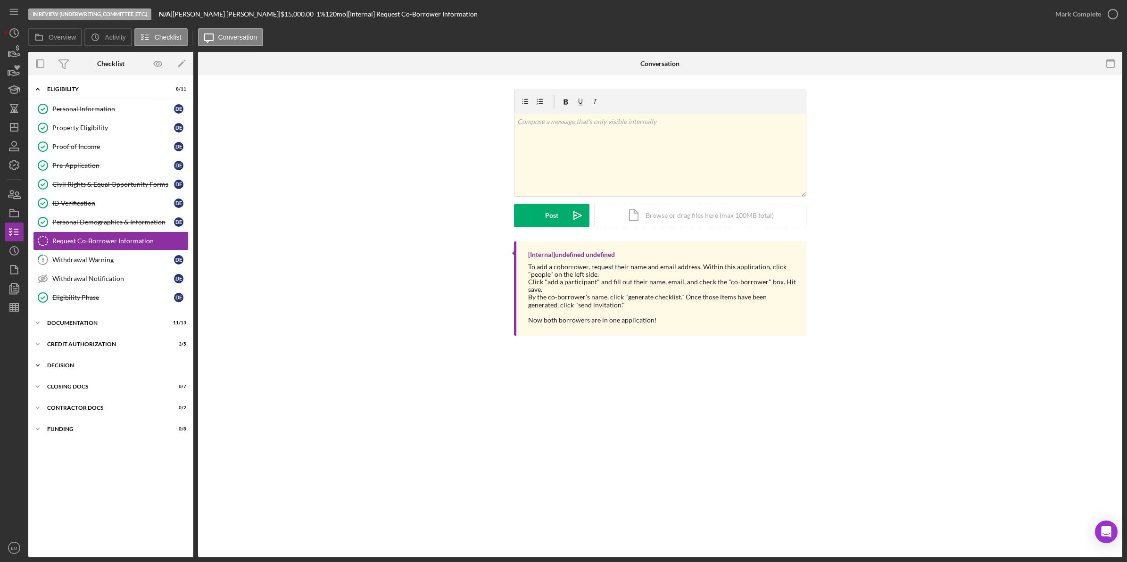
click at [128, 363] on div "Icon/Expander Decision 1 / 6" at bounding box center [110, 365] width 165 height 19
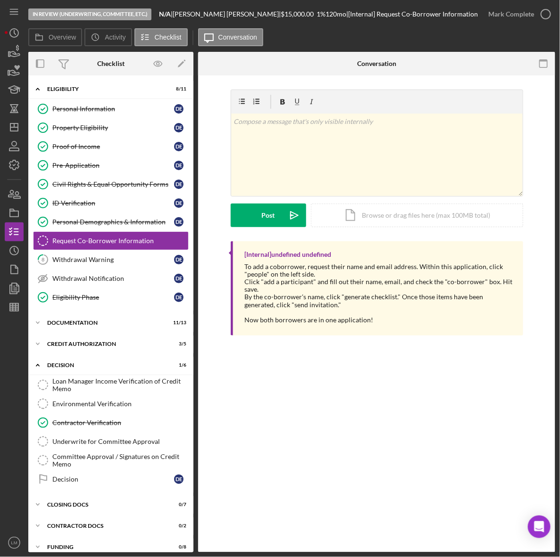
click at [291, 381] on div "Request Co-Borrower Information Request Co-Borrower Information v Color teal Co…" at bounding box center [376, 313] width 357 height 477
click at [105, 393] on div "Loan Manager Income Verification of Credit Memo" at bounding box center [120, 385] width 136 height 15
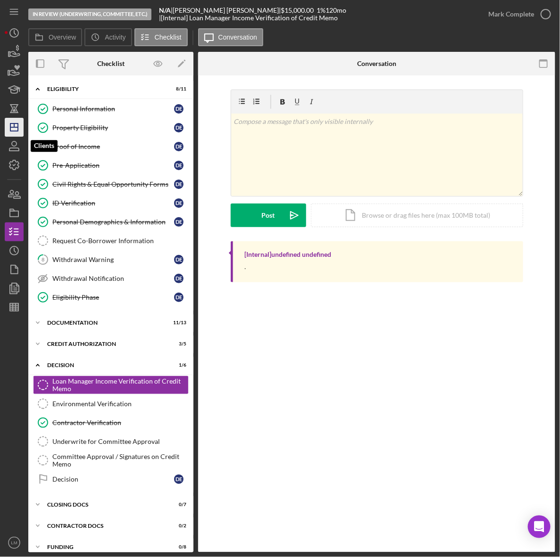
click at [8, 123] on icon "Icon/Dashboard" at bounding box center [14, 128] width 24 height 24
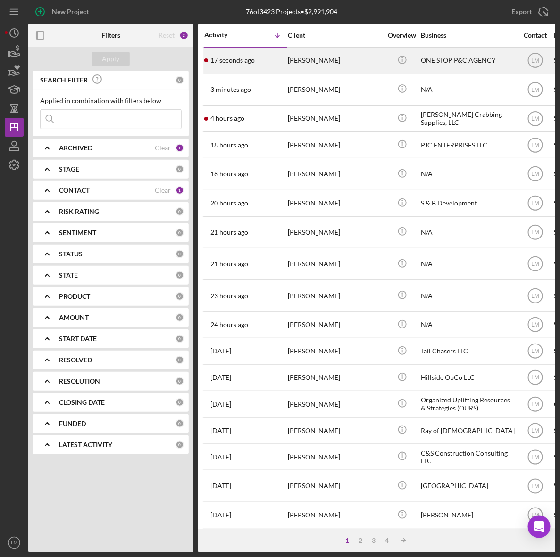
click at [354, 57] on div "[PERSON_NAME]" at bounding box center [335, 60] width 94 height 25
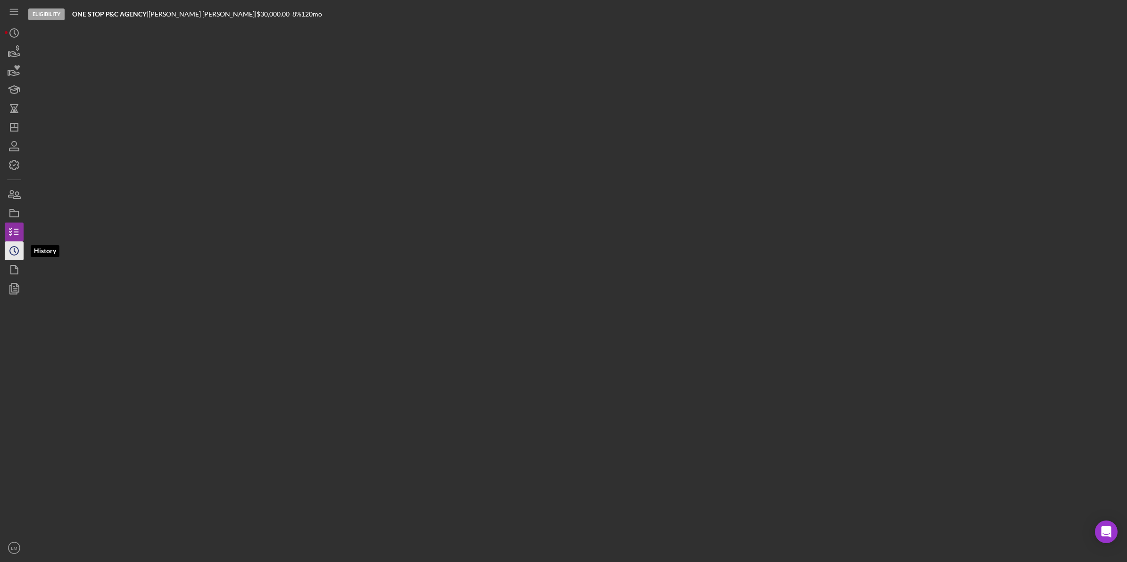
click at [17, 256] on icon "Icon/History" at bounding box center [14, 251] width 24 height 24
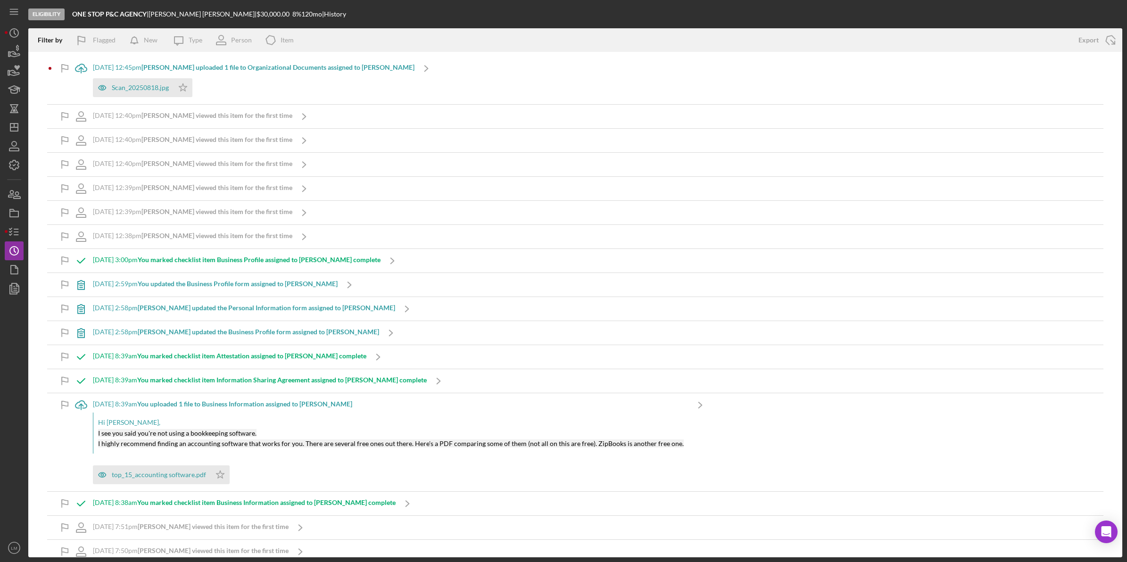
click at [268, 74] on div "Scan_20250818.jpg Icon/Star" at bounding box center [254, 86] width 322 height 24
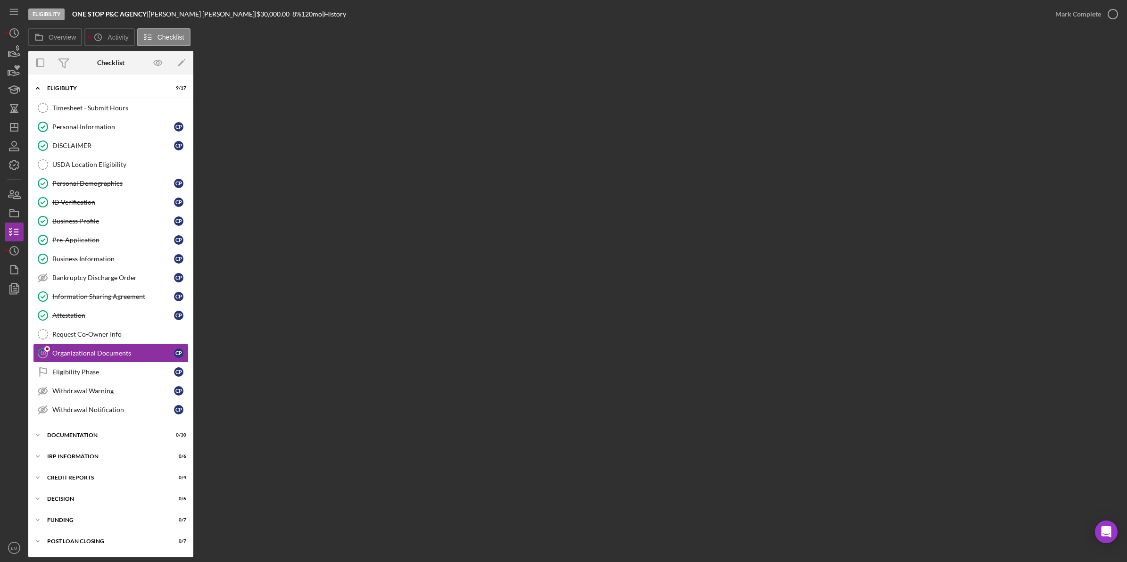
scroll to position [3, 0]
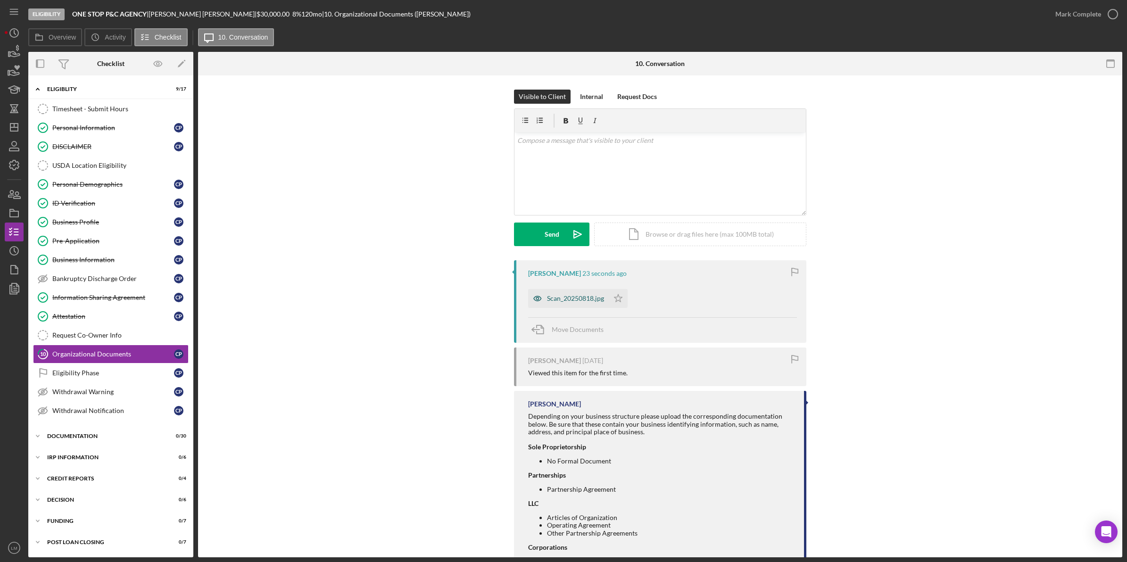
click at [579, 300] on div "Scan_20250818.jpg" at bounding box center [575, 299] width 57 height 8
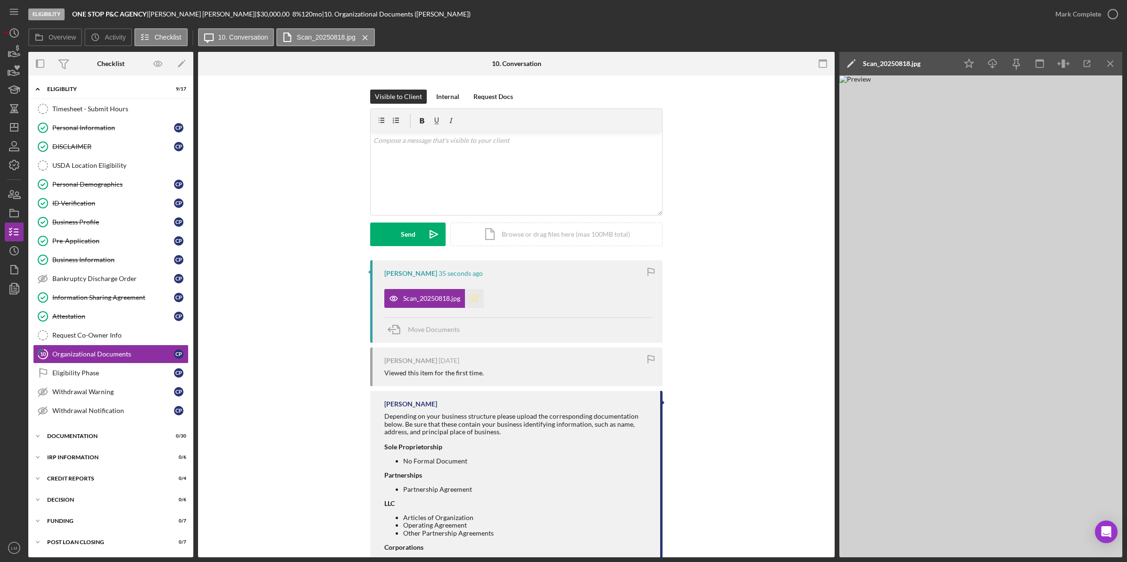
click at [470, 295] on icon "Icon/Star" at bounding box center [474, 298] width 19 height 19
click at [746, 401] on div "[PERSON_NAME] 36 seconds ago Scan_20250818.jpg Icon/Star Move Documents [PERSON…" at bounding box center [516, 428] width 608 height 336
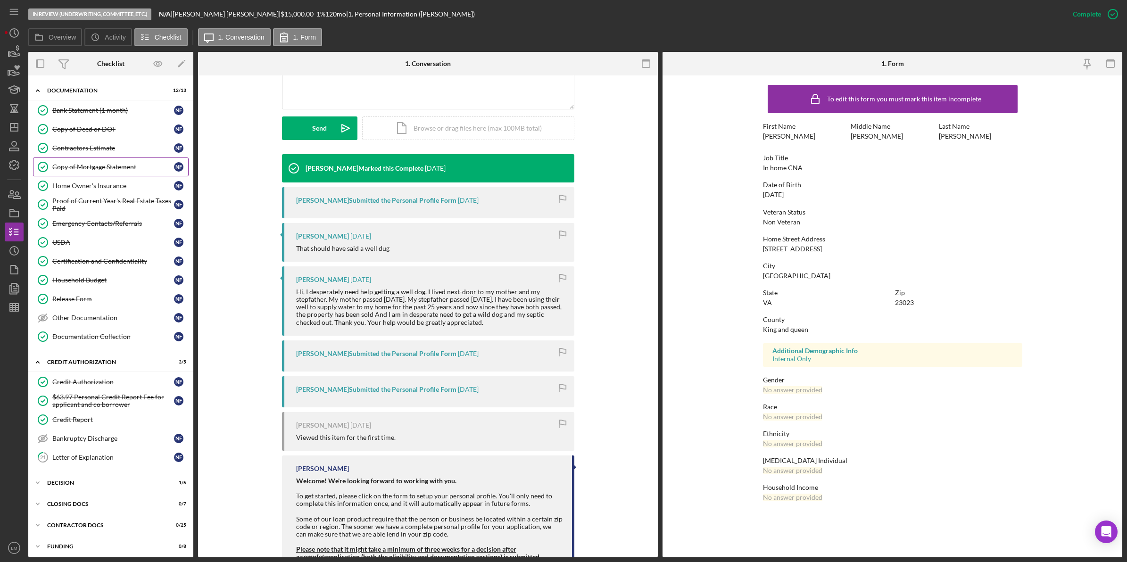
scroll to position [224, 0]
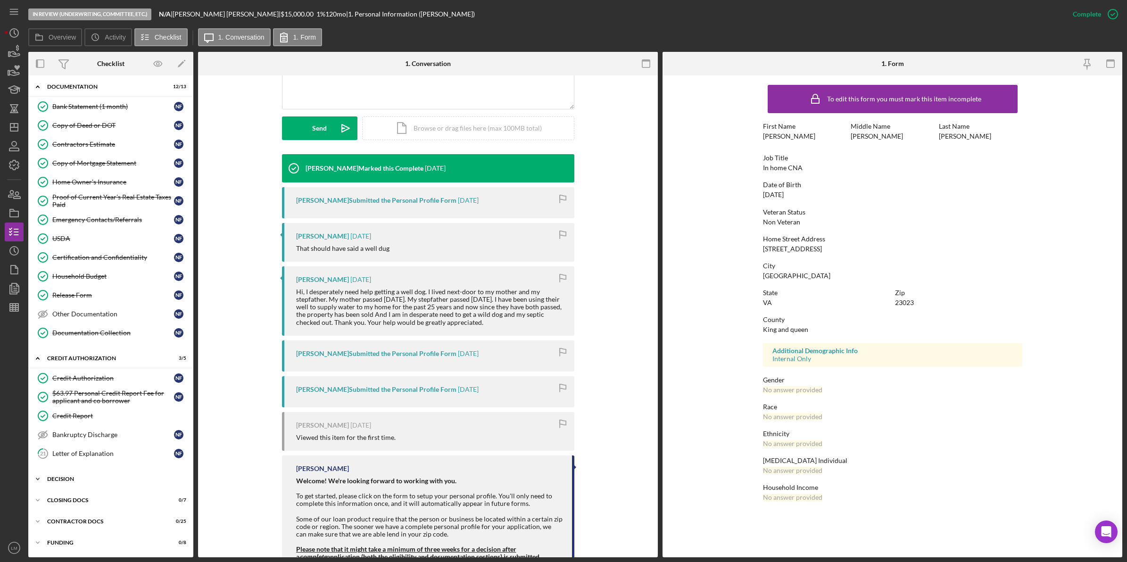
click at [96, 481] on div "Decision" at bounding box center [114, 479] width 134 height 6
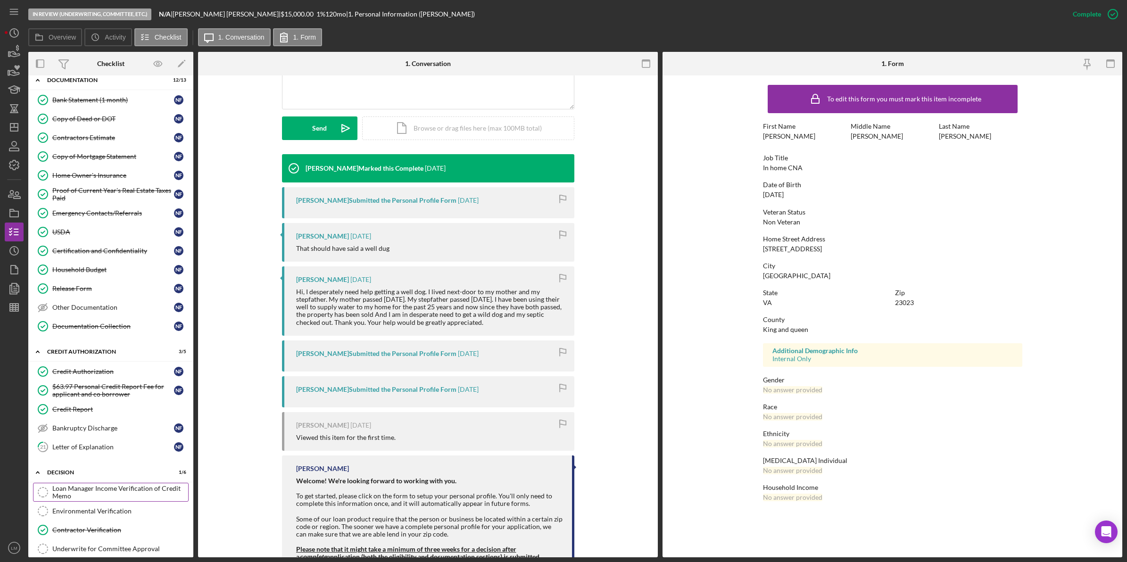
click at [100, 500] on div "Loan Manager Income Verification of Credit Memo" at bounding box center [120, 492] width 136 height 15
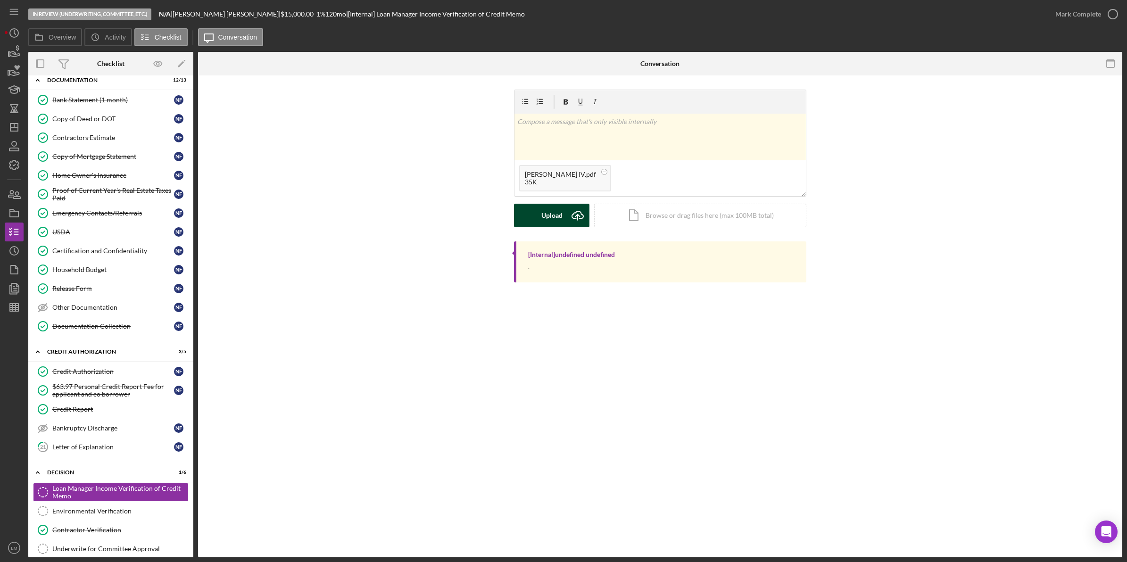
click at [569, 220] on icon "Icon/Upload" at bounding box center [578, 216] width 24 height 24
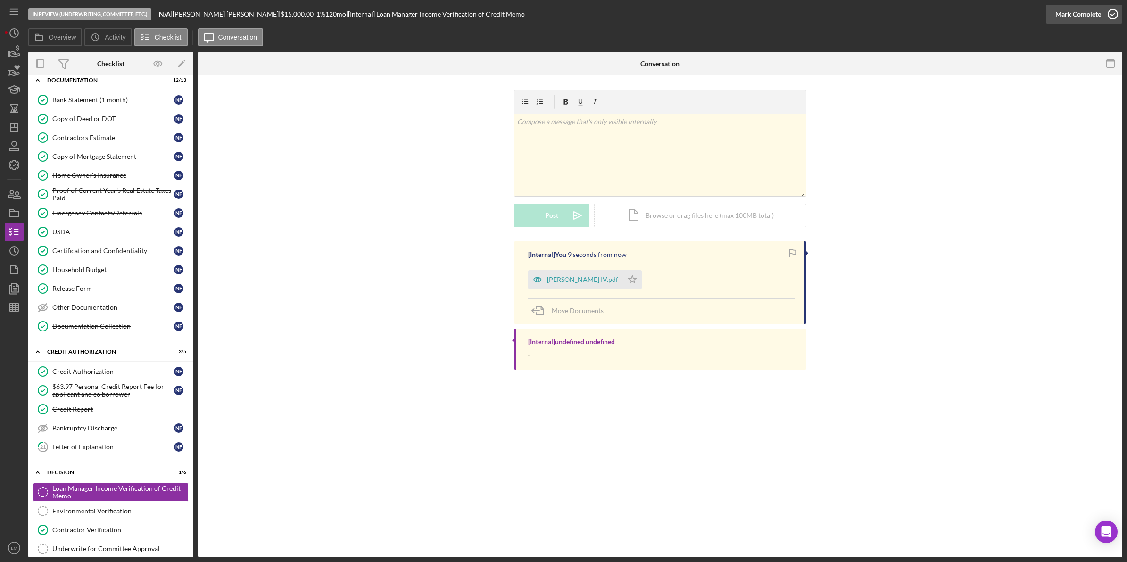
click at [1079, 12] on div "Mark Complete" at bounding box center [1079, 14] width 46 height 19
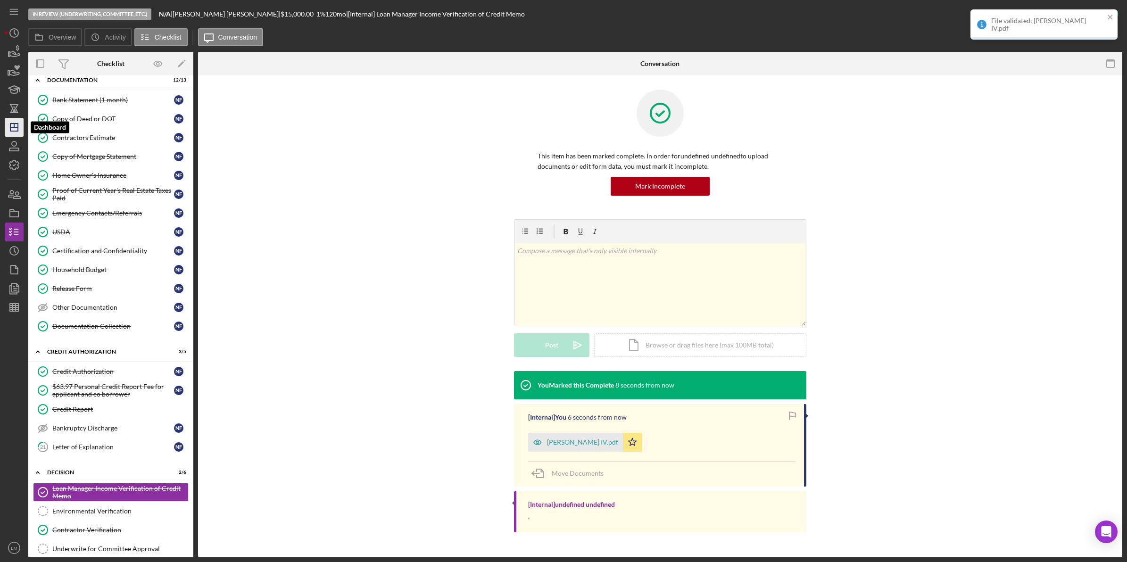
click at [8, 130] on icon "Icon/Dashboard" at bounding box center [14, 128] width 24 height 24
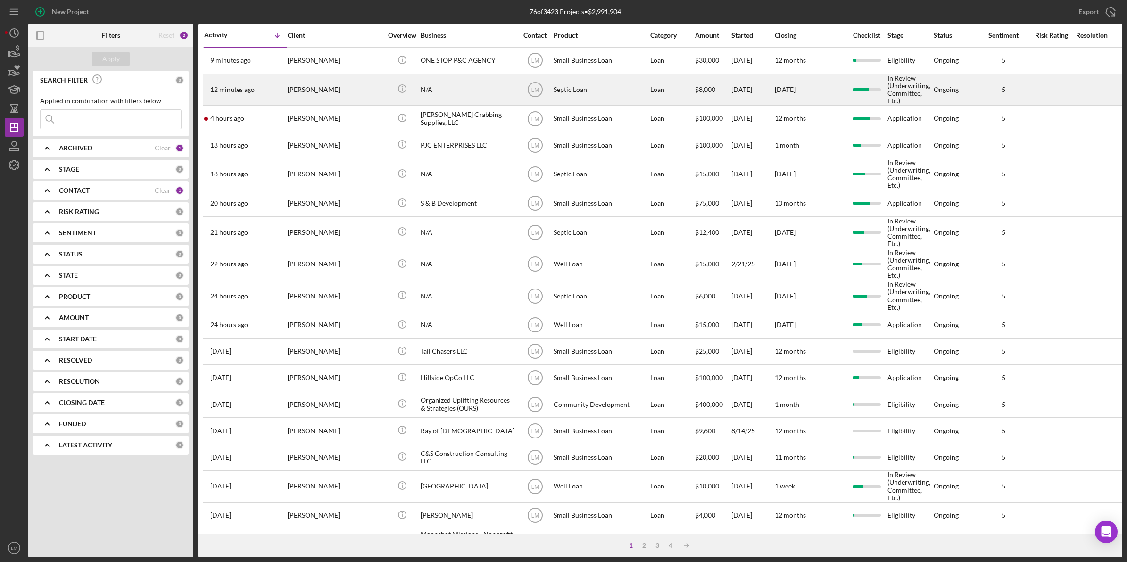
click at [325, 86] on div "[PERSON_NAME]" at bounding box center [335, 90] width 94 height 30
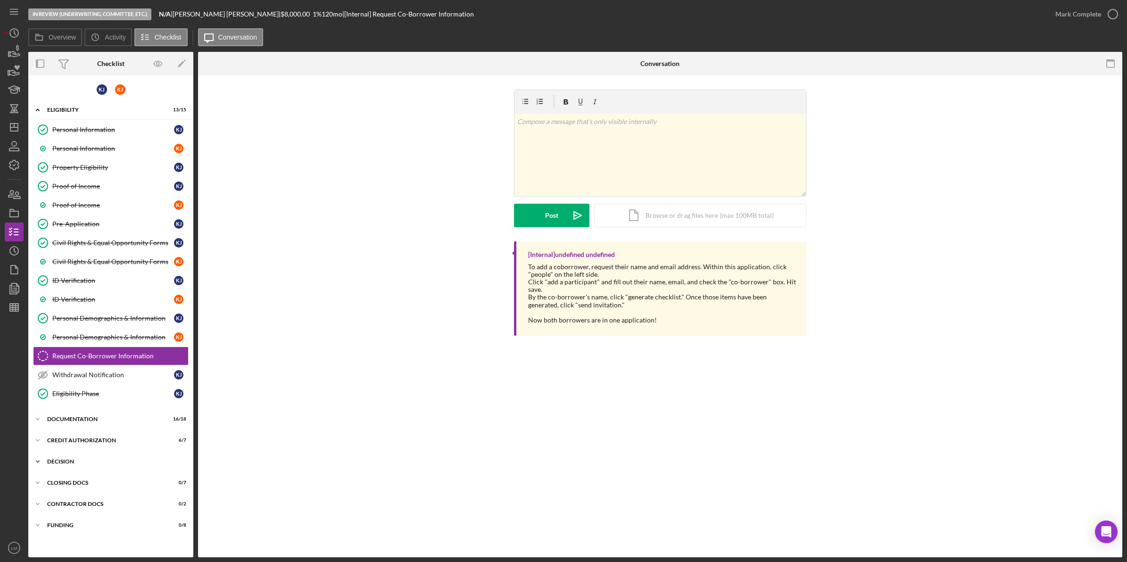
click at [88, 459] on div "Icon/Expander Decision 1 / 6" at bounding box center [110, 461] width 165 height 19
click at [90, 478] on div "Loan Manager Income Verification of Credit Memo" at bounding box center [120, 481] width 136 height 15
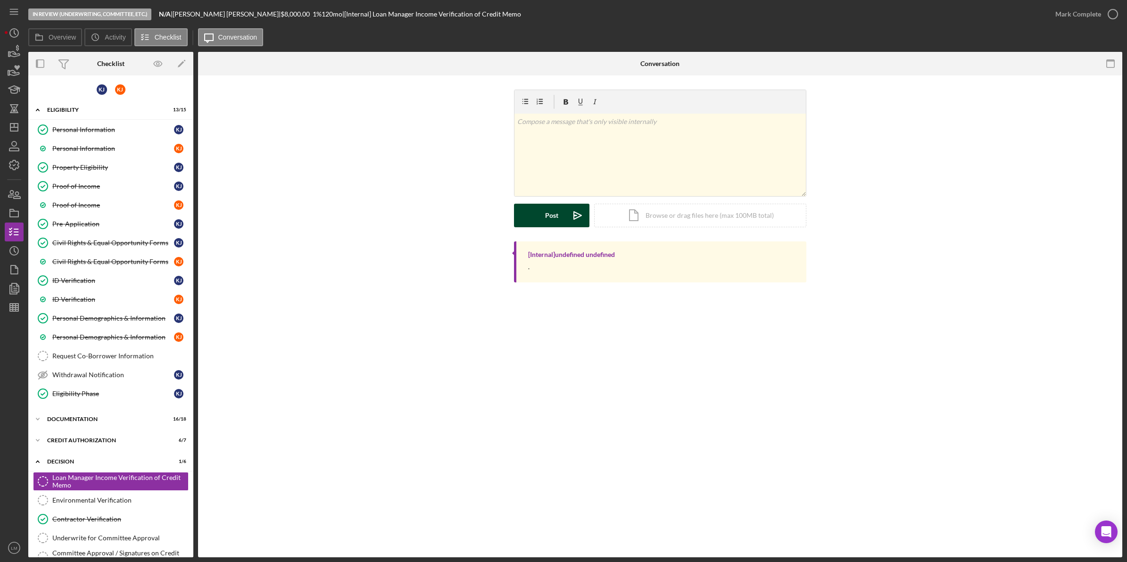
click at [546, 222] on div "Post" at bounding box center [551, 216] width 13 height 24
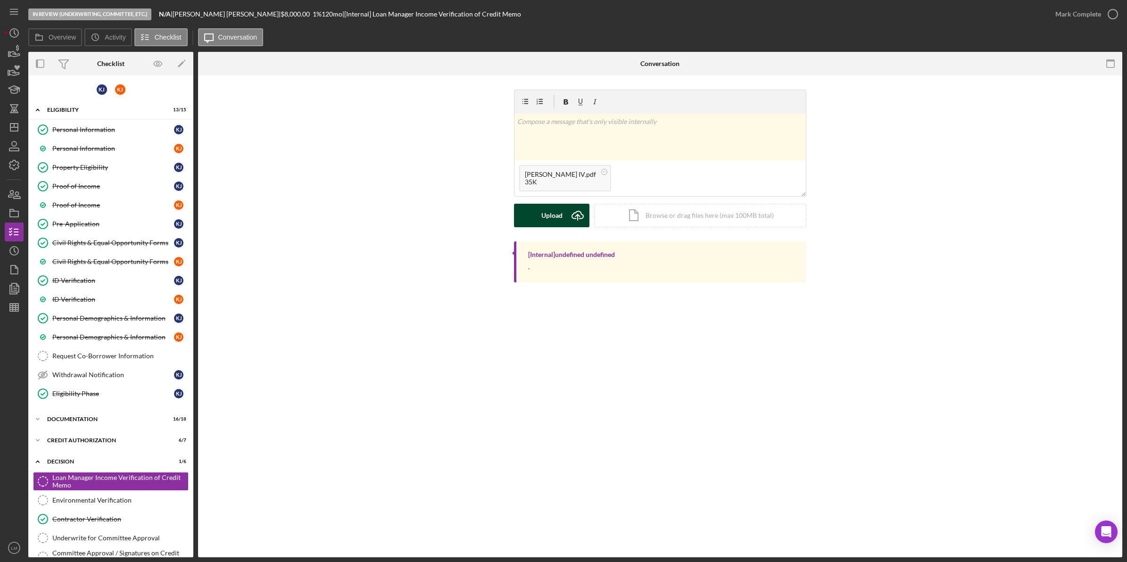
click at [567, 221] on icon "Icon/Upload" at bounding box center [578, 216] width 24 height 24
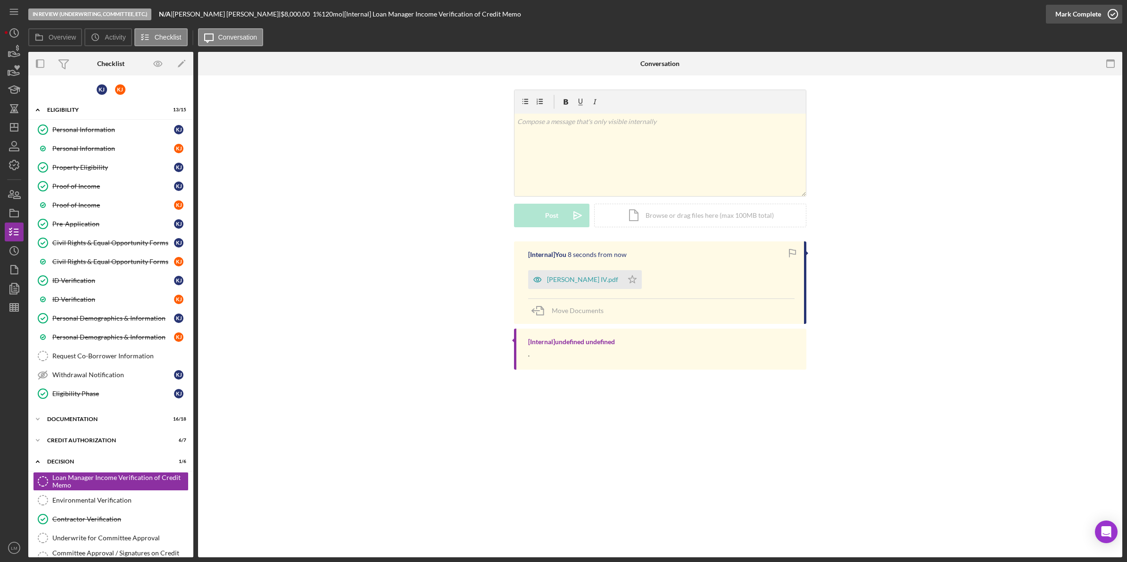
click at [1062, 9] on div "Mark Complete" at bounding box center [1079, 14] width 46 height 19
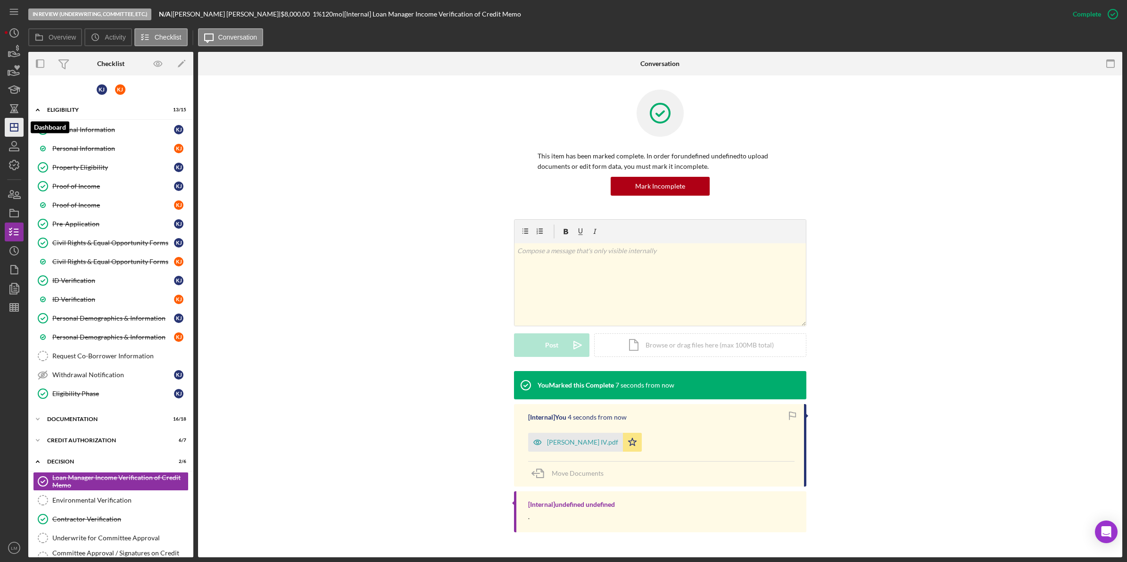
click at [14, 127] on line "button" at bounding box center [14, 126] width 0 height 4
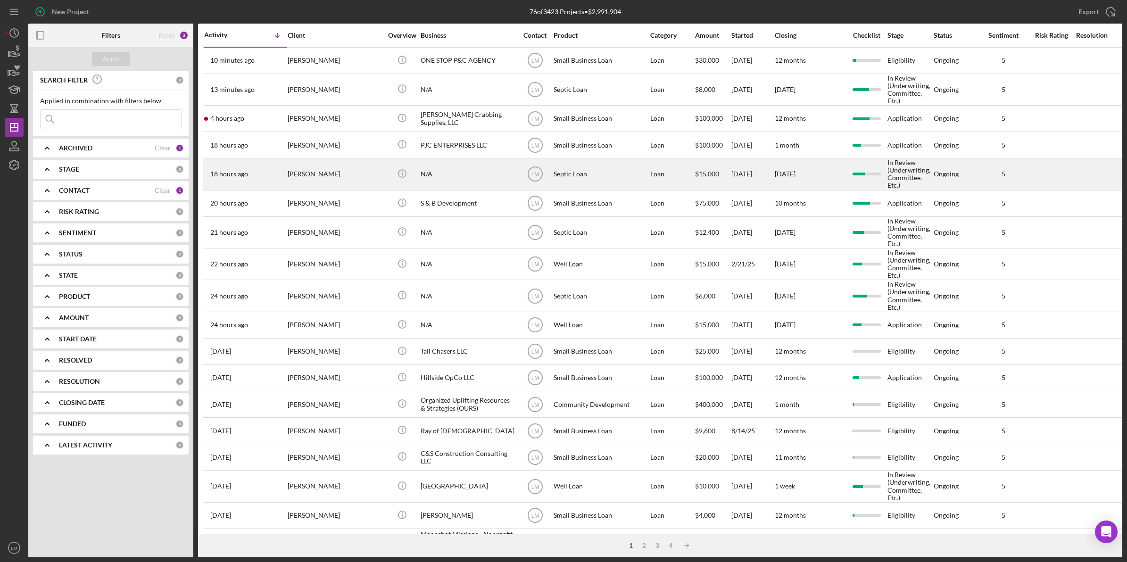
click at [332, 167] on div "[PERSON_NAME]" at bounding box center [335, 174] width 94 height 30
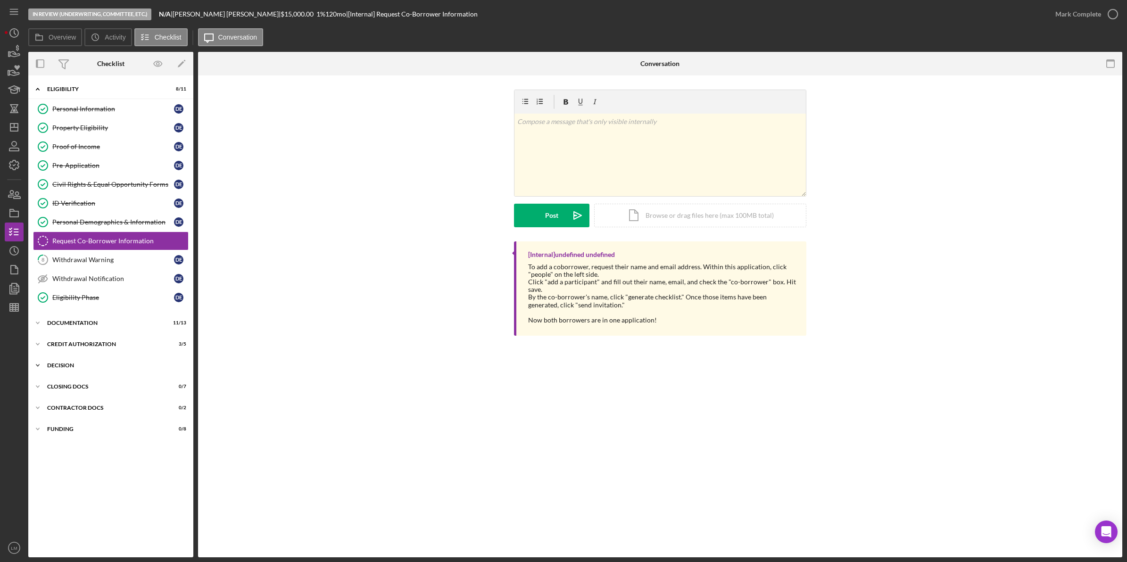
click at [88, 366] on div "Decision" at bounding box center [114, 366] width 134 height 6
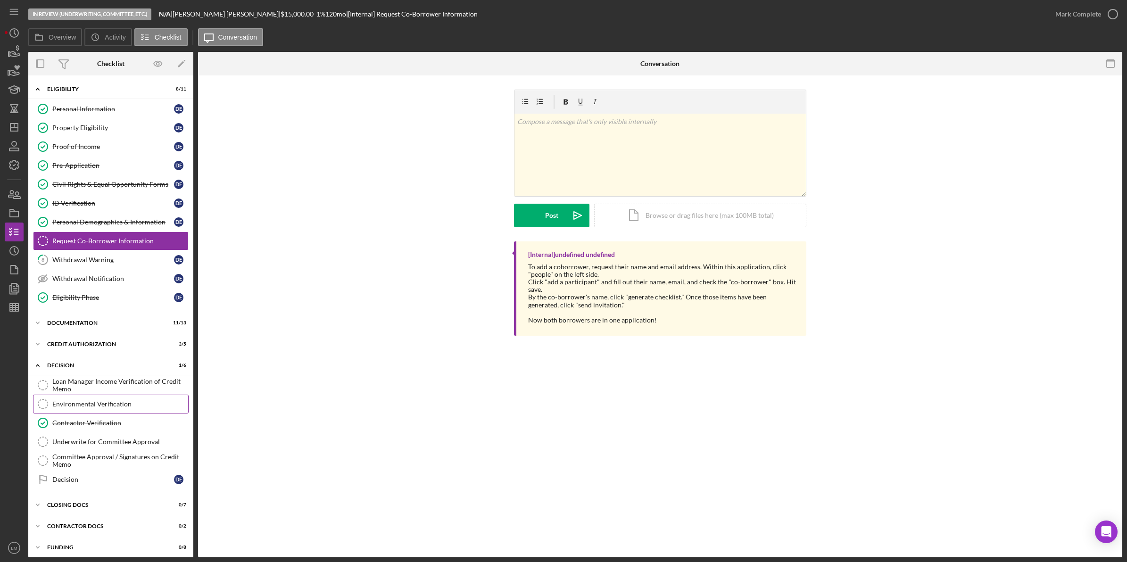
click at [107, 398] on link "Environmental Verification Environmental Verification" at bounding box center [111, 404] width 156 height 19
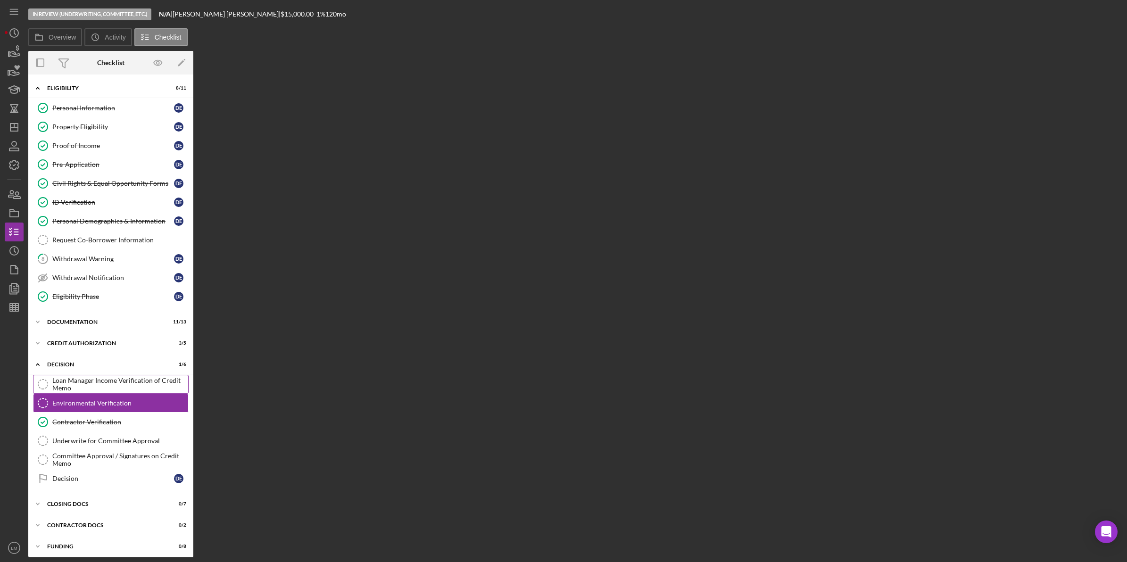
click at [116, 383] on div "Loan Manager Income Verification of Credit Memo" at bounding box center [120, 384] width 136 height 15
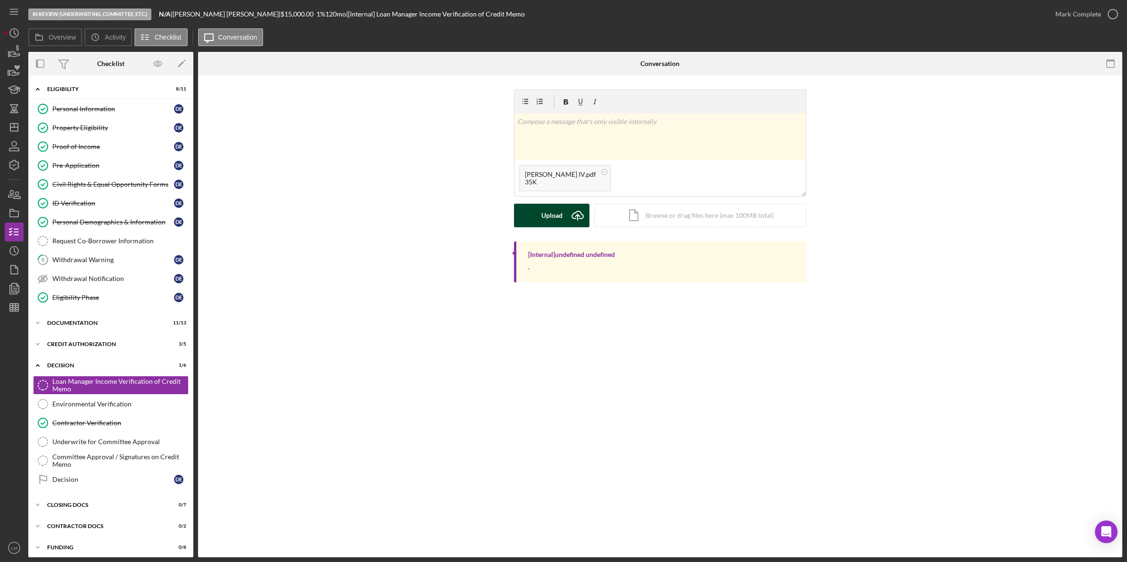
click at [562, 216] on div "Upload" at bounding box center [551, 216] width 21 height 24
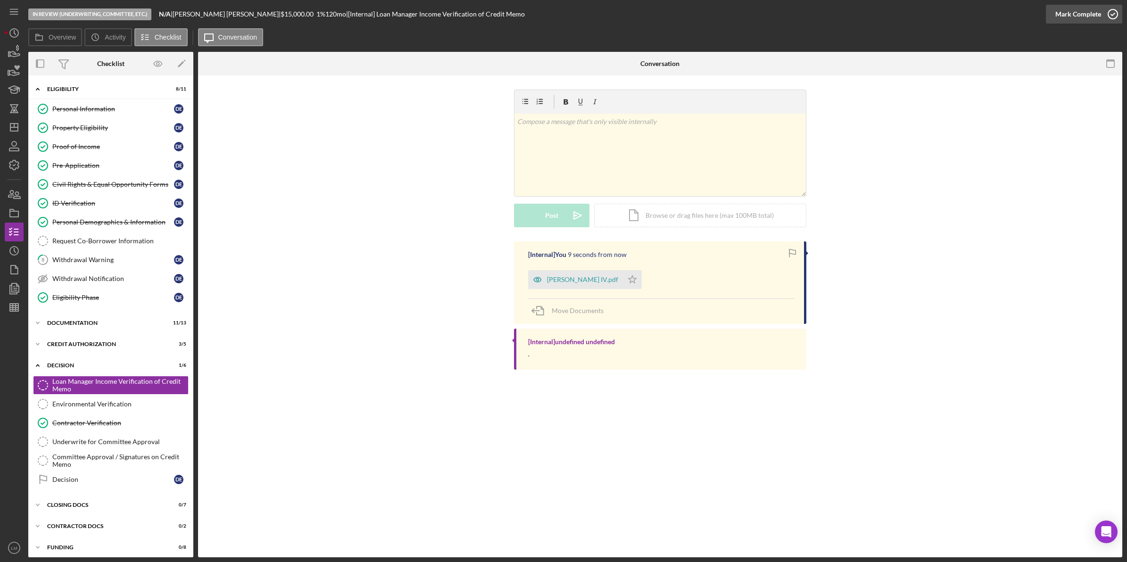
click at [1090, 20] on div "Mark Complete" at bounding box center [1079, 14] width 46 height 19
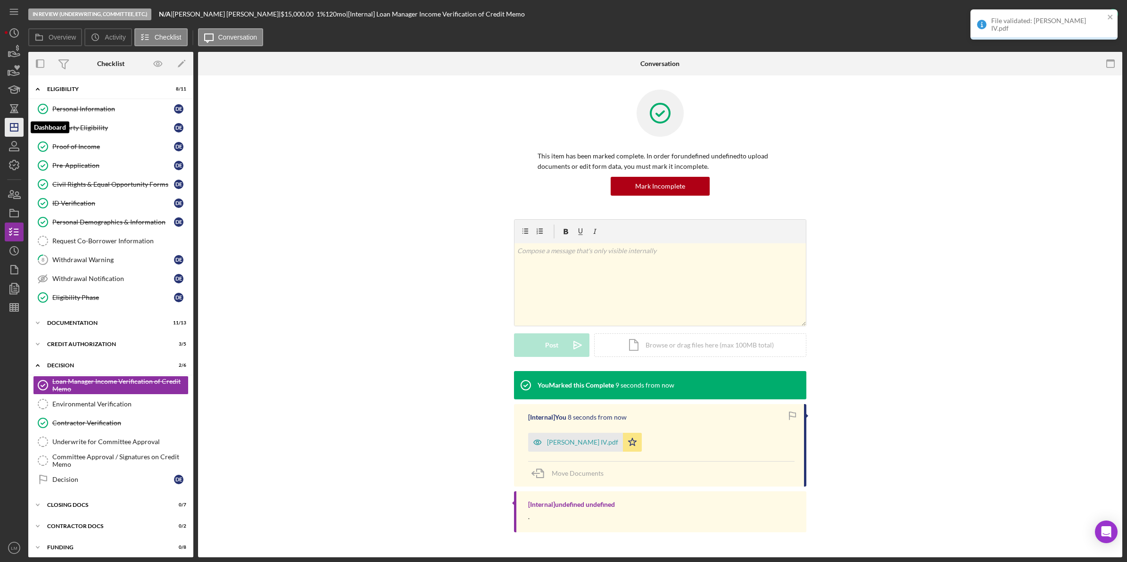
click at [13, 128] on icon "Icon/Dashboard" at bounding box center [14, 128] width 24 height 24
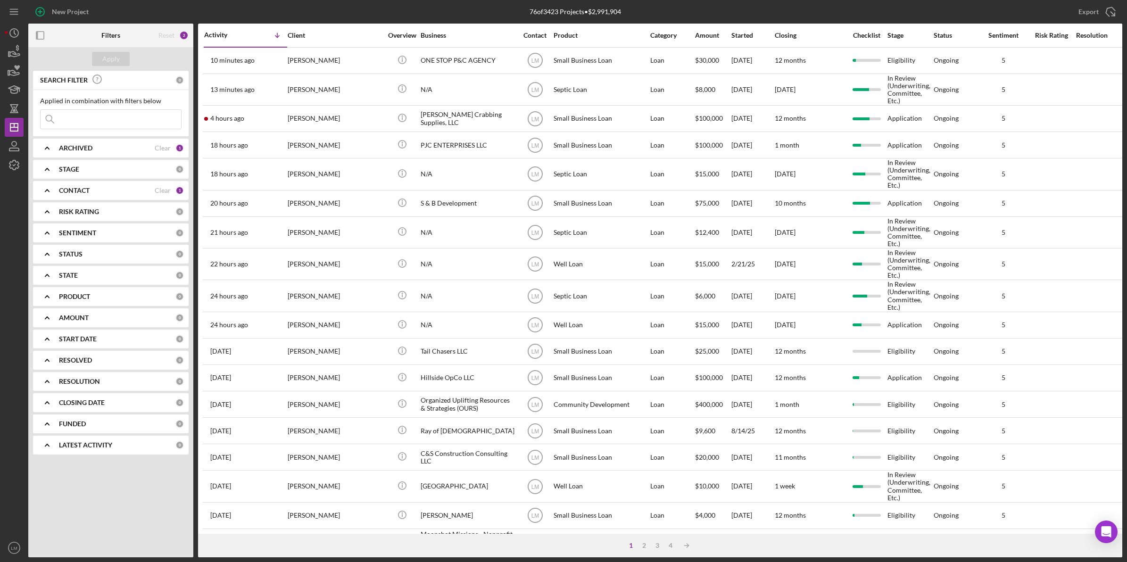
click at [161, 193] on div "Clear" at bounding box center [163, 191] width 16 height 8
click at [131, 118] on input at bounding box center [111, 119] width 141 height 19
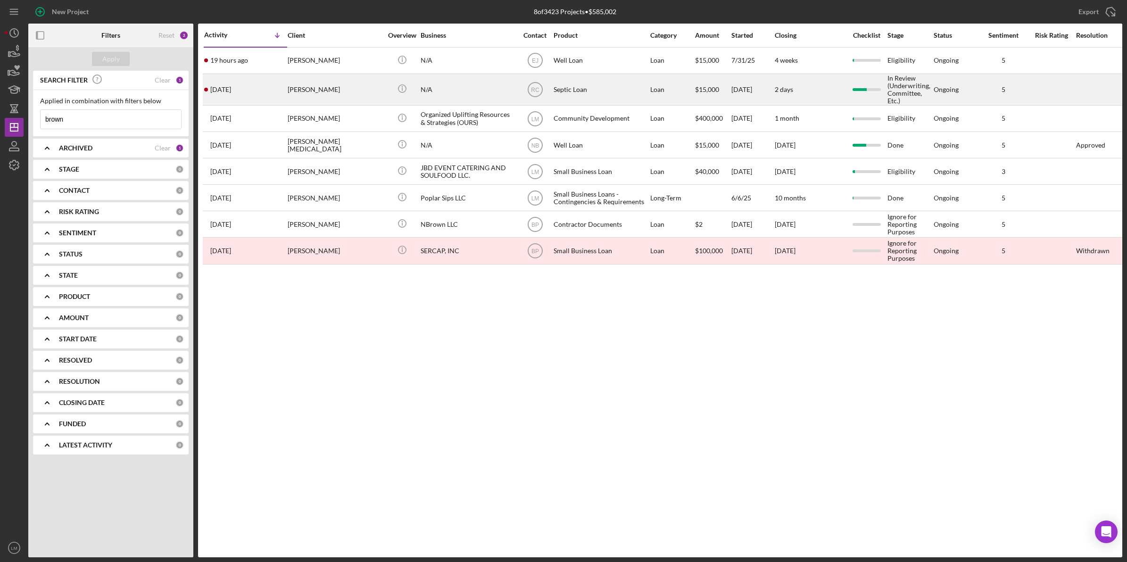
type input "brown"
click at [299, 81] on div "Quanisha Brown" at bounding box center [335, 90] width 94 height 30
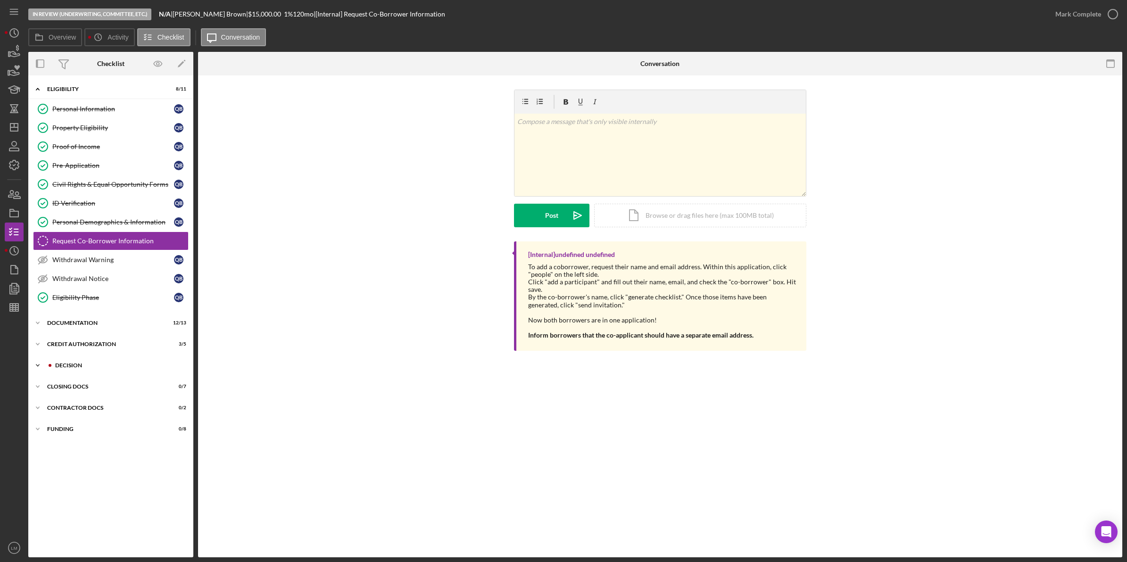
click at [104, 368] on div "Decision" at bounding box center [118, 366] width 126 height 6
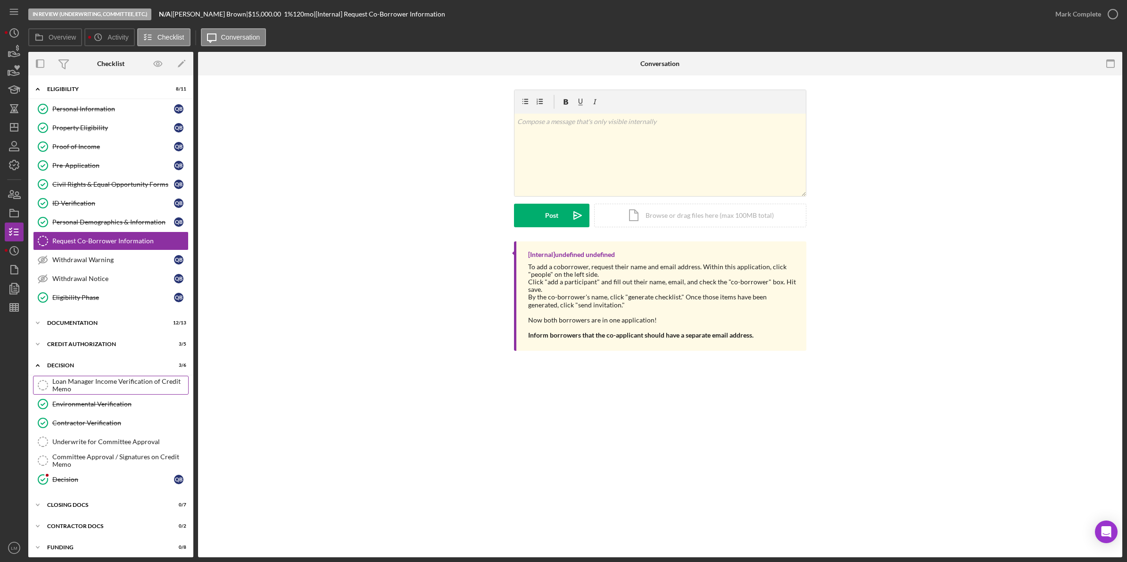
click at [125, 390] on div "Loan Manager Income Verification of Credit Memo" at bounding box center [120, 385] width 136 height 15
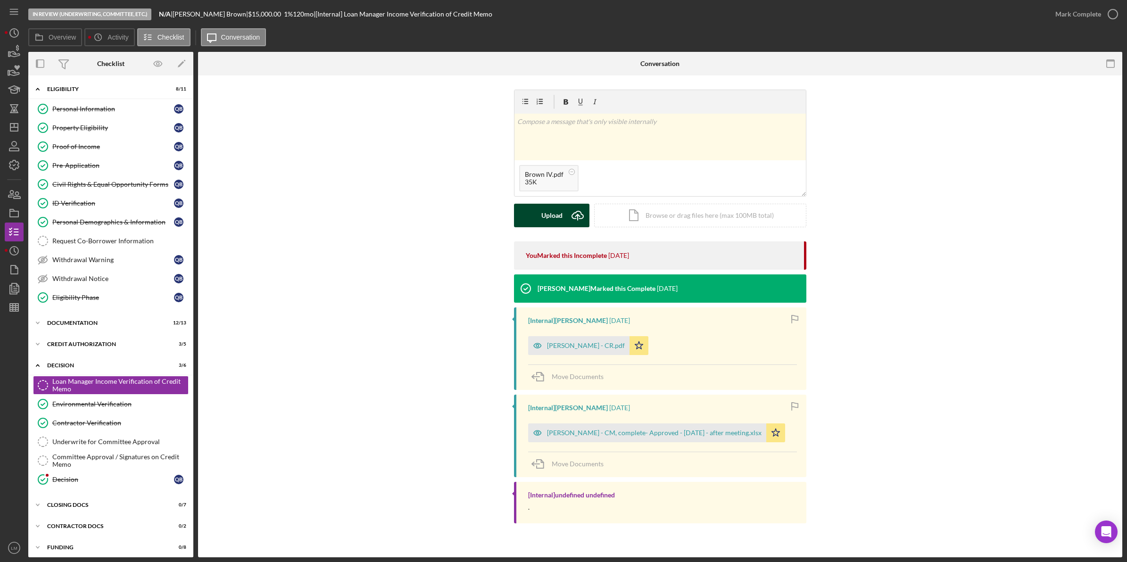
click at [543, 216] on div "Upload" at bounding box center [551, 216] width 21 height 24
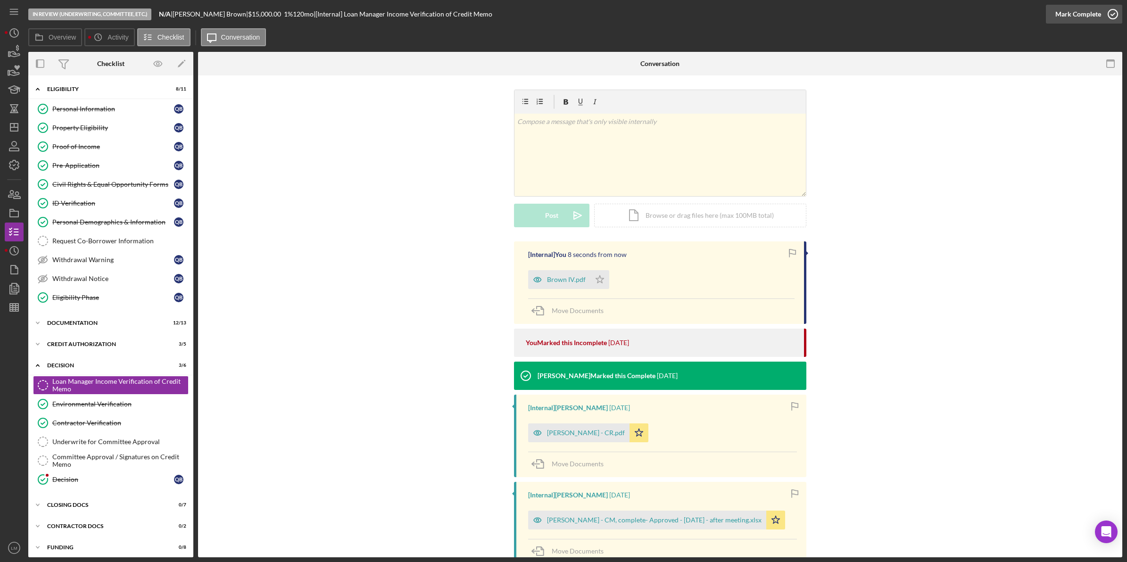
click at [1100, 11] on button "Mark Complete" at bounding box center [1084, 14] width 76 height 19
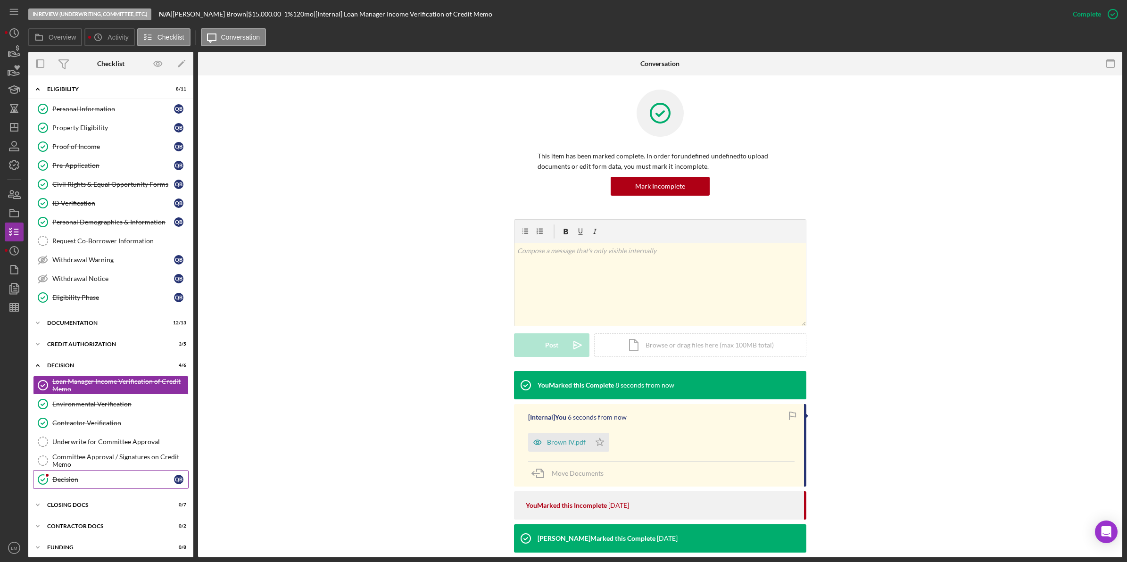
click at [109, 483] on div "Decision" at bounding box center [113, 480] width 122 height 8
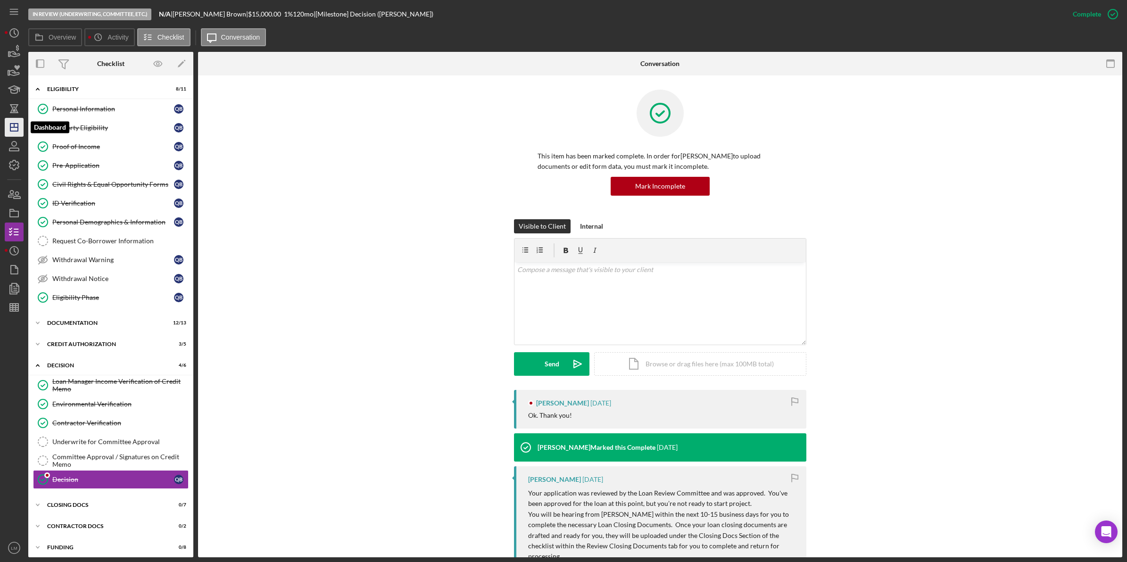
click at [18, 126] on polygon "button" at bounding box center [14, 128] width 8 height 8
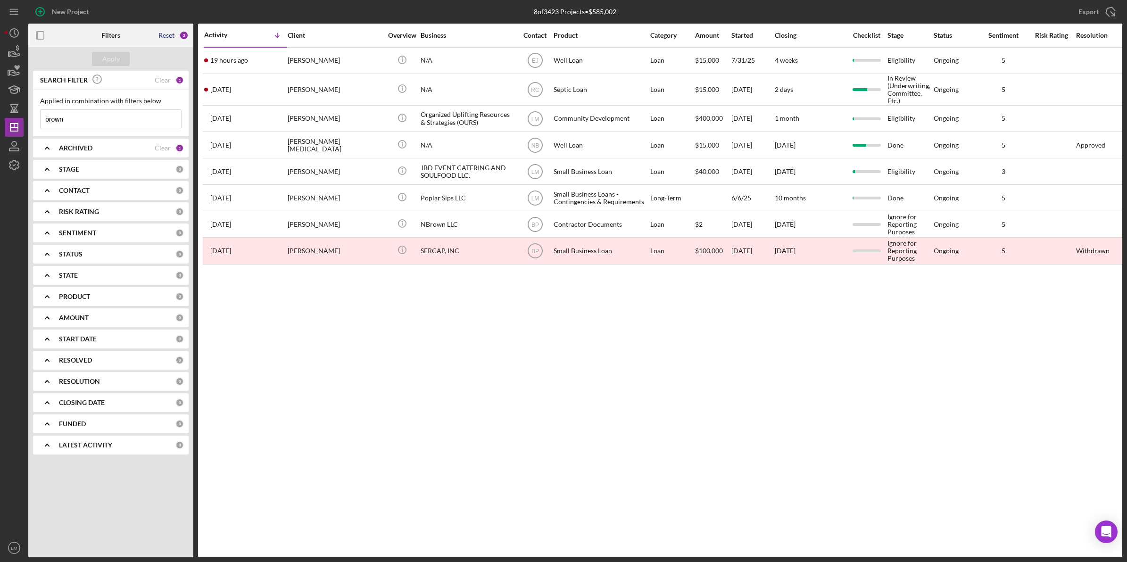
click at [173, 37] on div "Reset" at bounding box center [166, 36] width 16 height 8
click at [121, 55] on button "Apply" at bounding box center [111, 59] width 38 height 14
